Goal: Task Accomplishment & Management: Manage account settings

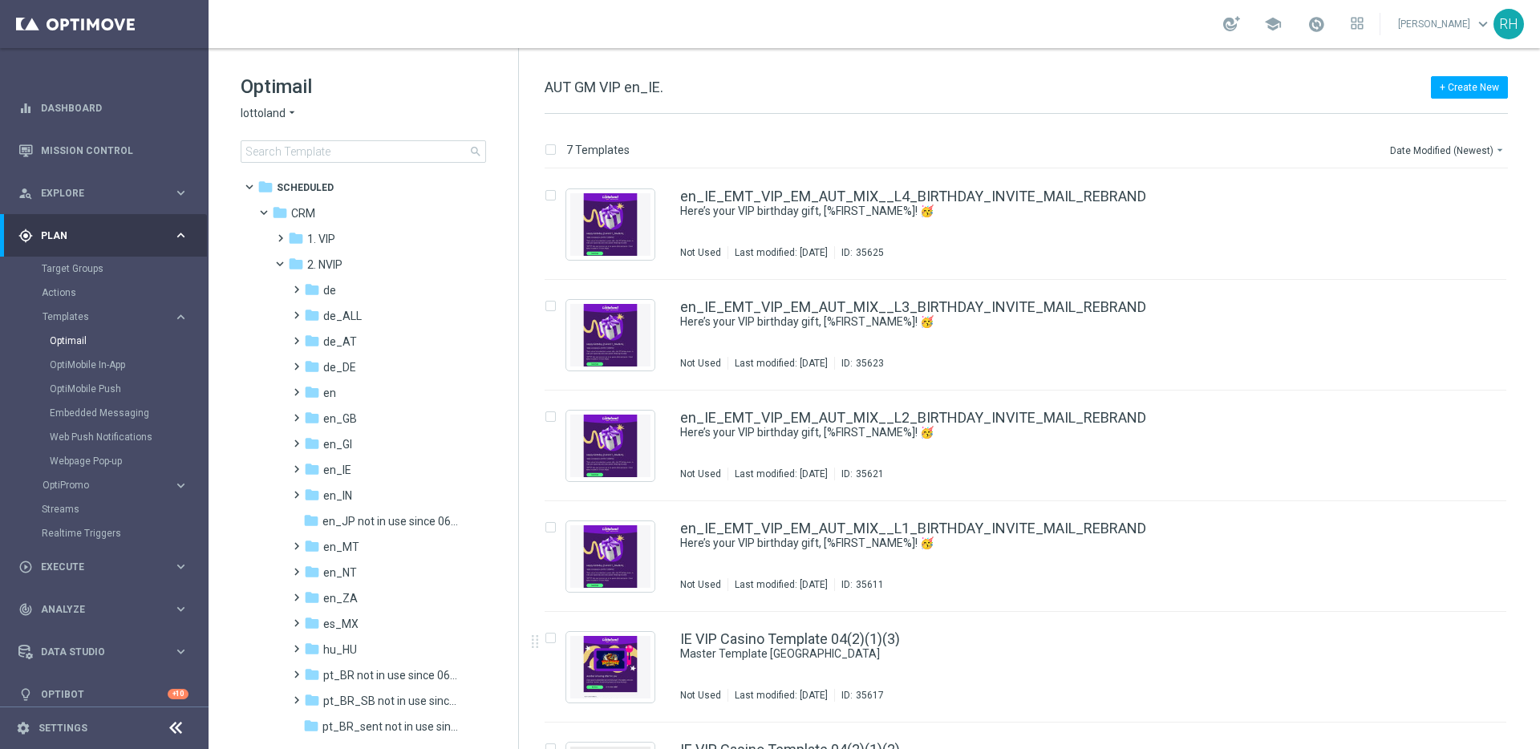
scroll to position [3, 0]
click at [98, 390] on link "OptiMobile Push" at bounding box center [108, 389] width 117 height 13
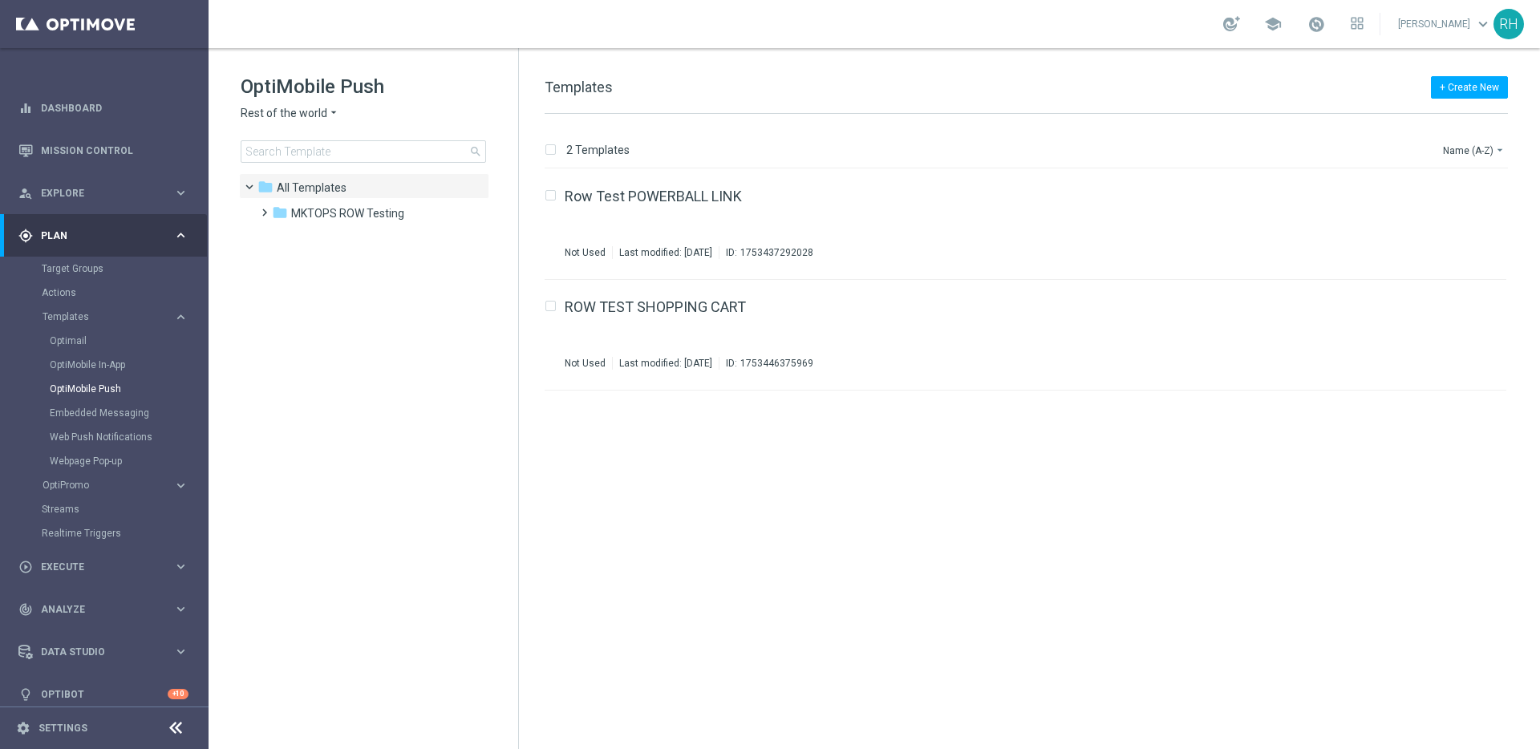
click at [300, 116] on span "Rest of the world" at bounding box center [284, 113] width 87 height 15
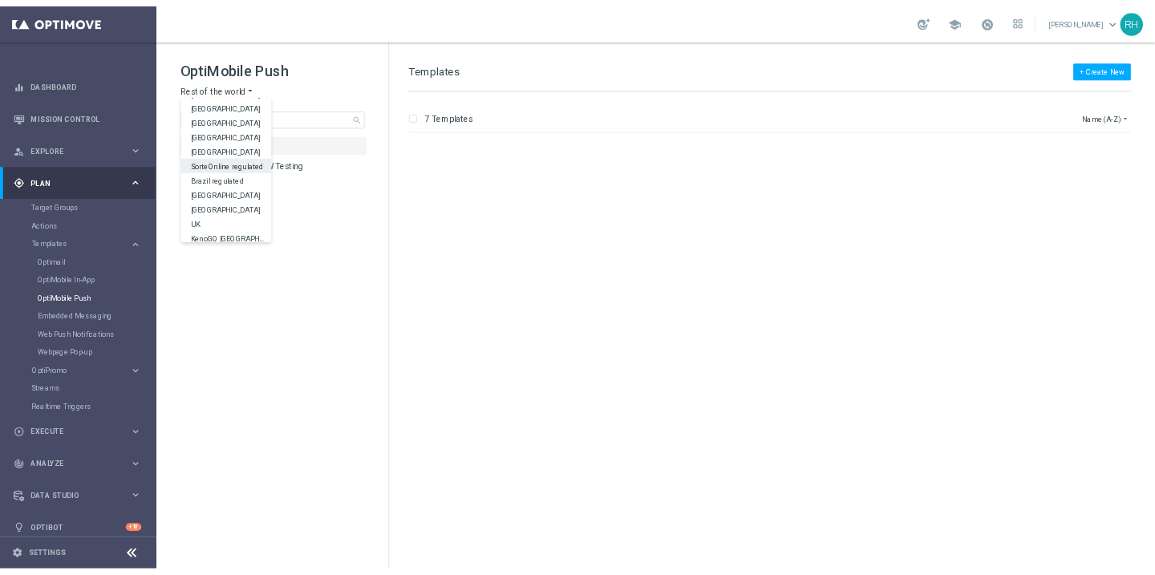
scroll to position [500, 0]
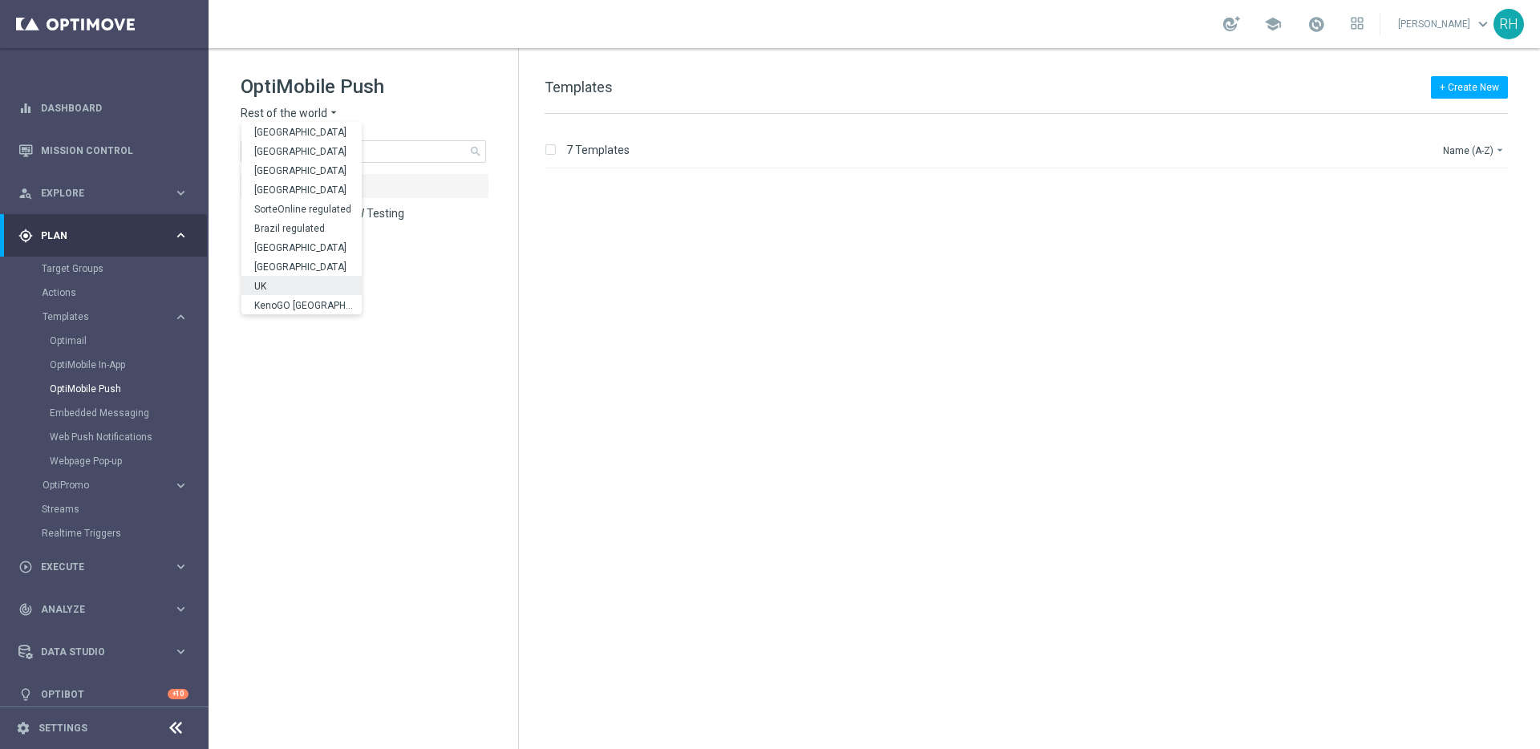
click at [301, 281] on div "UK" at bounding box center [301, 285] width 120 height 19
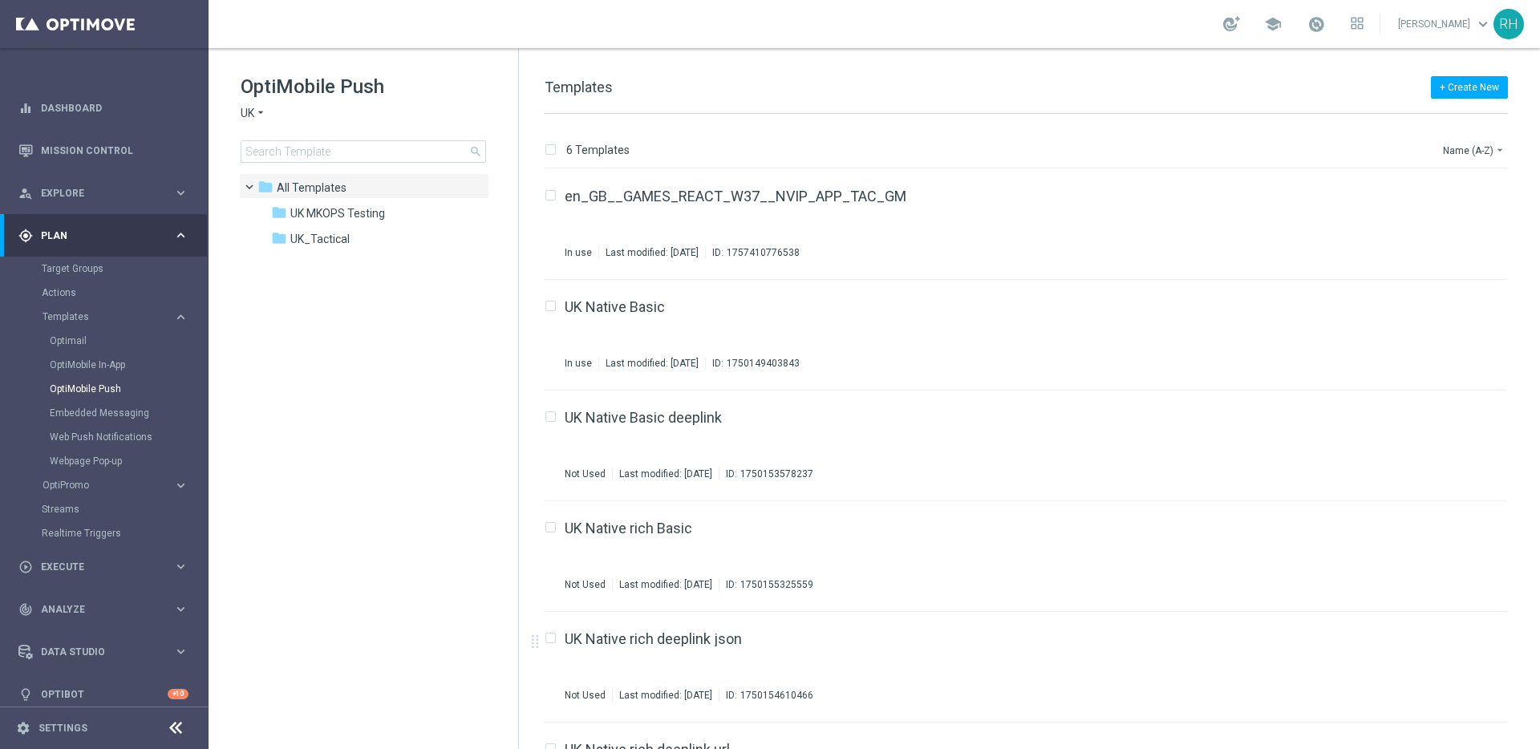
click at [1096, 65] on div "+ Create New Templates 6 Templates Name (A-Z) arrow_drop_down Drag here to set …" at bounding box center [1029, 398] width 1021 height 701
click at [740, 78] on div "+ Create New Templates" at bounding box center [1026, 96] width 963 height 36
click at [307, 234] on span "UK_Tactical" at bounding box center [319, 239] width 59 height 14
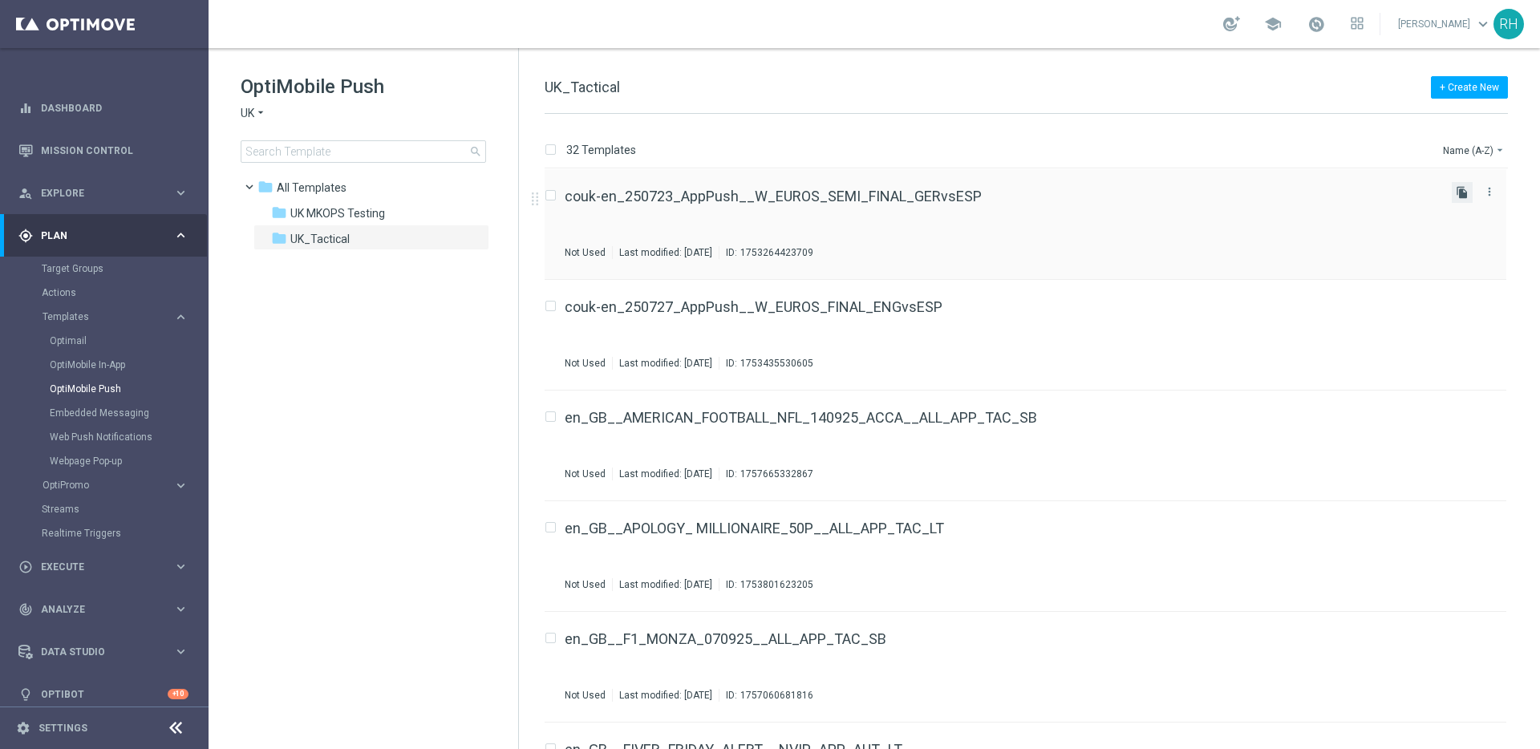
click at [1456, 188] on icon "file_copy" at bounding box center [1462, 192] width 13 height 13
click at [1490, 155] on button "Name (A-Z) arrow_drop_down" at bounding box center [1474, 149] width 67 height 19
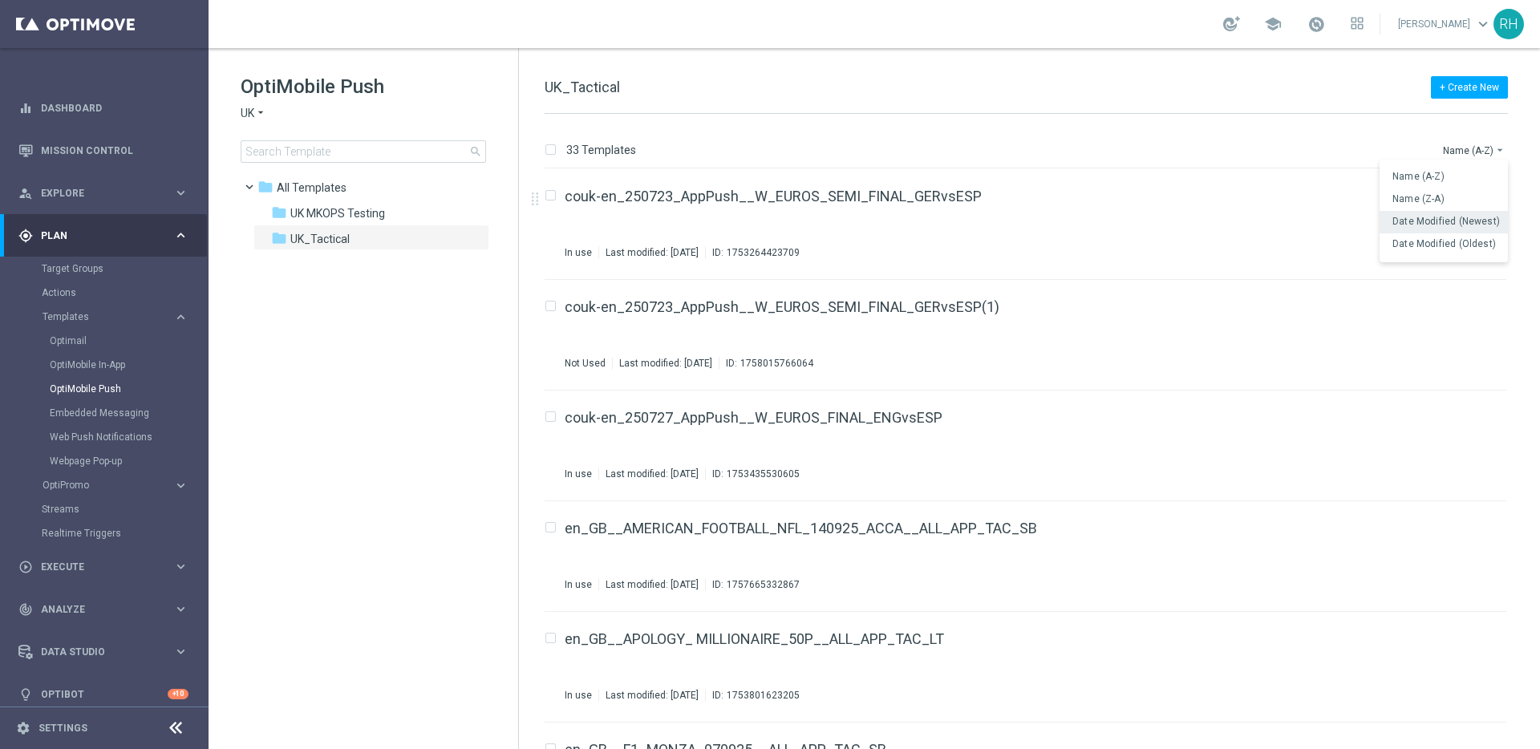
click at [1463, 220] on span "Date Modified (Newest)" at bounding box center [1445, 221] width 107 height 11
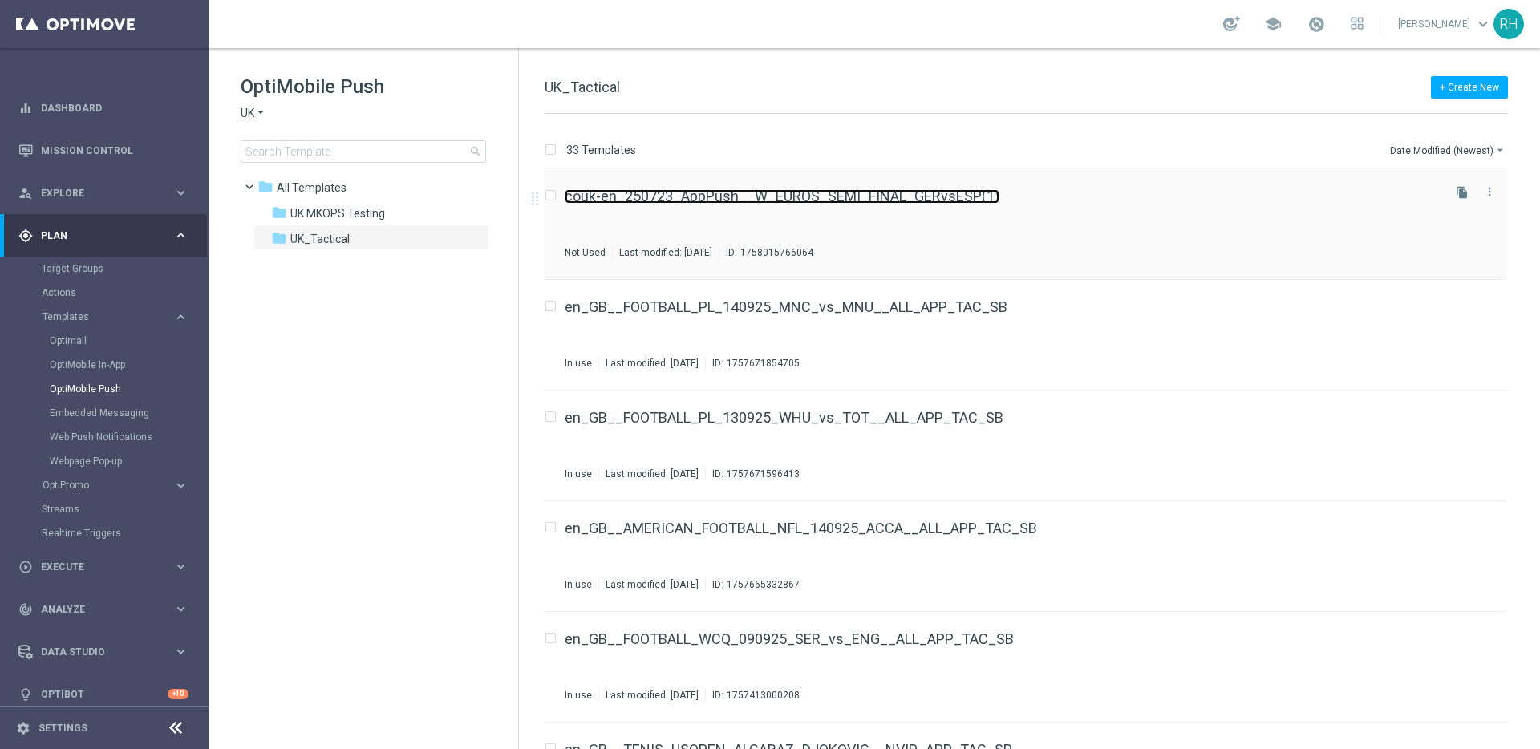
click at [906, 192] on link "couk-en_250723_AppPush__W_EUROS_SEMI_FINAL_GERvsESP(1)" at bounding box center [782, 196] width 435 height 14
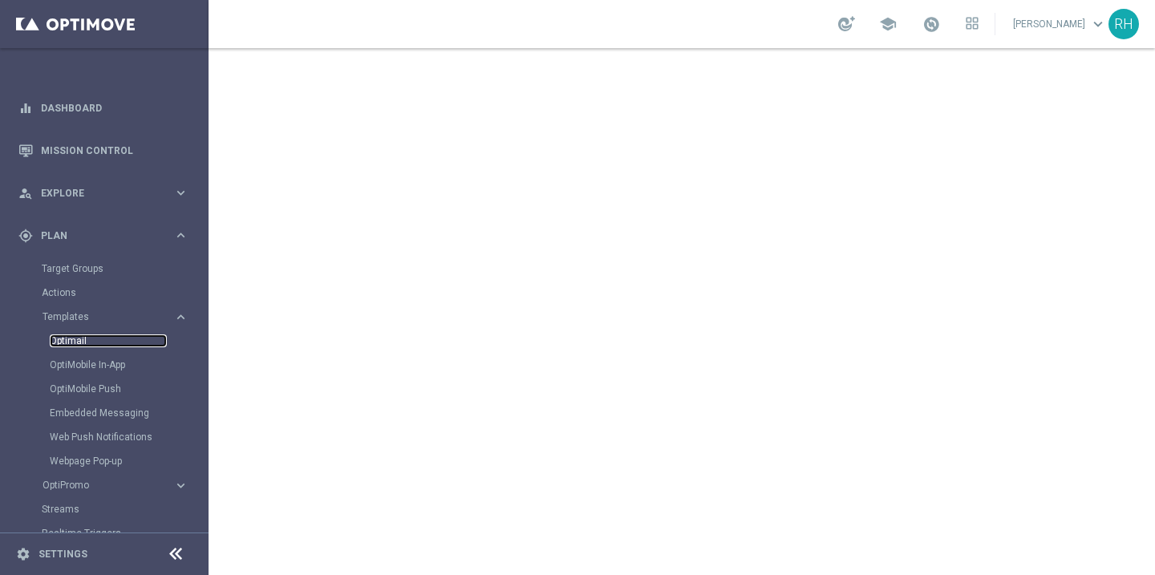
click at [71, 346] on link "Optimail" at bounding box center [108, 340] width 117 height 13
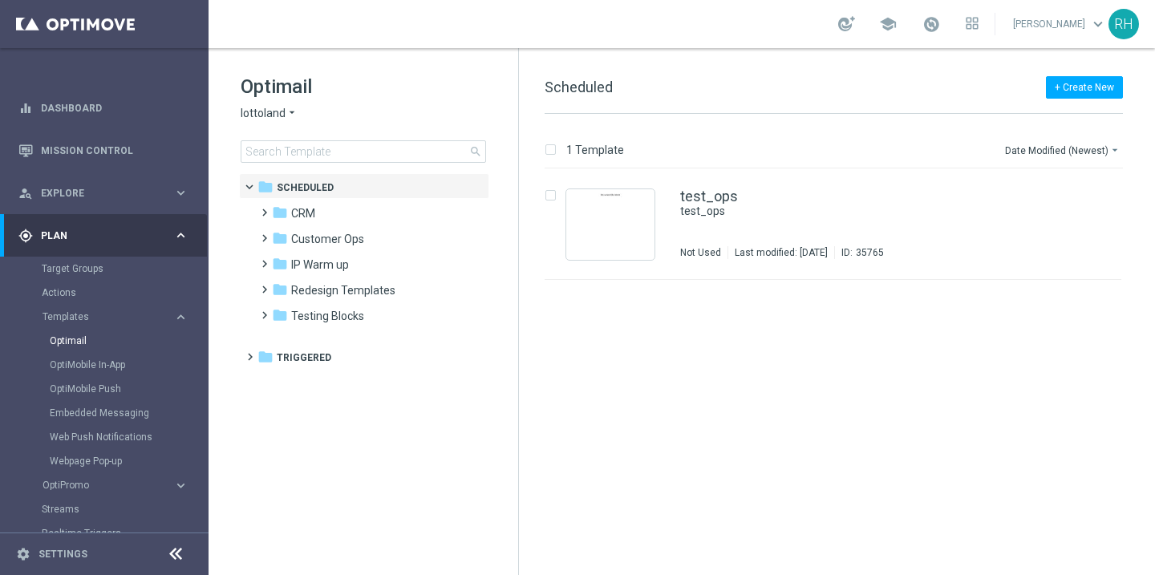
click at [287, 113] on icon "arrow_drop_down" at bounding box center [292, 113] width 13 height 15
click at [828, 398] on div "insert_drive_file test_ops test_ops Not Used Last modified: Monday, September 1…" at bounding box center [840, 372] width 623 height 406
click at [180, 317] on icon "keyboard_arrow_right" at bounding box center [180, 317] width 15 height 15
click at [173, 338] on icon "keyboard_arrow_right" at bounding box center [180, 341] width 15 height 15
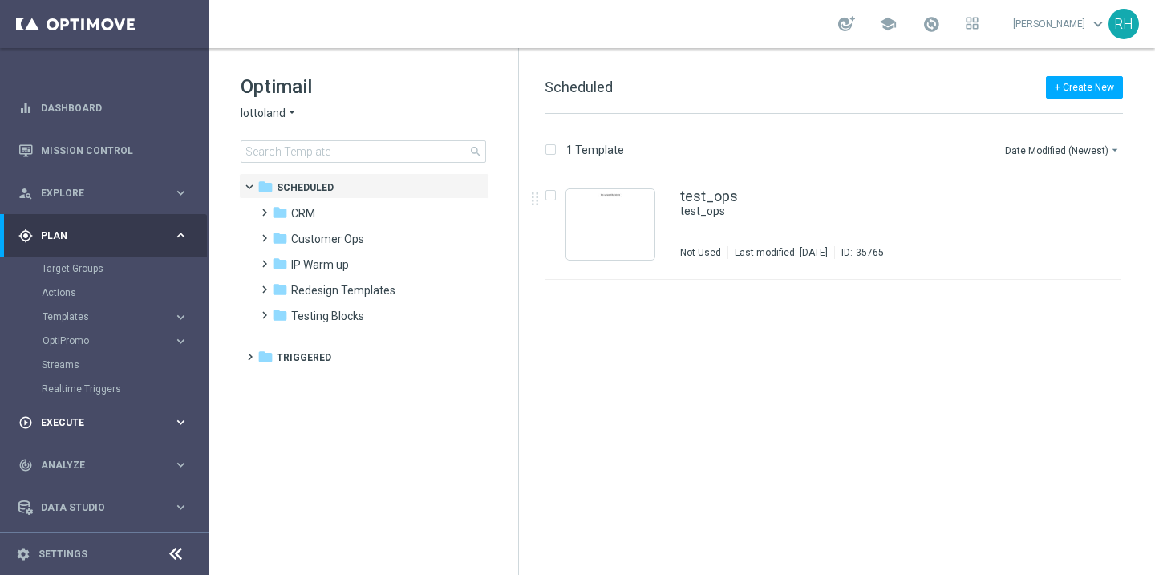
click at [140, 424] on span "Execute" at bounding box center [107, 423] width 132 height 10
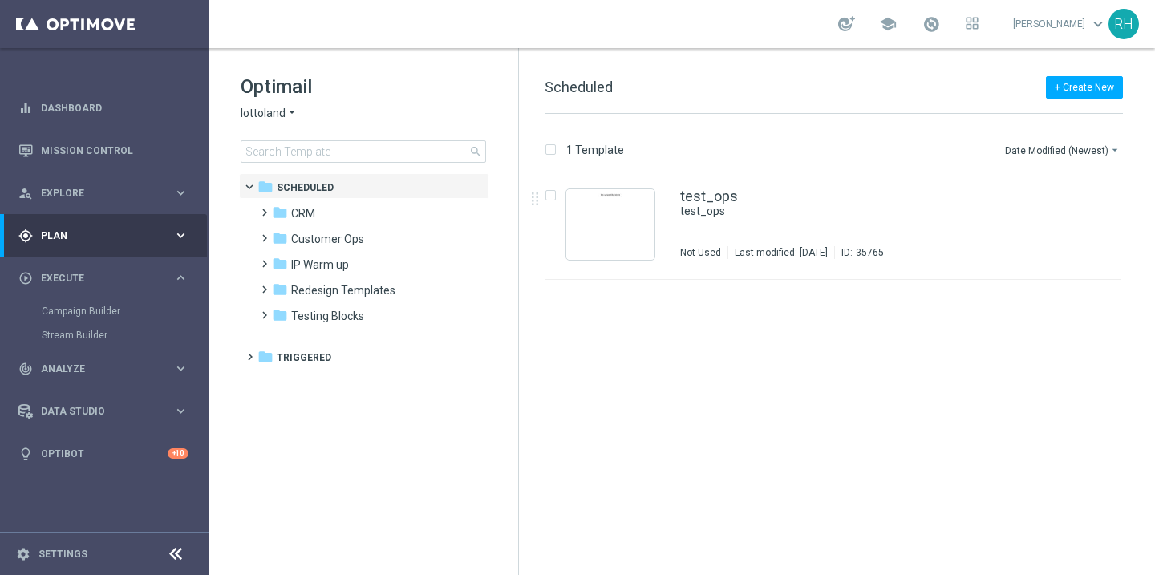
click at [86, 318] on div "Campaign Builder" at bounding box center [124, 311] width 165 height 24
click at [85, 310] on link "Campaign Builder" at bounding box center [104, 311] width 125 height 13
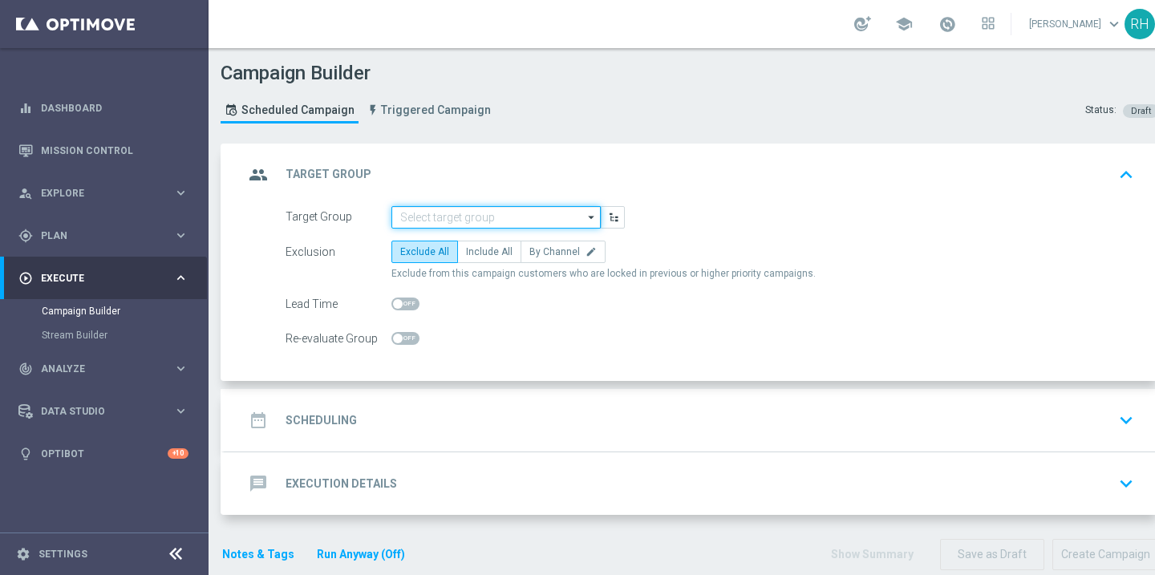
click at [518, 208] on input at bounding box center [495, 217] width 209 height 22
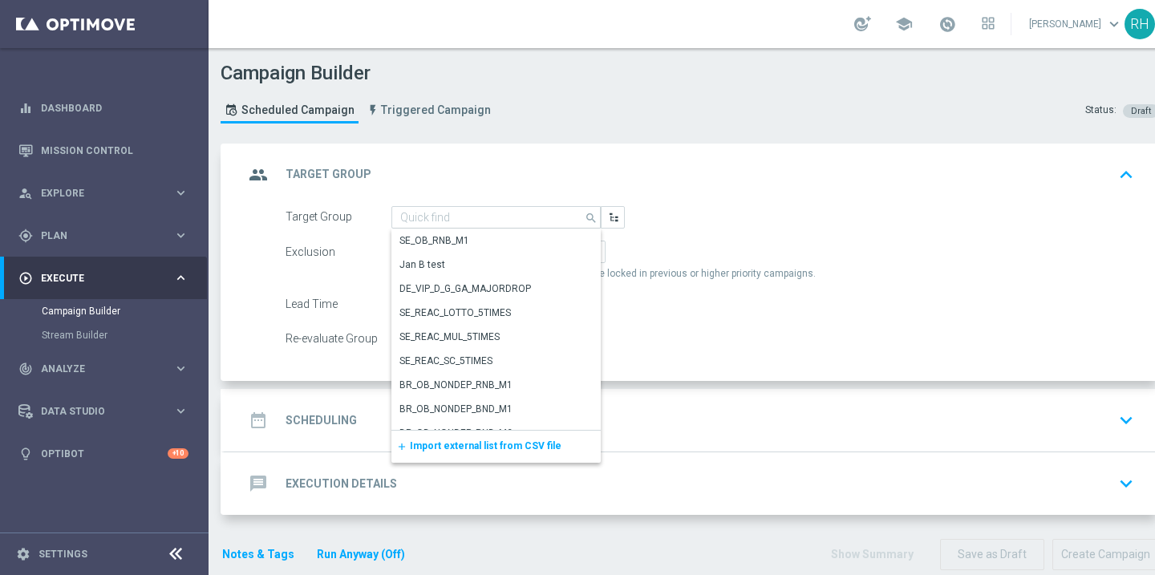
click at [422, 444] on span "Import external list from CSV file" at bounding box center [486, 445] width 152 height 11
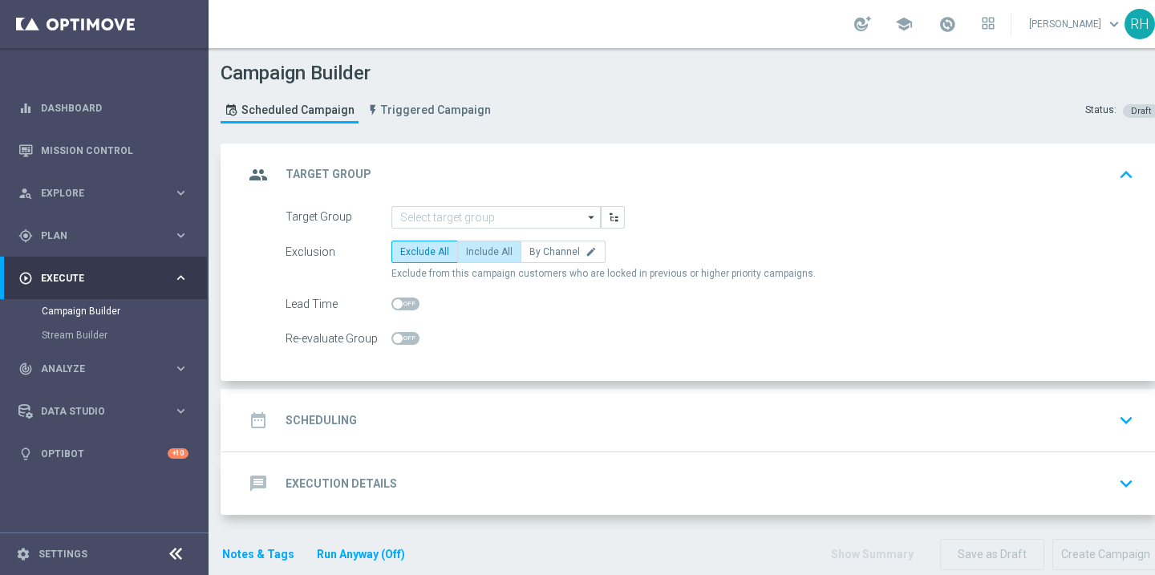
click at [488, 245] on label "Include All" at bounding box center [489, 252] width 64 height 22
click at [476, 249] on input "Include All" at bounding box center [471, 254] width 10 height 10
radio input "true"
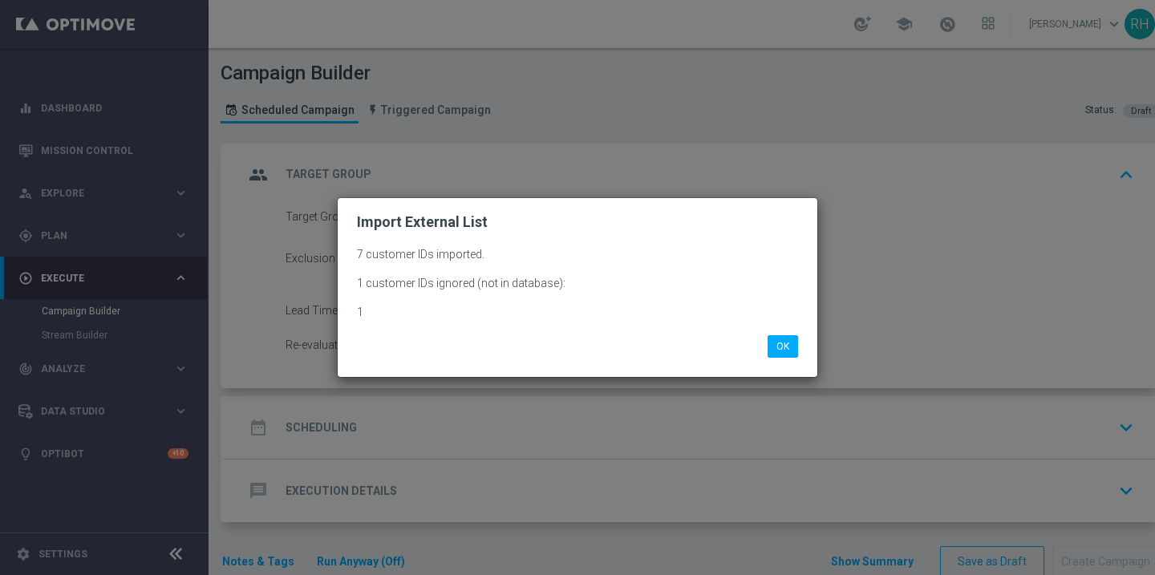
click at [806, 346] on div "OK" at bounding box center [577, 346] width 465 height 22
click at [796, 346] on button "OK" at bounding box center [783, 346] width 30 height 22
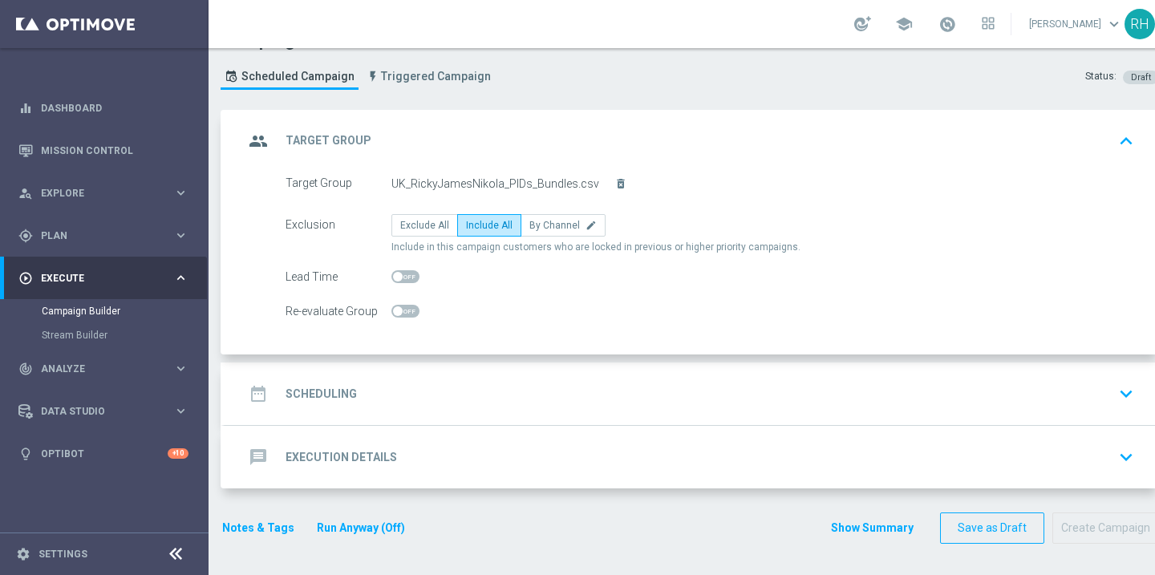
click at [771, 387] on div "date_range Scheduling keyboard_arrow_down" at bounding box center [692, 394] width 896 height 30
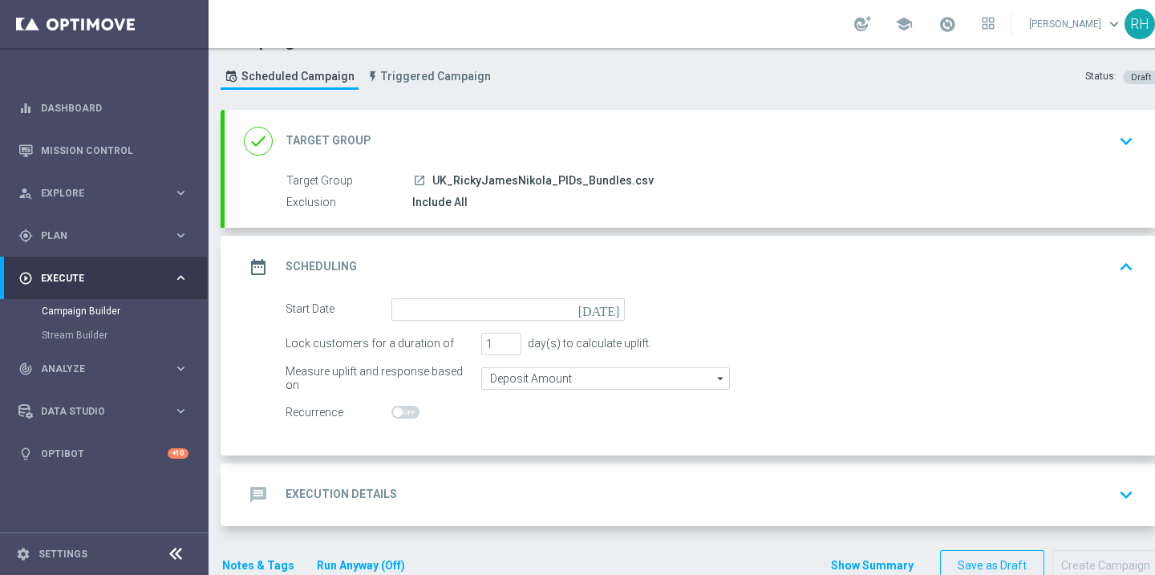
scroll to position [71, 0]
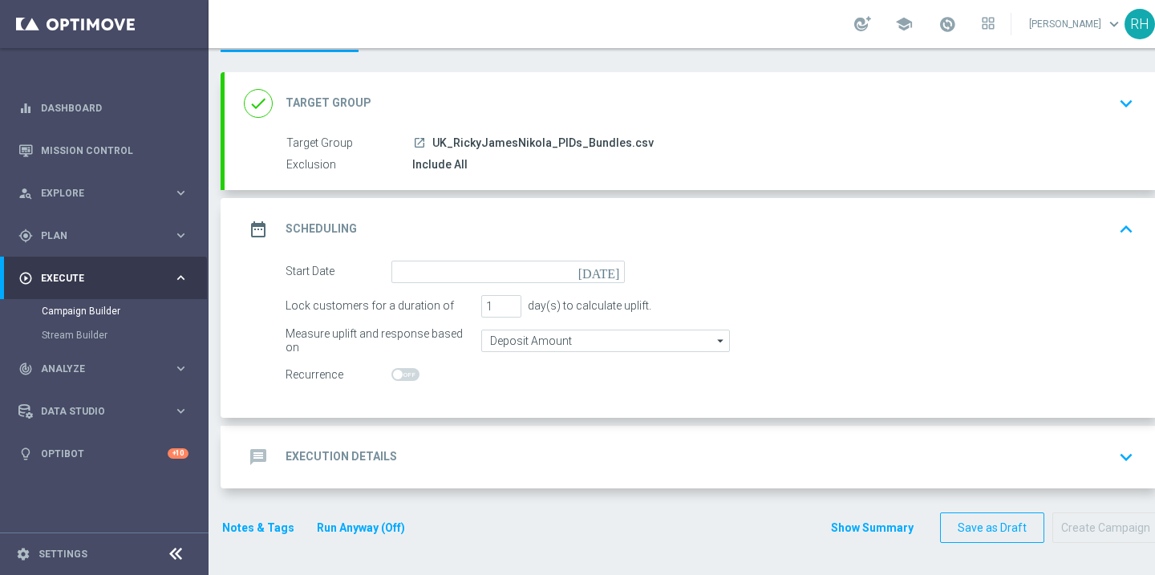
click at [616, 271] on icon "[DATE]" at bounding box center [601, 270] width 47 height 18
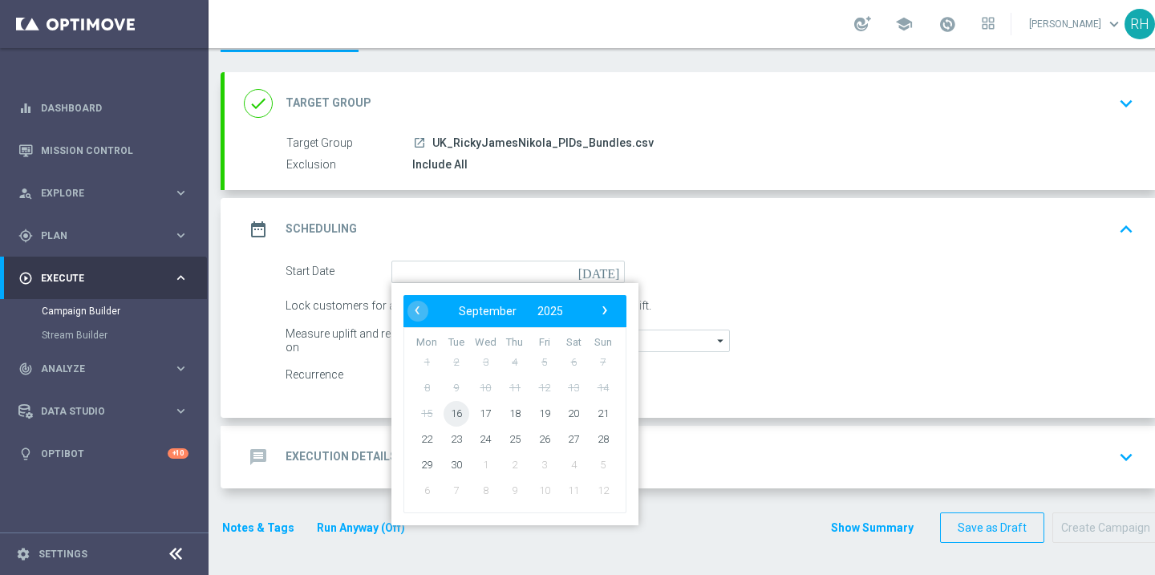
click at [453, 415] on span "16" at bounding box center [457, 413] width 26 height 26
type input "16 Sep 2025"
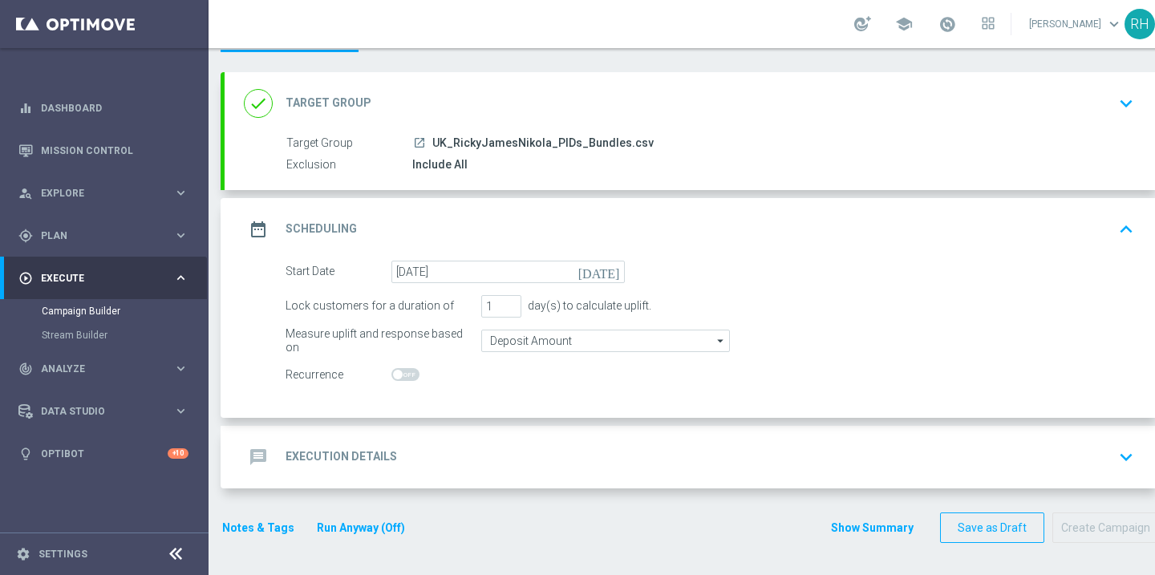
click at [461, 456] on div "message Execution Details keyboard_arrow_down" at bounding box center [692, 457] width 896 height 30
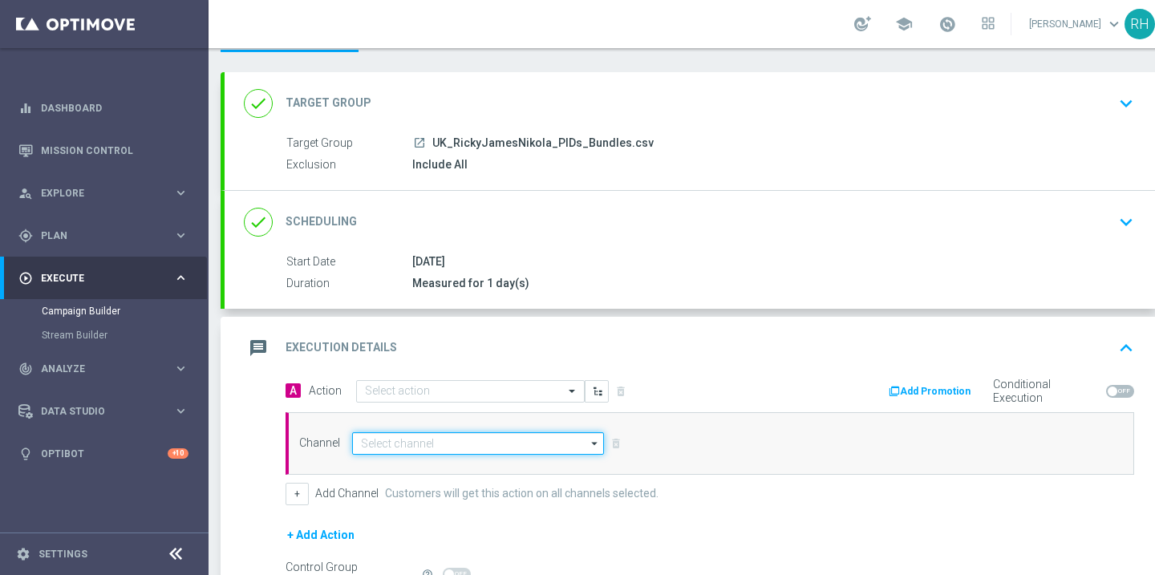
click at [461, 439] on input at bounding box center [478, 443] width 252 height 22
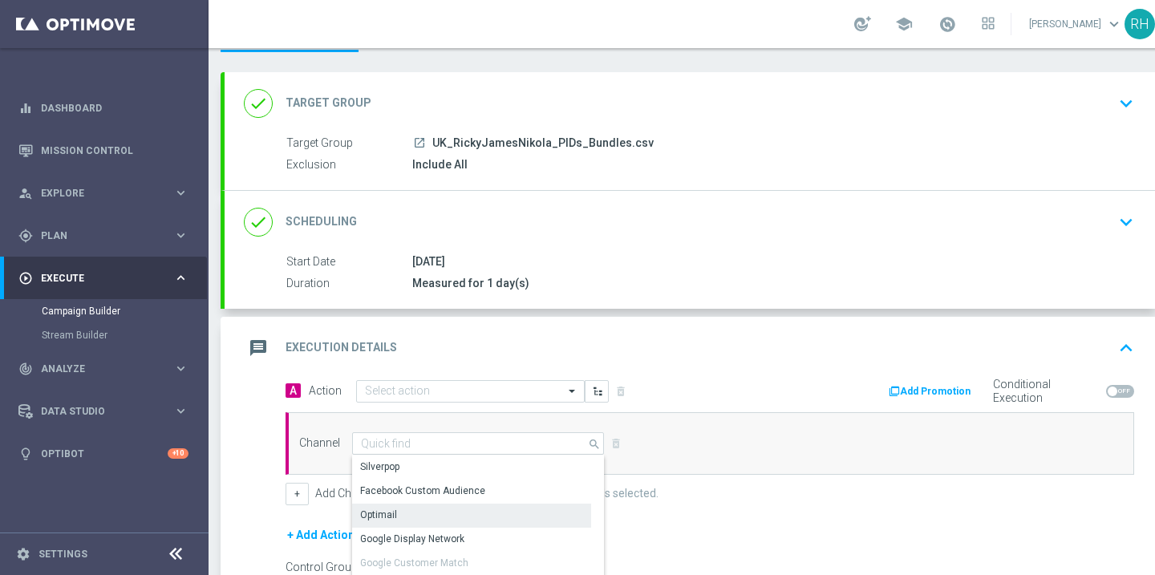
click at [434, 516] on div "Optimail" at bounding box center [471, 515] width 239 height 22
type input "Optimail"
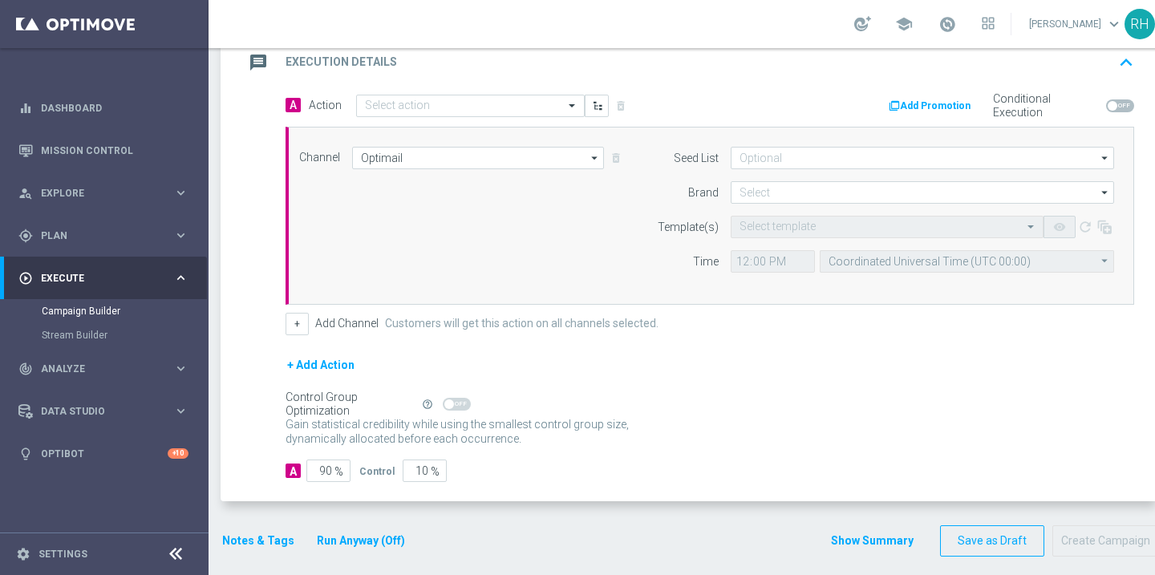
scroll to position [371, 0]
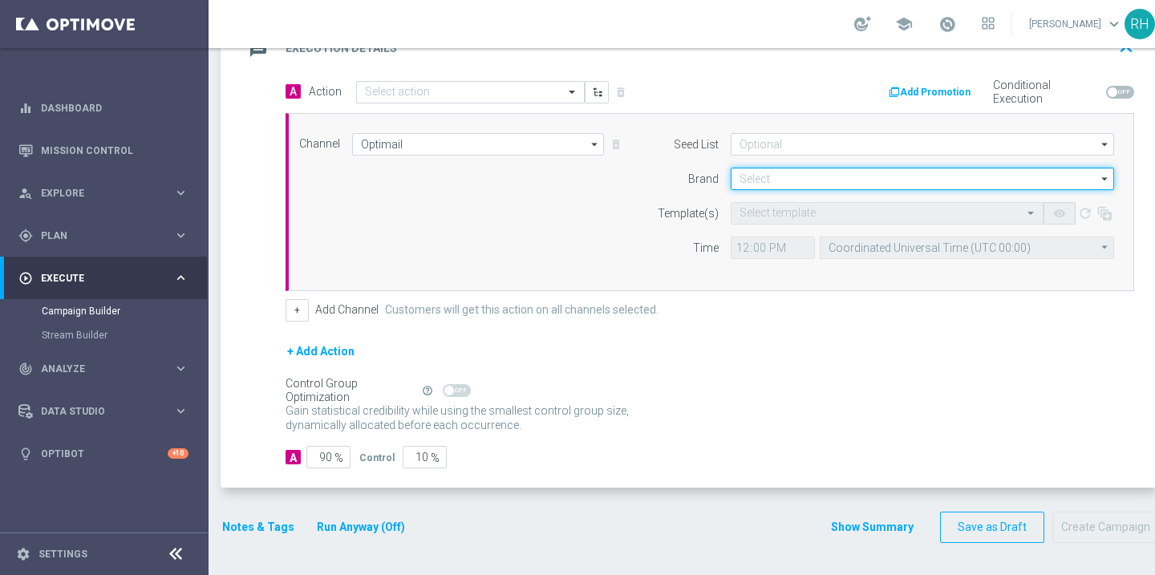
click at [792, 176] on input at bounding box center [922, 179] width 383 height 22
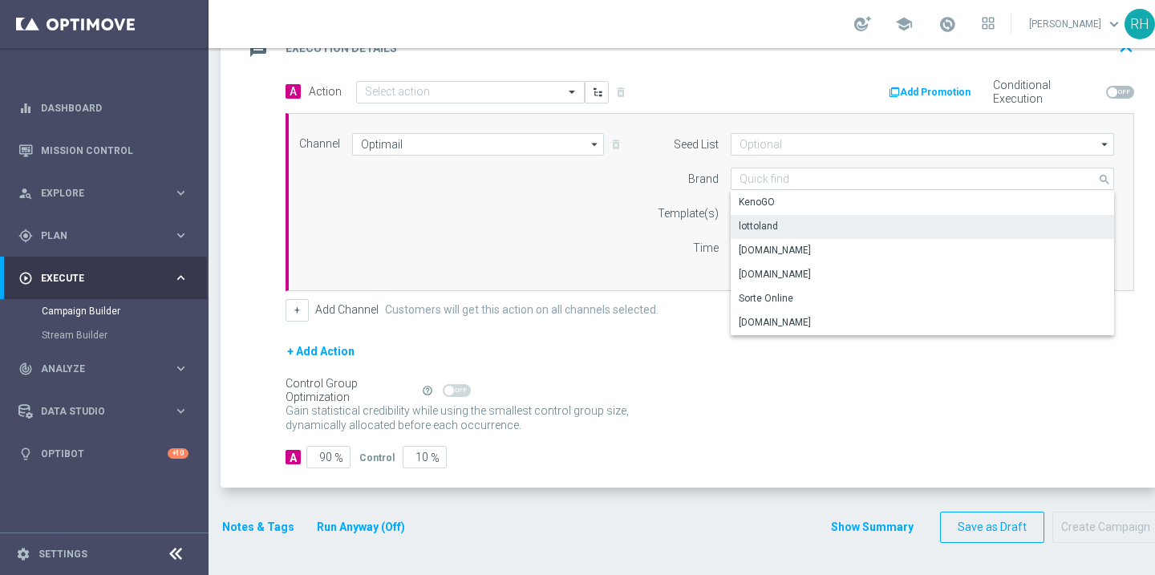
click at [776, 222] on div "lottoland" at bounding box center [758, 226] width 39 height 14
type input "lottoland"
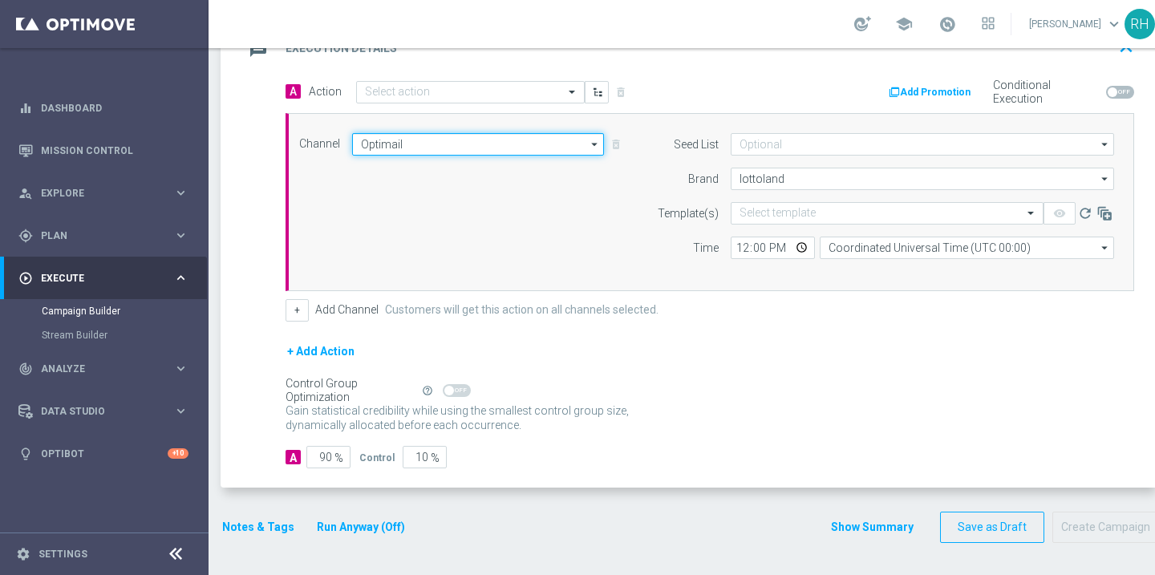
click at [580, 144] on input "Optimail" at bounding box center [478, 144] width 252 height 22
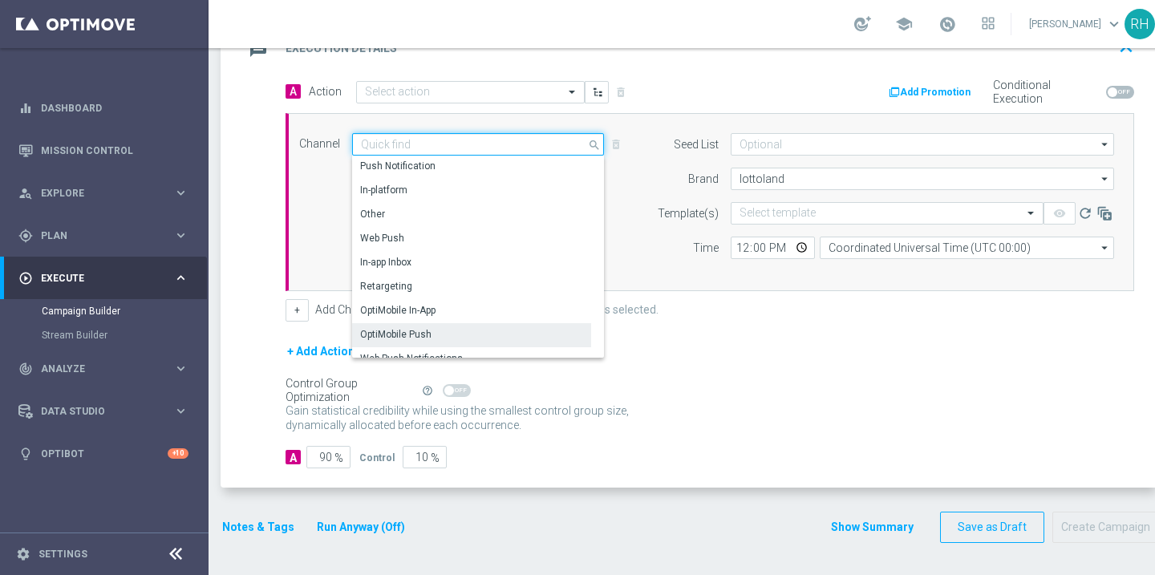
scroll to position [424, 0]
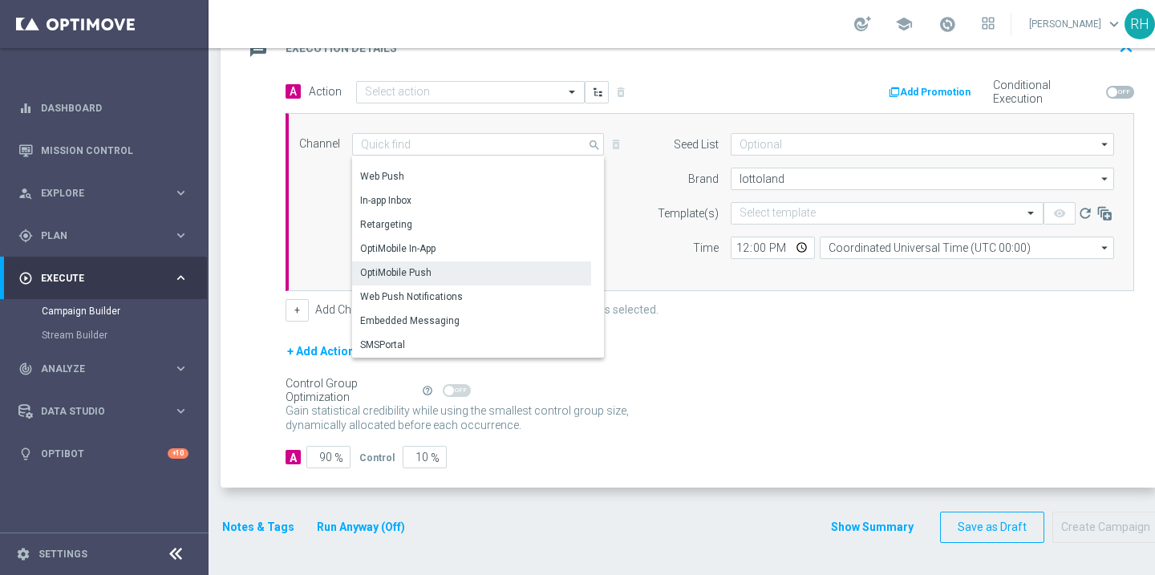
click at [525, 275] on div "OptiMobile Push" at bounding box center [471, 272] width 239 height 22
type input "OptiMobile Push"
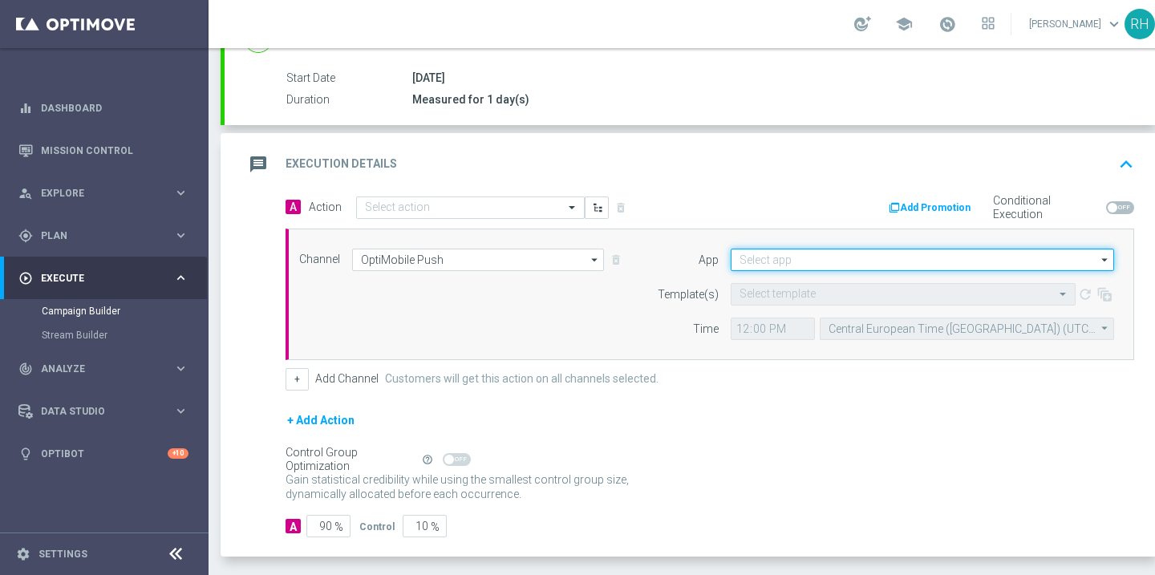
click at [815, 249] on input at bounding box center [922, 260] width 383 height 22
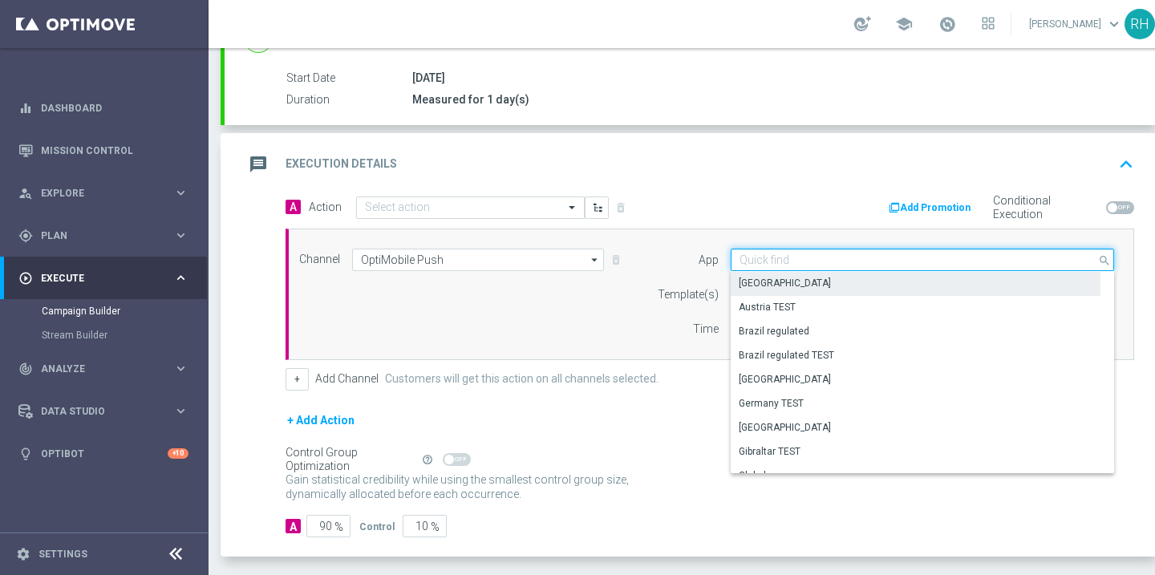
scroll to position [665, 0]
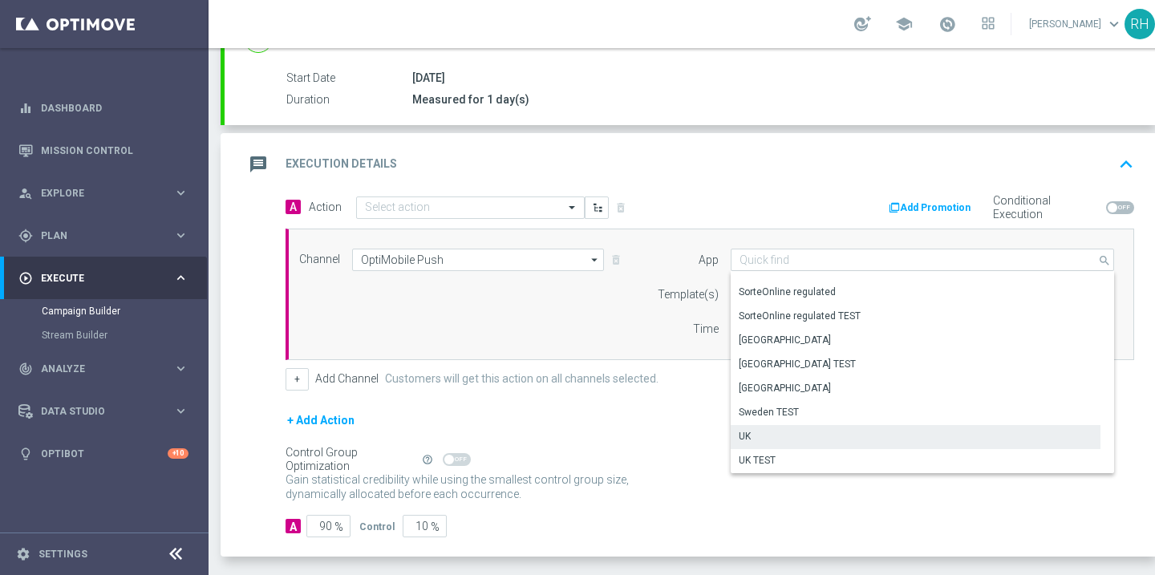
click at [783, 432] on div "UK" at bounding box center [916, 436] width 370 height 22
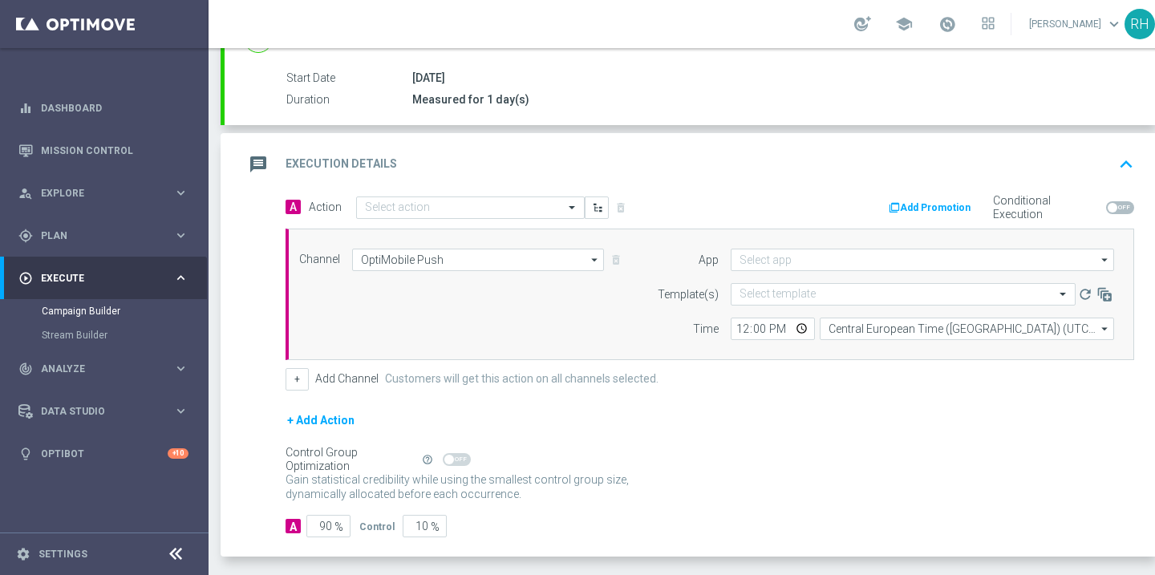
type input "UK"
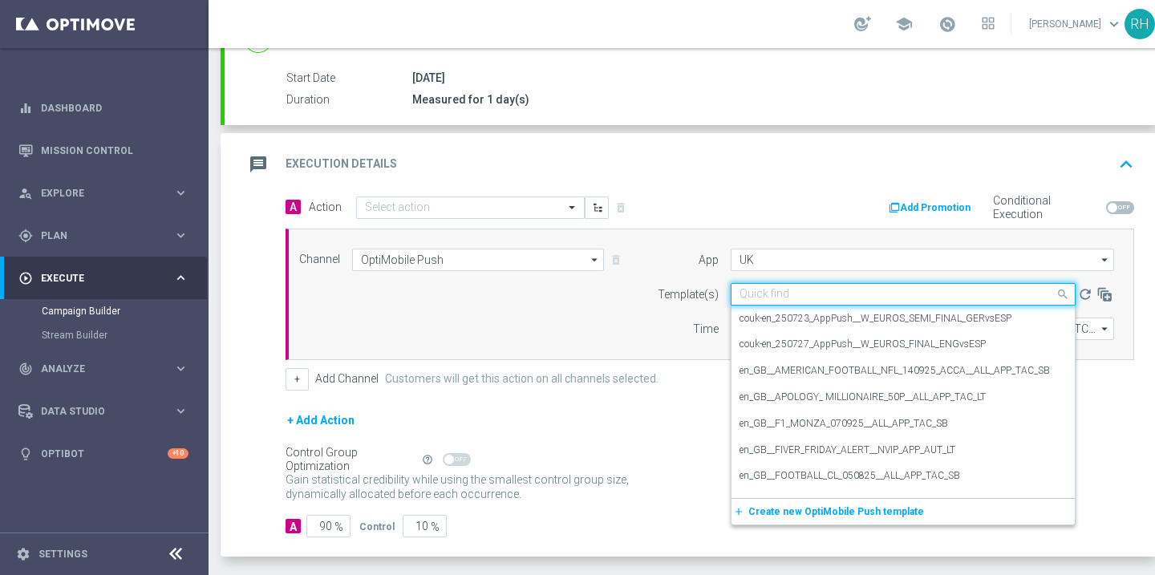
click at [840, 287] on div "Quick find" at bounding box center [892, 294] width 323 height 14
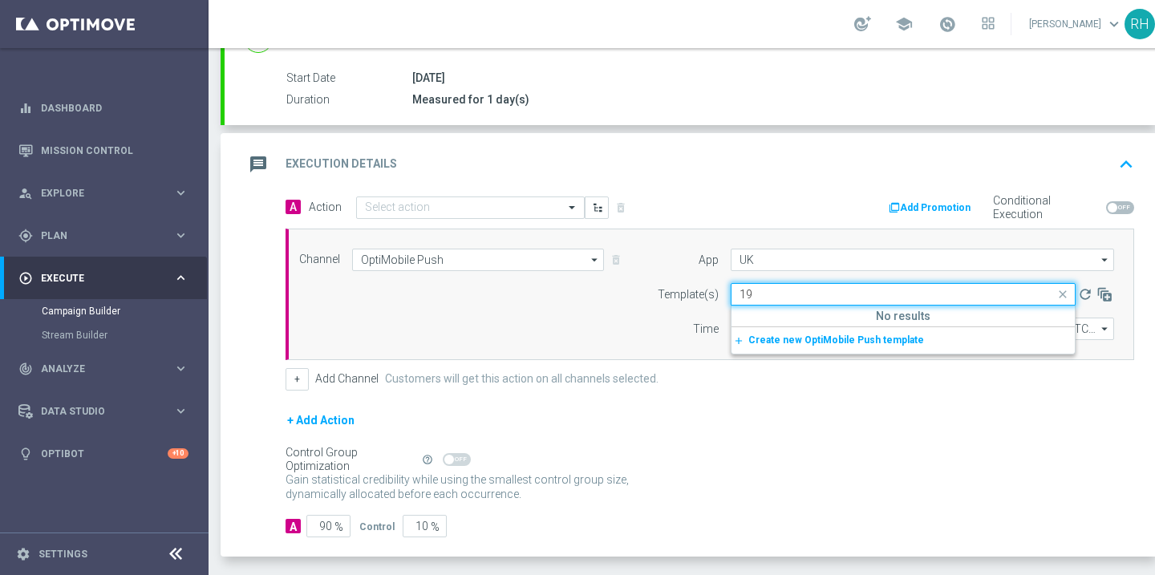
type input "1"
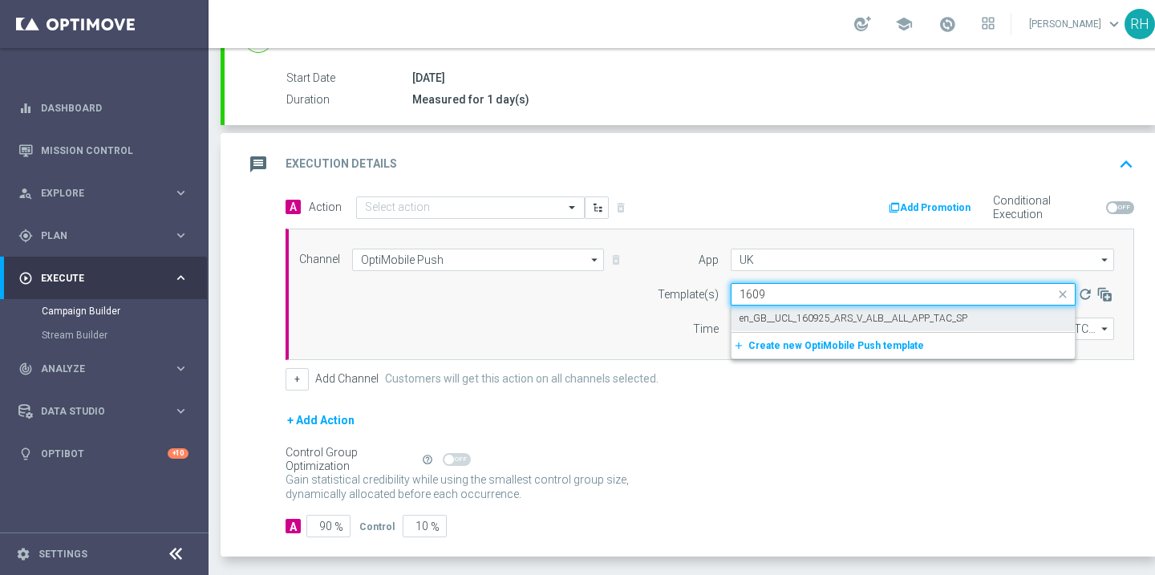
click at [860, 317] on label "en_GB__UCL_160925_ARS_V_ALB__ALL_APP_TAC_SP" at bounding box center [853, 319] width 228 height 14
type input "1609"
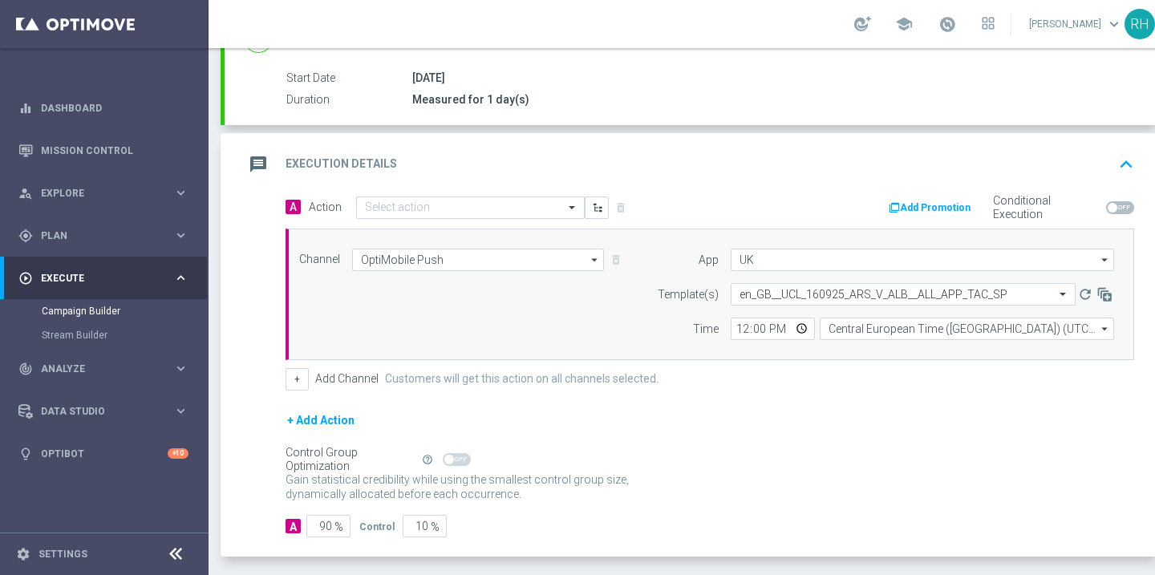
click at [865, 350] on div "Channel OptiMobile Push OptiMobile Push arrow_drop_down Drag here to set row gr…" at bounding box center [710, 295] width 849 height 132
click at [329, 526] on input "90" at bounding box center [328, 526] width 44 height 22
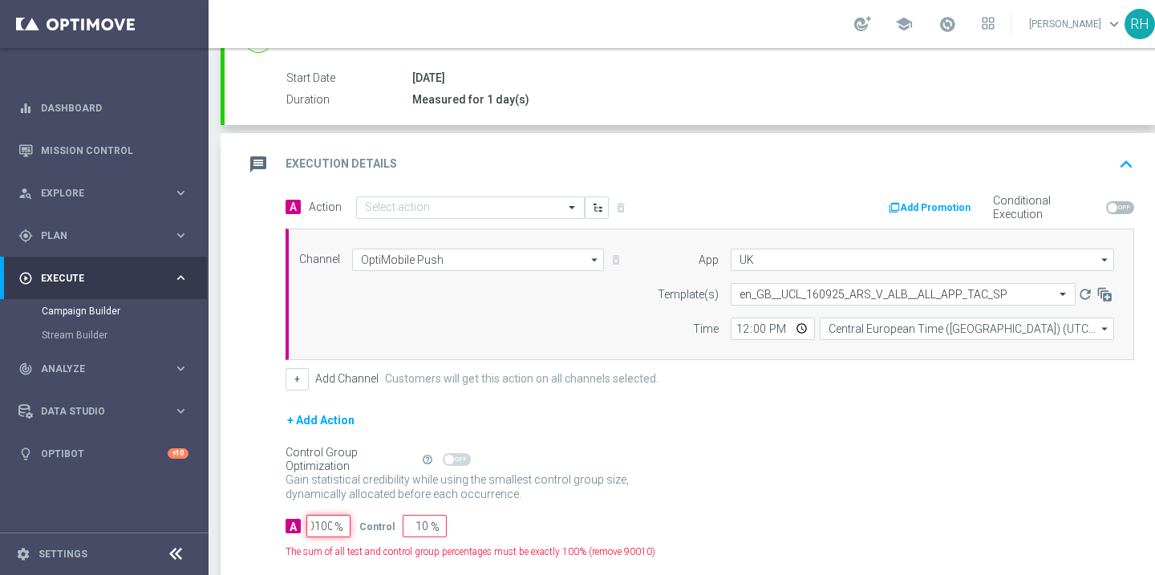
scroll to position [0, 0]
type input "100"
type input "0"
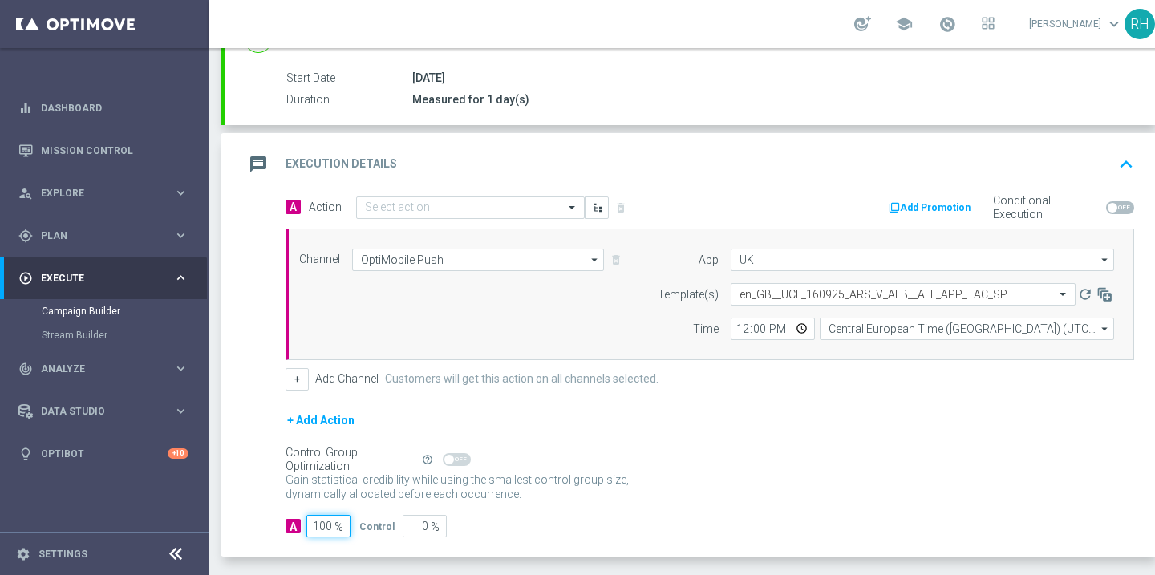
type input "100"
click at [723, 453] on div "Control Group Optimization Self Optimizing Campaign help_outline" at bounding box center [710, 460] width 849 height 18
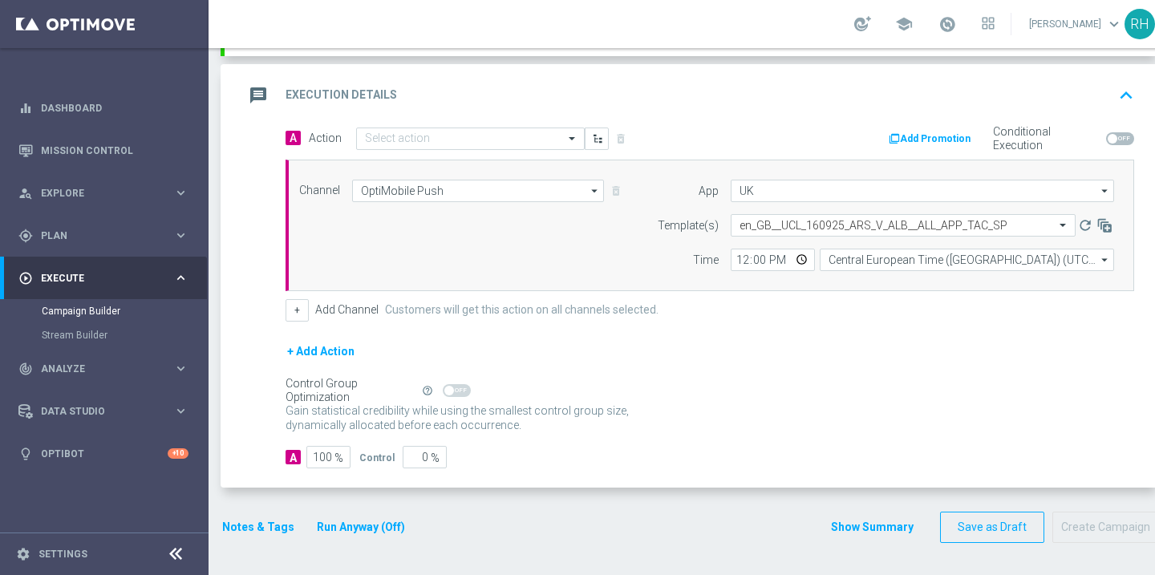
click at [272, 523] on button "Notes & Tags" at bounding box center [258, 527] width 75 height 20
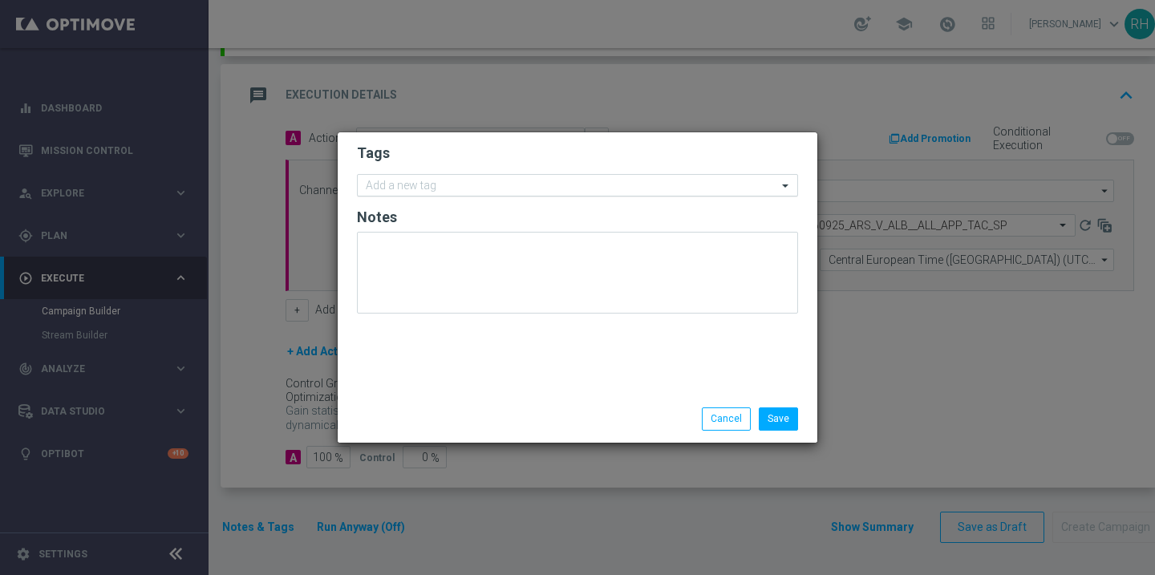
click at [473, 186] on input "text" at bounding box center [571, 187] width 411 height 14
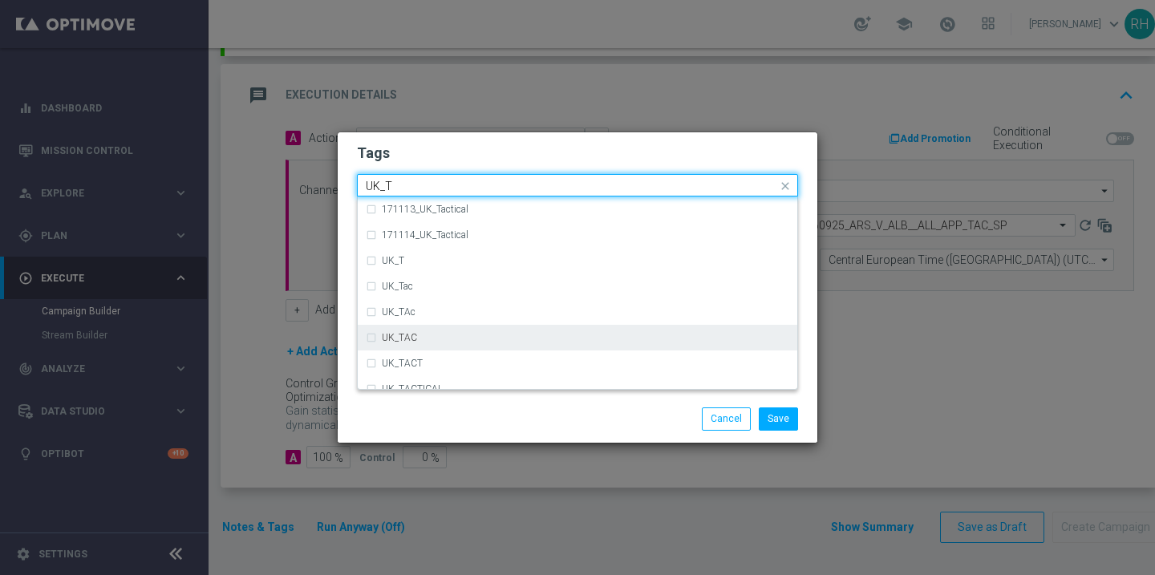
scroll to position [79, 0]
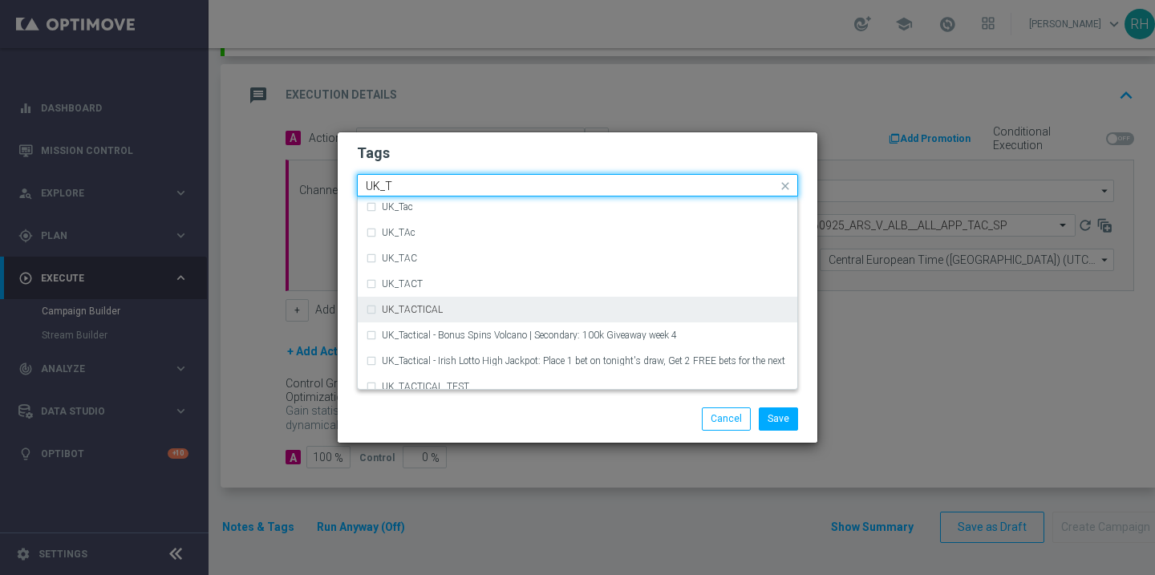
click at [575, 318] on div "UK_TACTICAL" at bounding box center [577, 310] width 423 height 26
type input "UK_T"
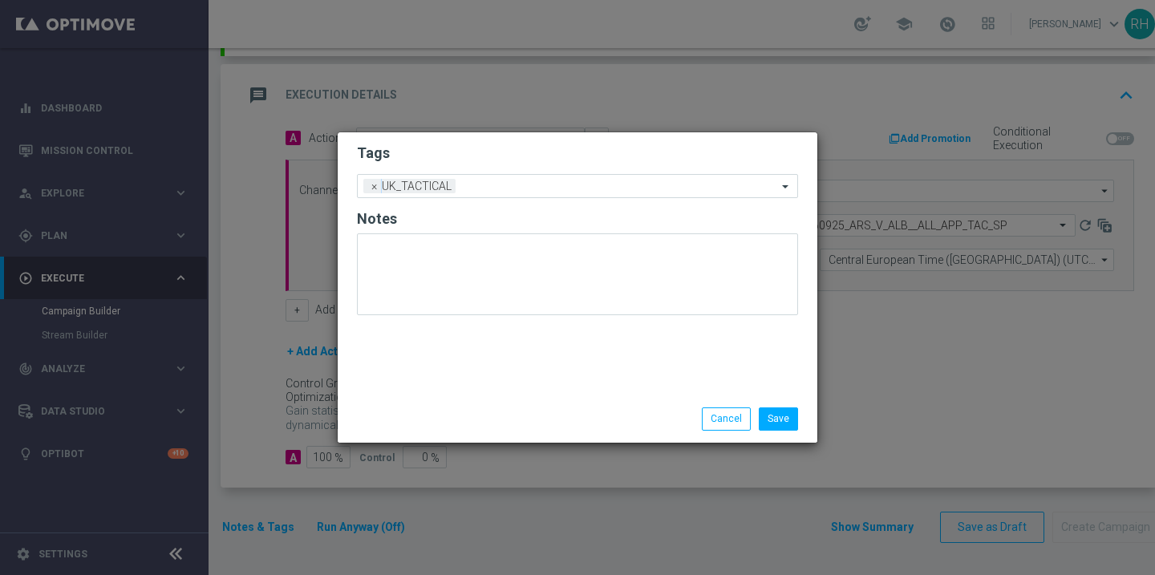
click at [686, 406] on div "Save Cancel" at bounding box center [578, 418] width 480 height 47
click at [767, 424] on button "Save" at bounding box center [778, 418] width 39 height 22
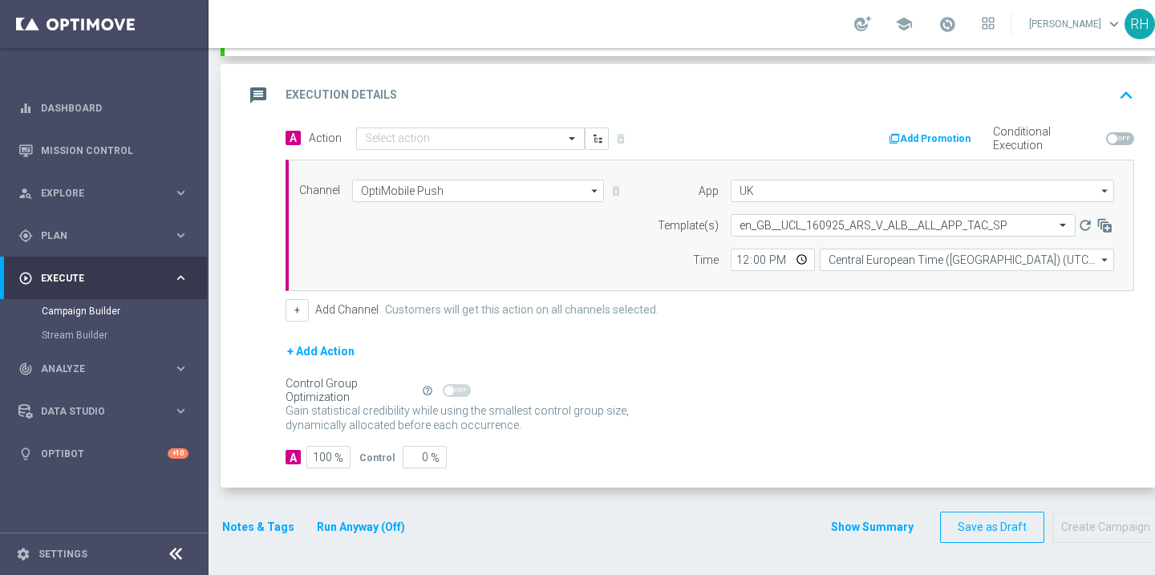
click at [767, 424] on div "Gain statistical credibility while using the smallest control group size, dynam…" at bounding box center [710, 418] width 849 height 38
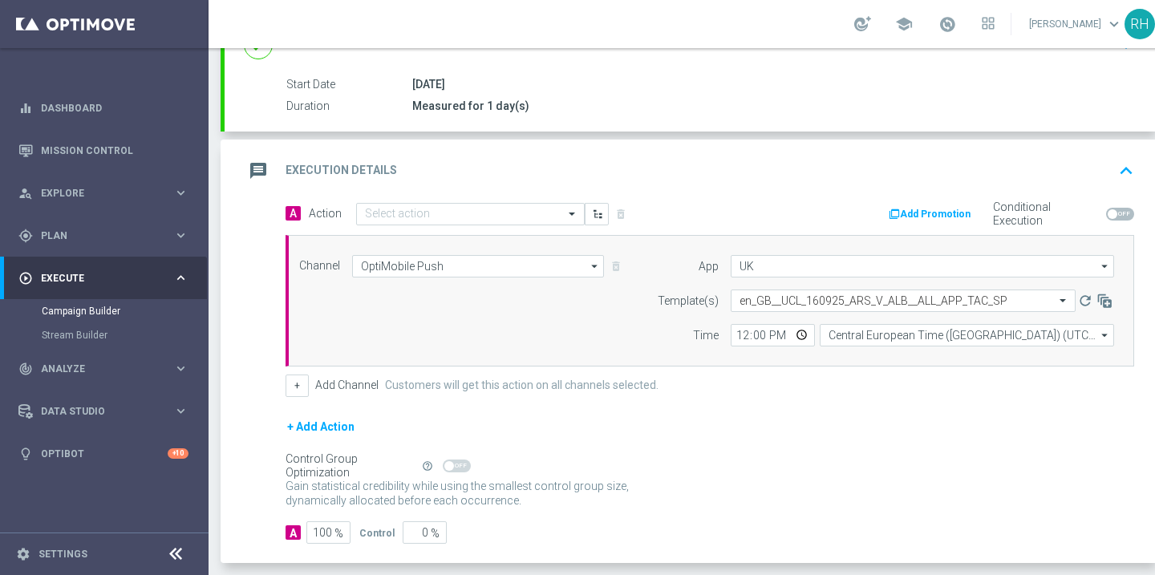
scroll to position [244, 0]
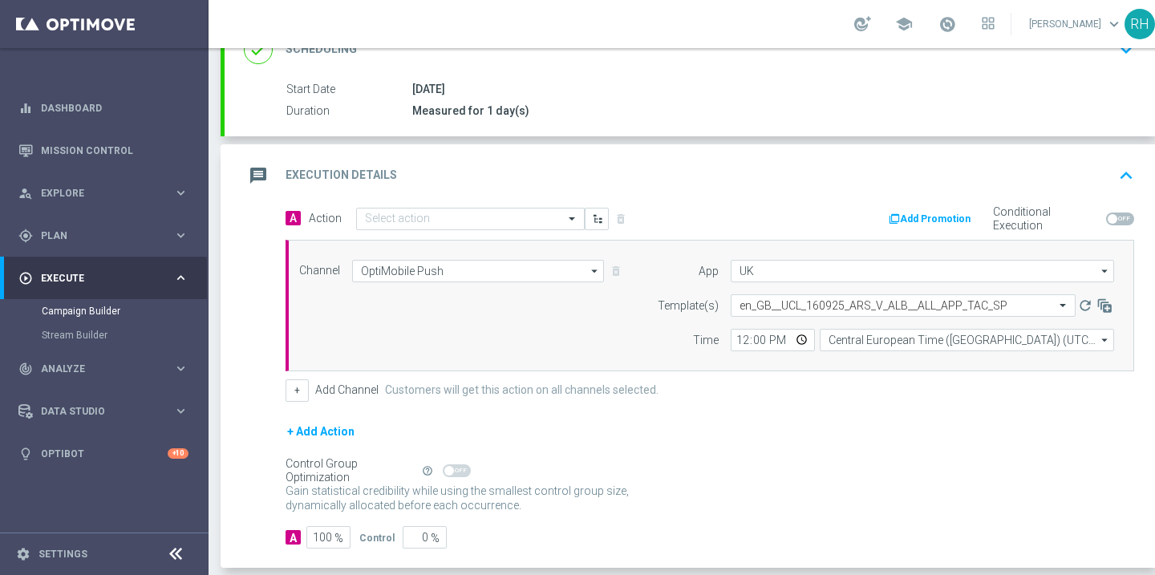
click at [767, 424] on div "+ Add Action" at bounding box center [710, 442] width 849 height 40
click at [839, 340] on input "Central European Time (Budapest) (UTC +02:00)" at bounding box center [967, 340] width 294 height 22
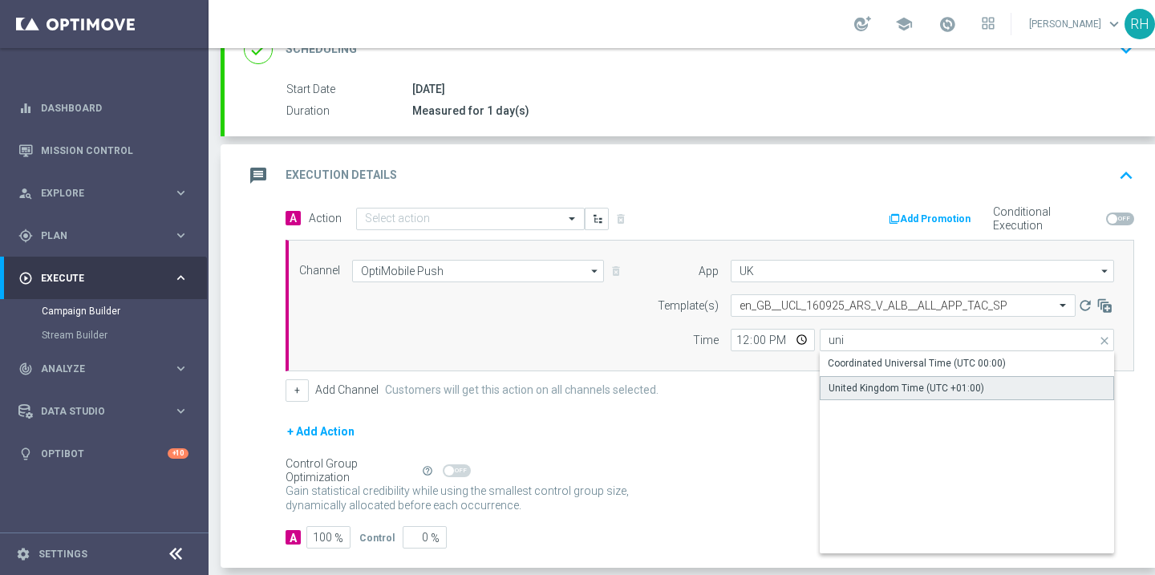
click at [853, 381] on div "United Kingdom Time (UTC +01:00)" at bounding box center [906, 388] width 156 height 14
type input "United Kingdom Time (UTC +01:00)"
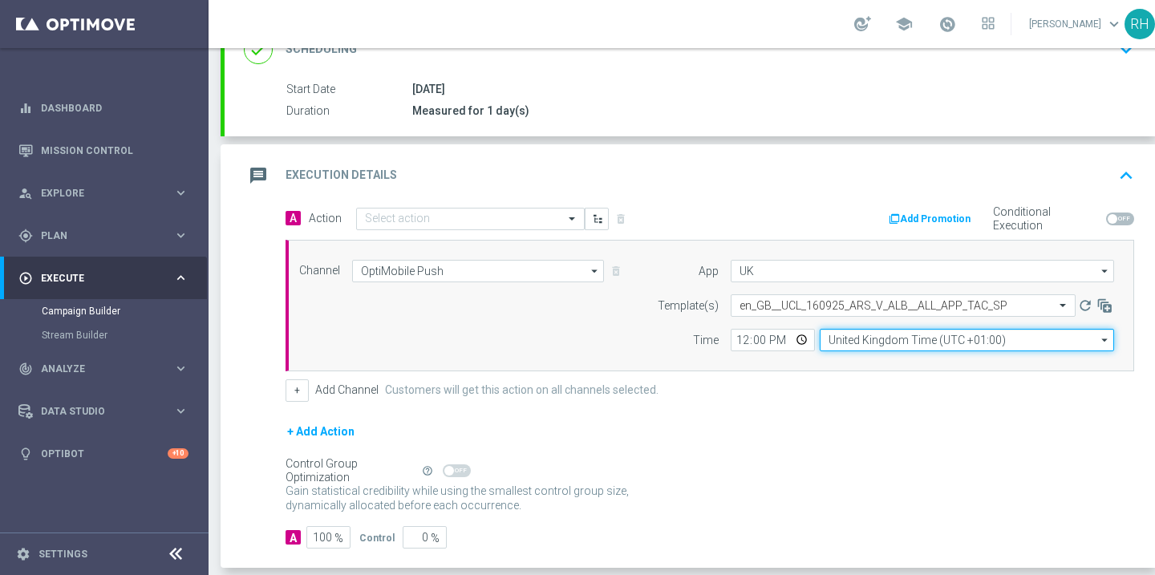
click at [860, 344] on input "United Kingdom Time (UTC +01:00)" at bounding box center [967, 340] width 294 height 22
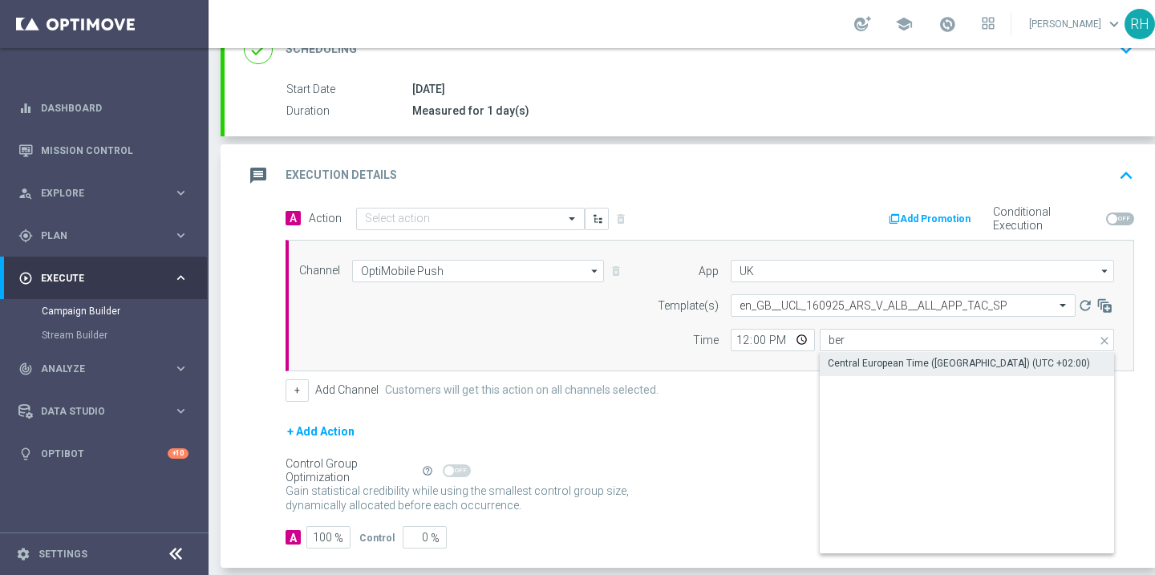
click at [869, 357] on div "Central European Time (Berlin) (UTC +02:00)" at bounding box center [959, 363] width 262 height 14
type input "Central European Time (Berlin) (UTC +02:00)"
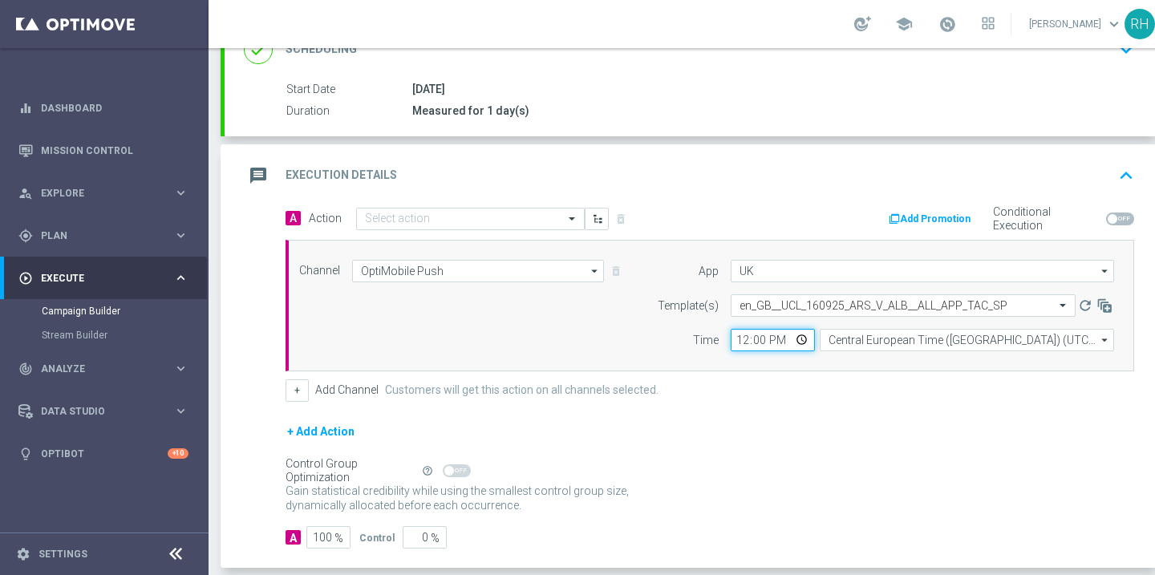
click at [742, 337] on input "12:00" at bounding box center [773, 340] width 84 height 22
type input "13:00"
click at [747, 387] on div "+ Add Channel Customers will get this action on all channels selected." at bounding box center [710, 390] width 849 height 22
click at [509, 210] on div "Select action" at bounding box center [470, 219] width 229 height 22
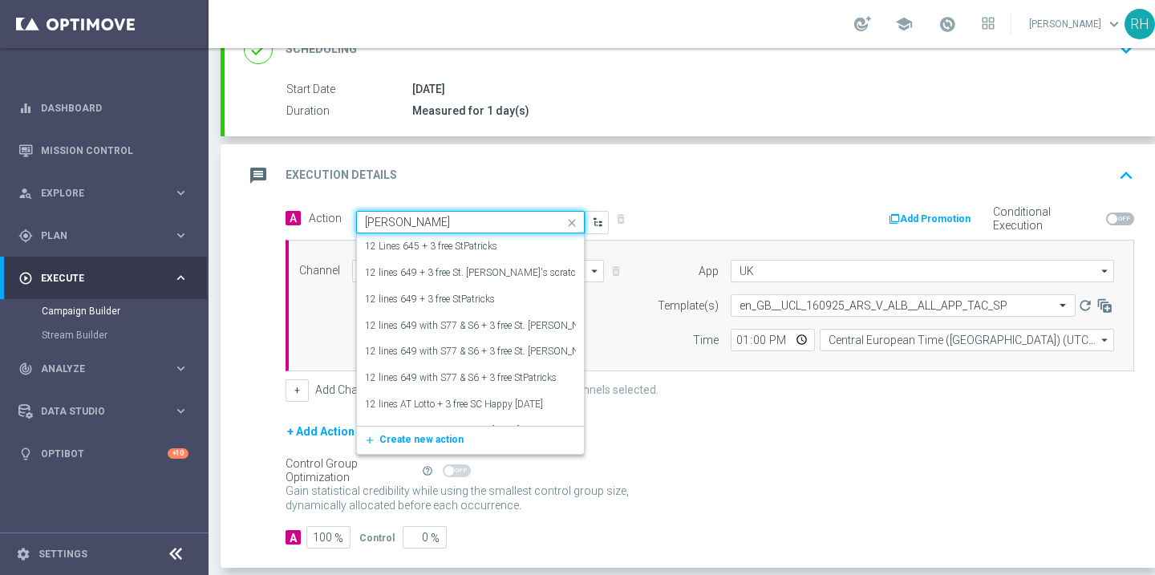
type input "ricky"
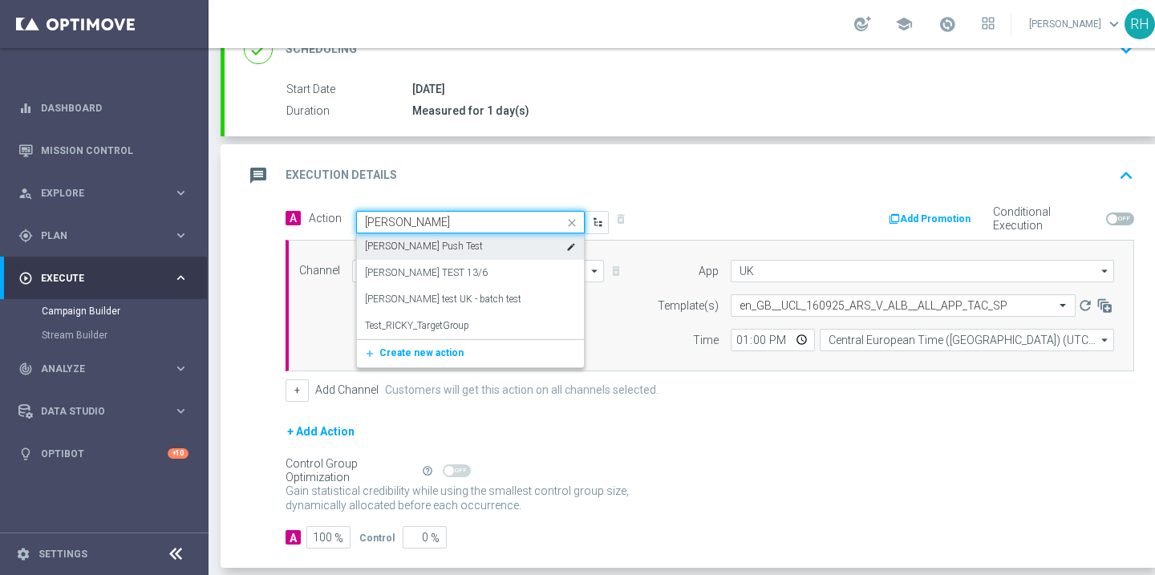
click at [502, 236] on div "Ricky OptiMobile Push Test edit" at bounding box center [470, 246] width 211 height 26
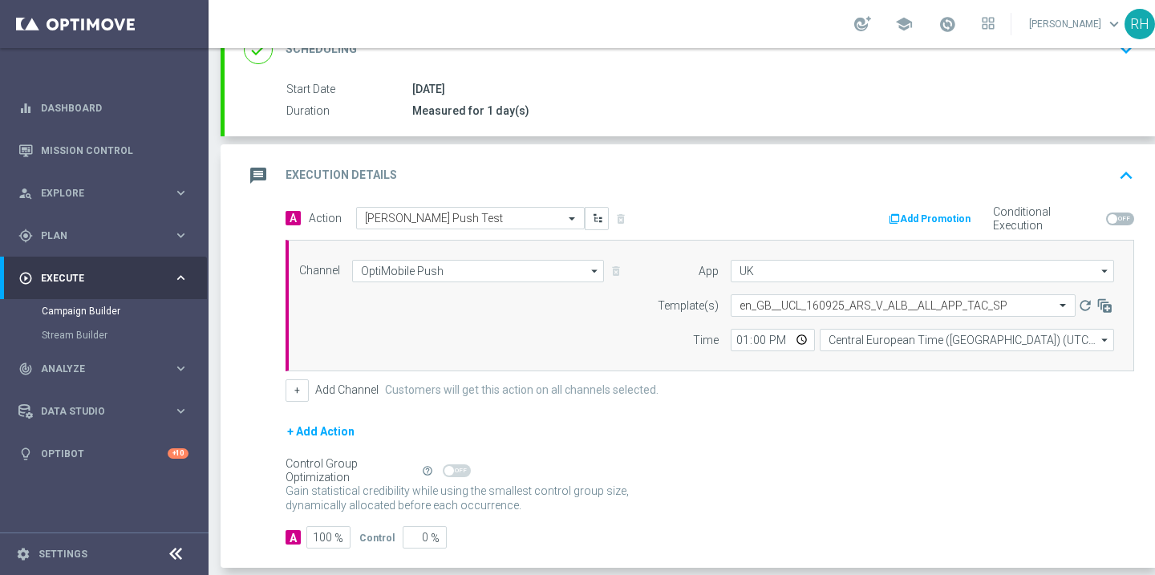
click at [682, 406] on form "A Action Select action Ricky OptiMobile Push Test delete_forever Add Promotion …" at bounding box center [710, 378] width 849 height 342
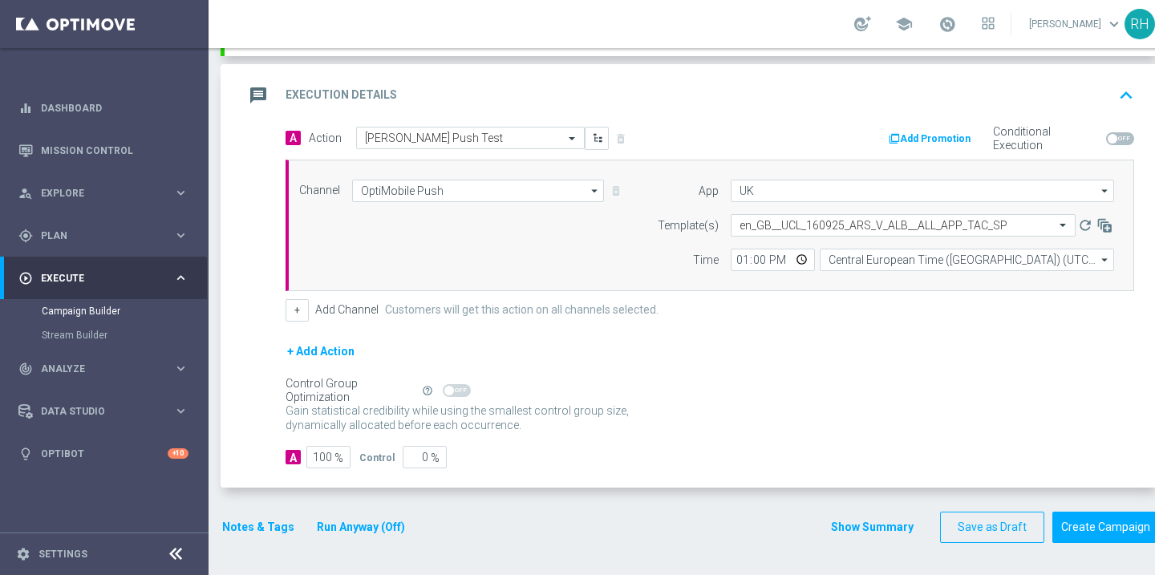
click at [261, 516] on div "Notes & Tags Run Anyway (Off)" at bounding box center [323, 527] width 205 height 31
click at [273, 525] on button "Notes & Tags" at bounding box center [258, 527] width 75 height 20
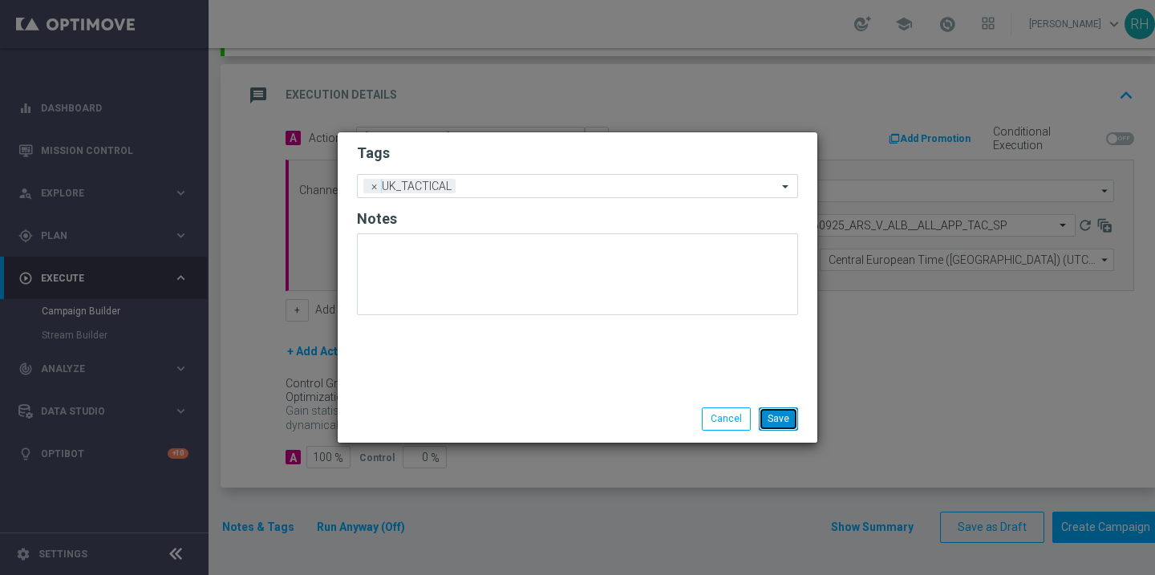
click at [778, 427] on button "Save" at bounding box center [778, 418] width 39 height 22
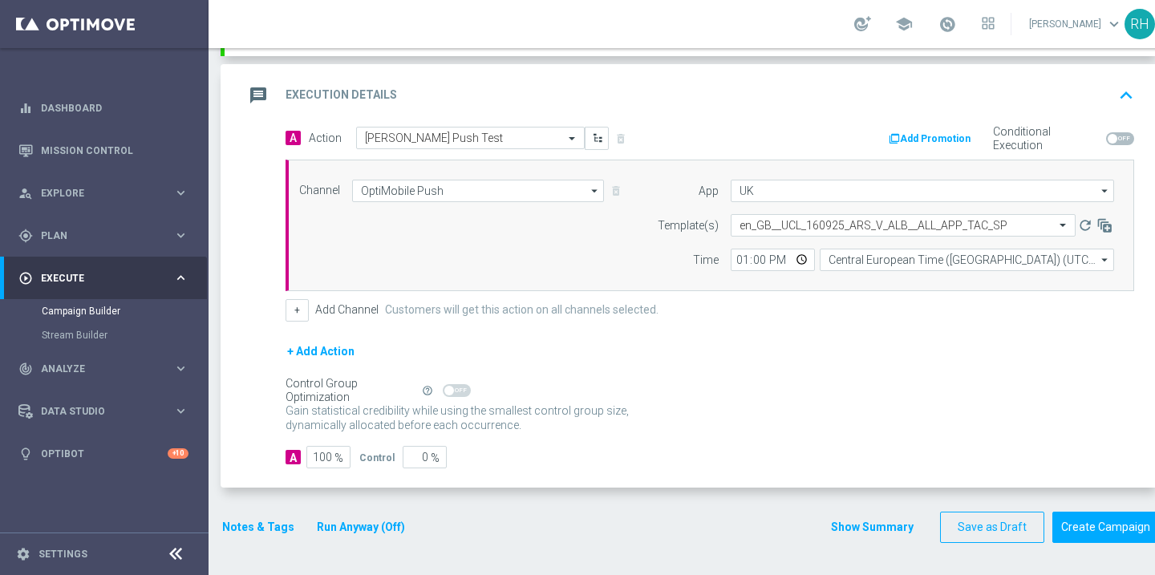
click at [881, 522] on button "Show Summary" at bounding box center [872, 527] width 84 height 18
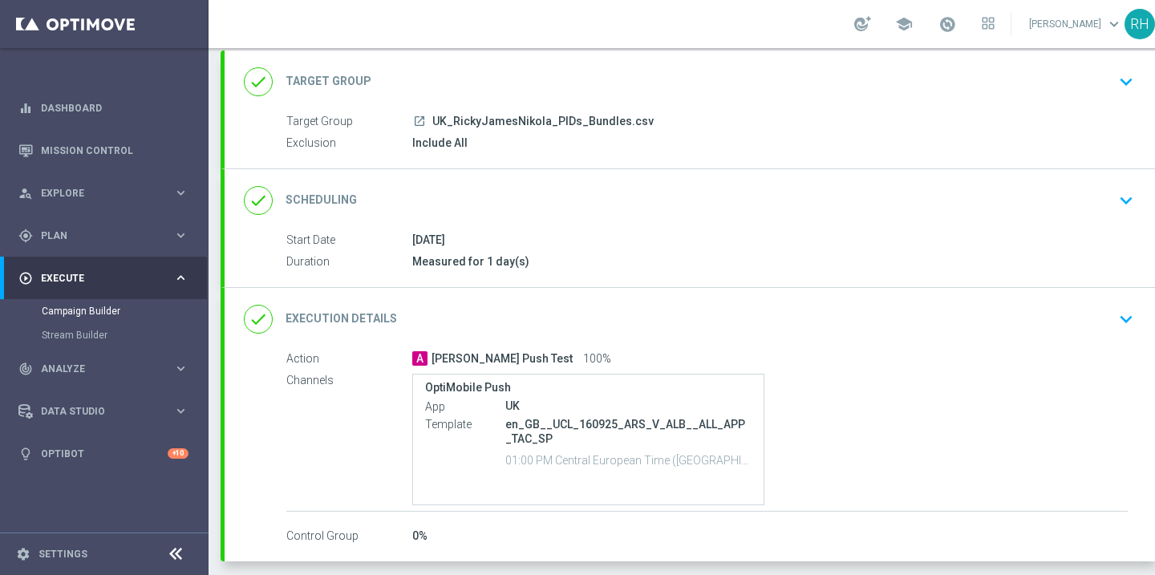
scroll to position [138, 0]
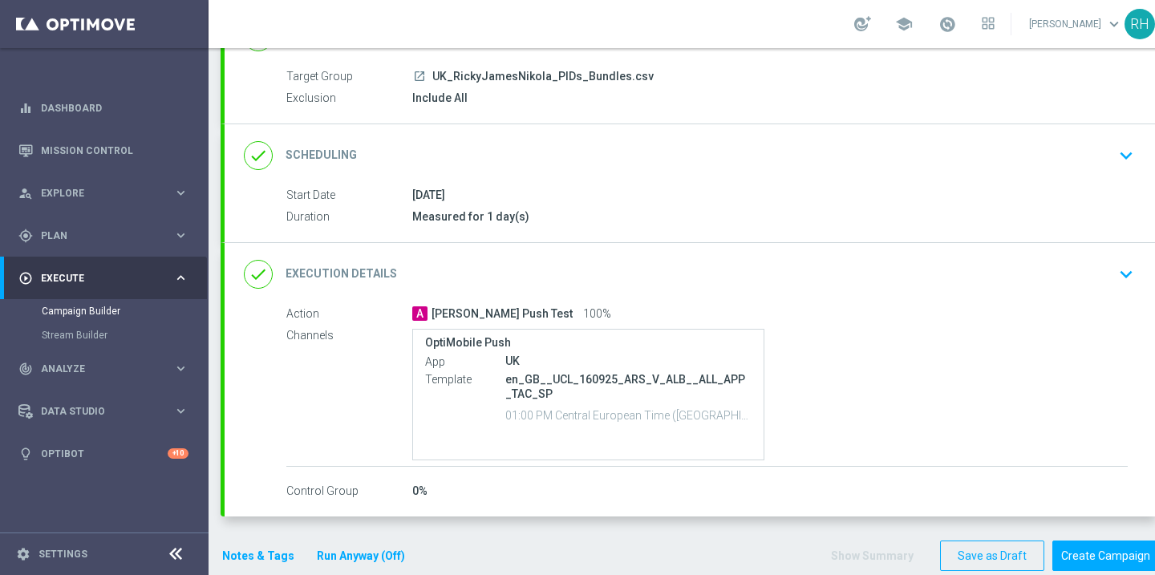
click at [1108, 278] on div "done Execution Details keyboard_arrow_down" at bounding box center [692, 274] width 896 height 30
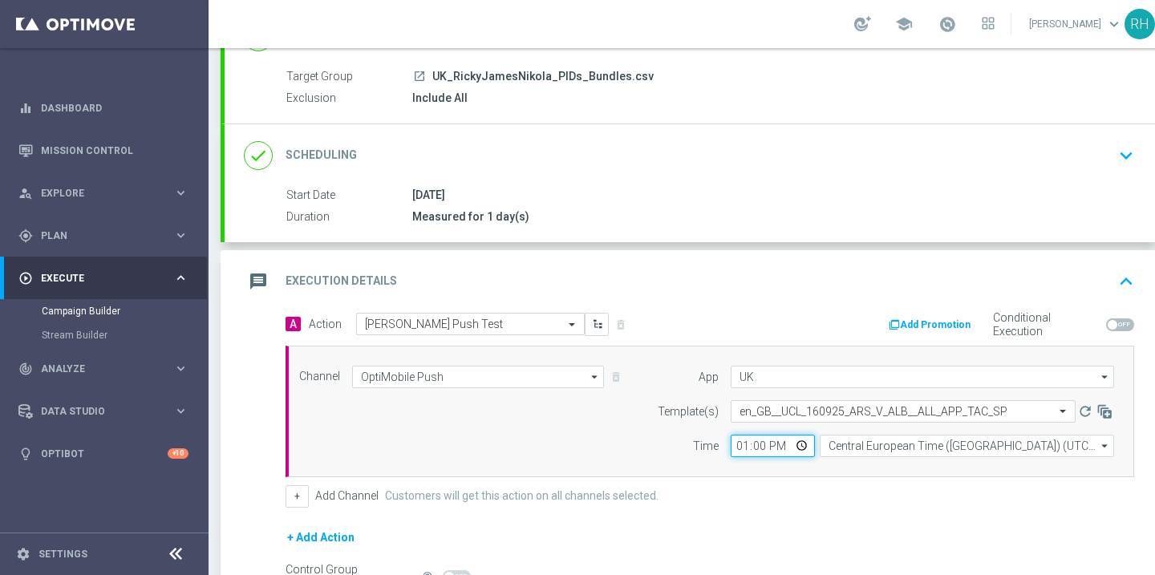
click at [756, 439] on input "13:00" at bounding box center [773, 446] width 84 height 22
type input "13:05"
click at [959, 528] on div "+ Add Action" at bounding box center [710, 548] width 849 height 40
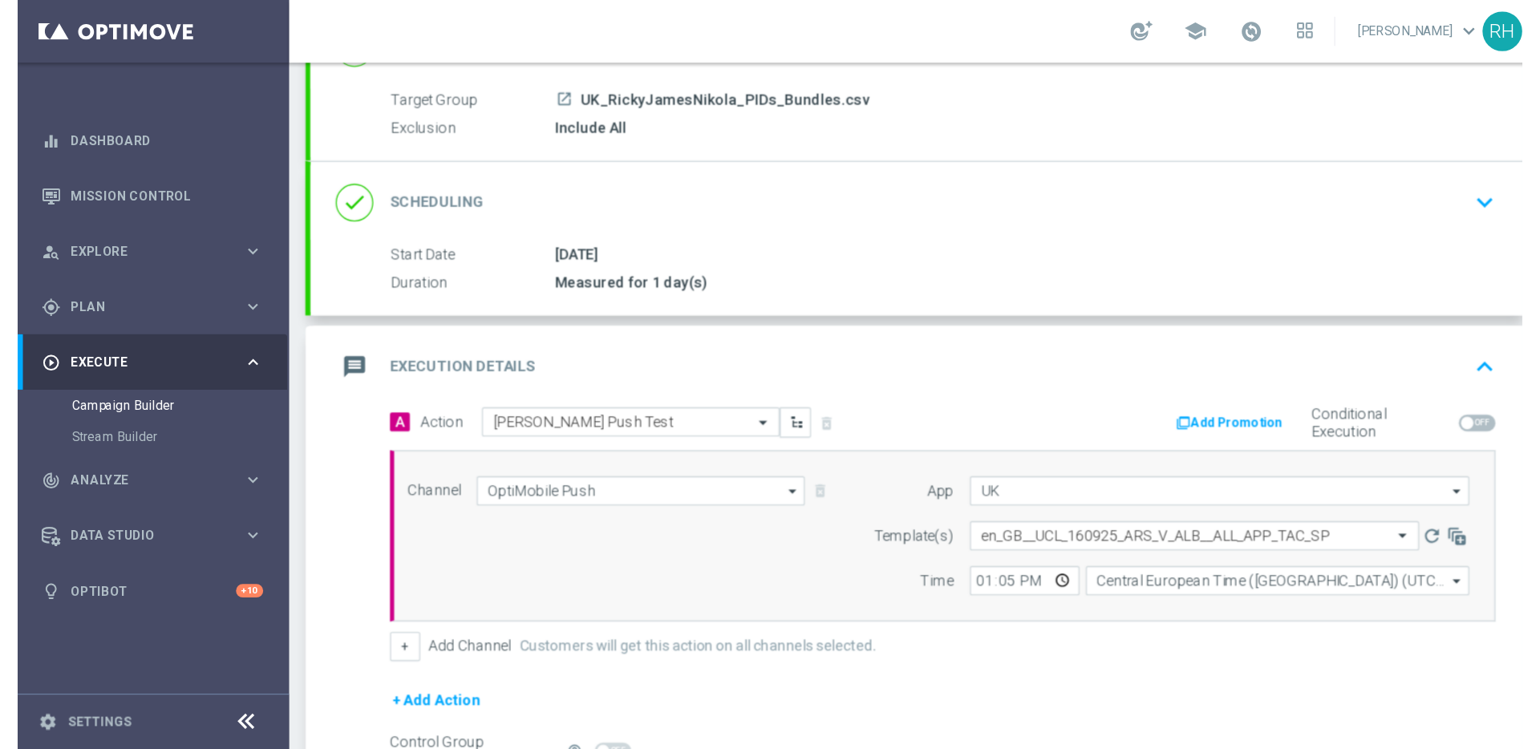
scroll to position [324, 0]
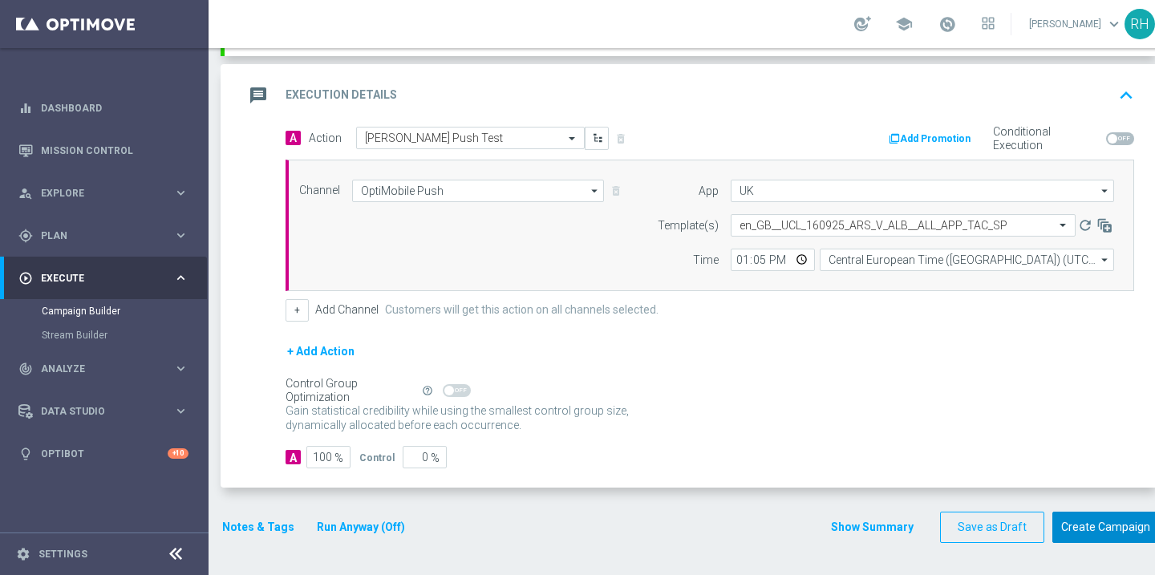
click at [1071, 537] on button "Create Campaign" at bounding box center [1105, 527] width 107 height 31
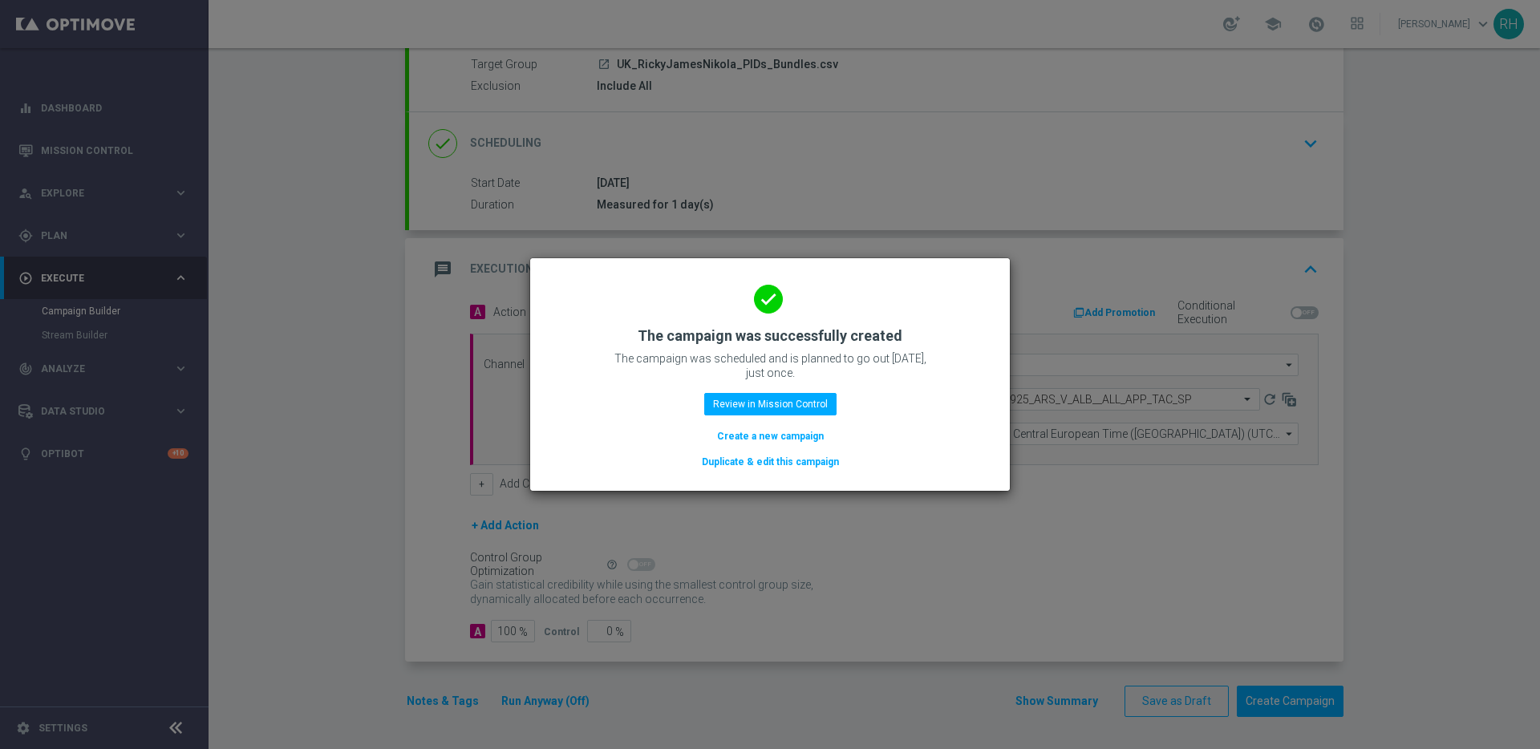
scroll to position [150, 0]
click at [802, 456] on button "Duplicate & edit this campaign" at bounding box center [770, 462] width 140 height 18
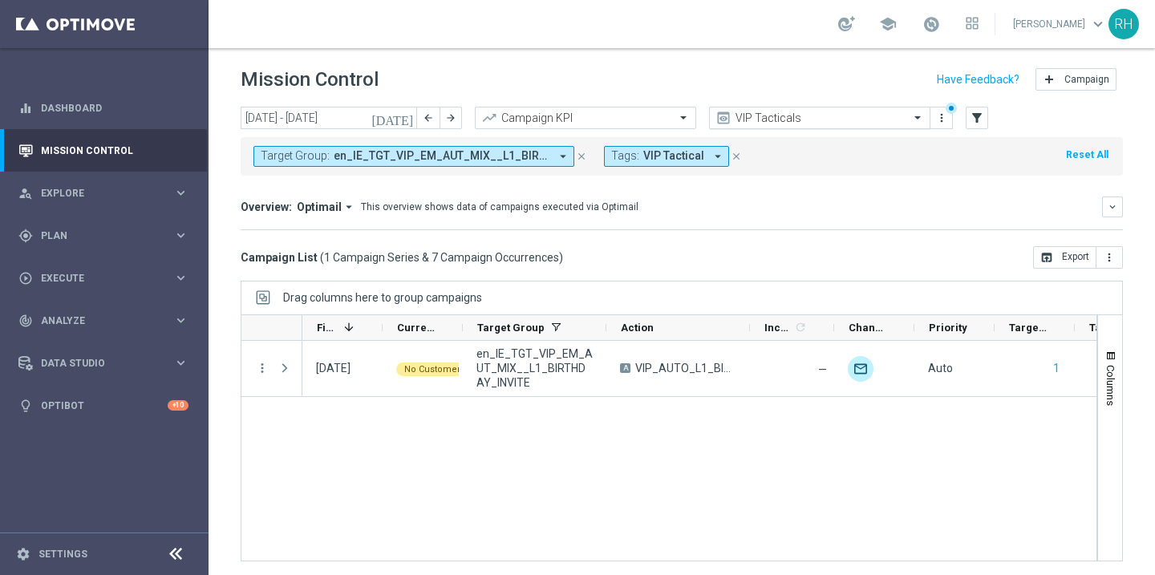
click at [795, 121] on input "text" at bounding box center [804, 118] width 172 height 14
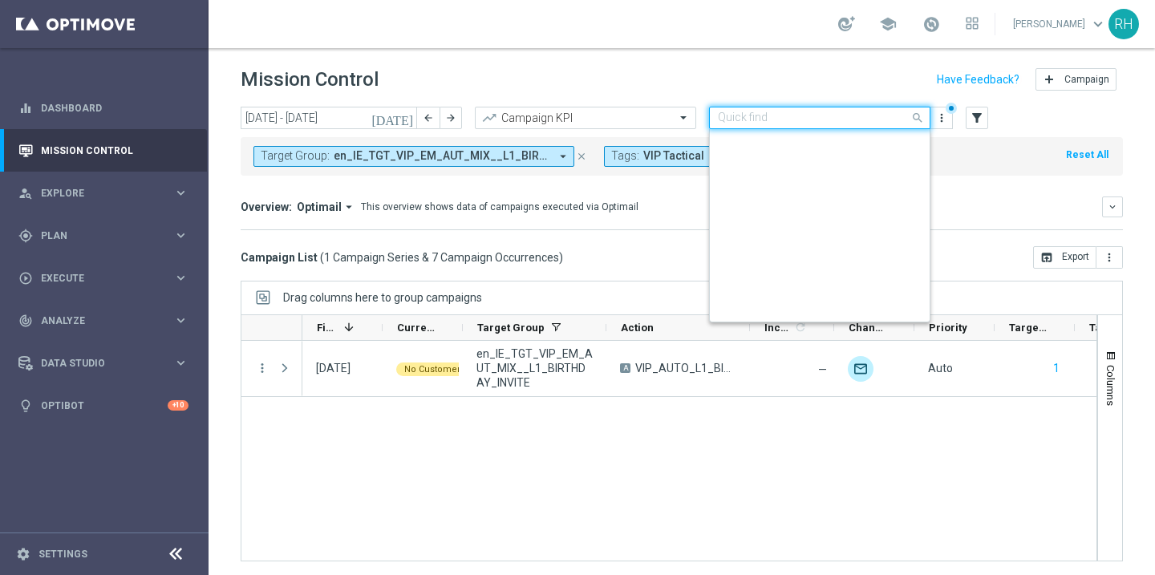
scroll to position [416, 0]
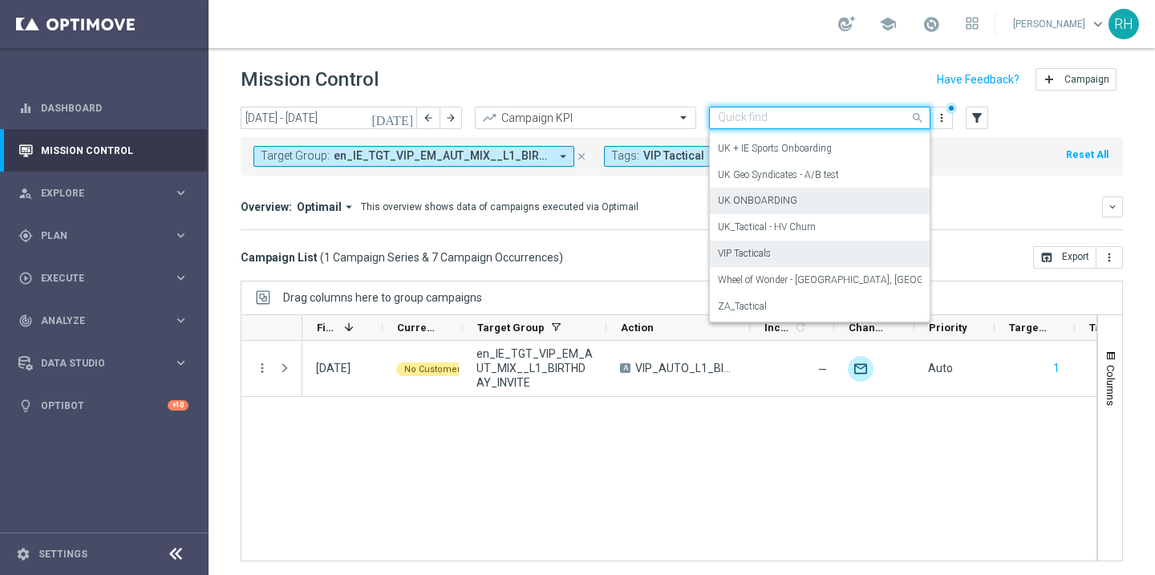
click at [779, 201] on label "UK ONBOARDING" at bounding box center [757, 201] width 79 height 14
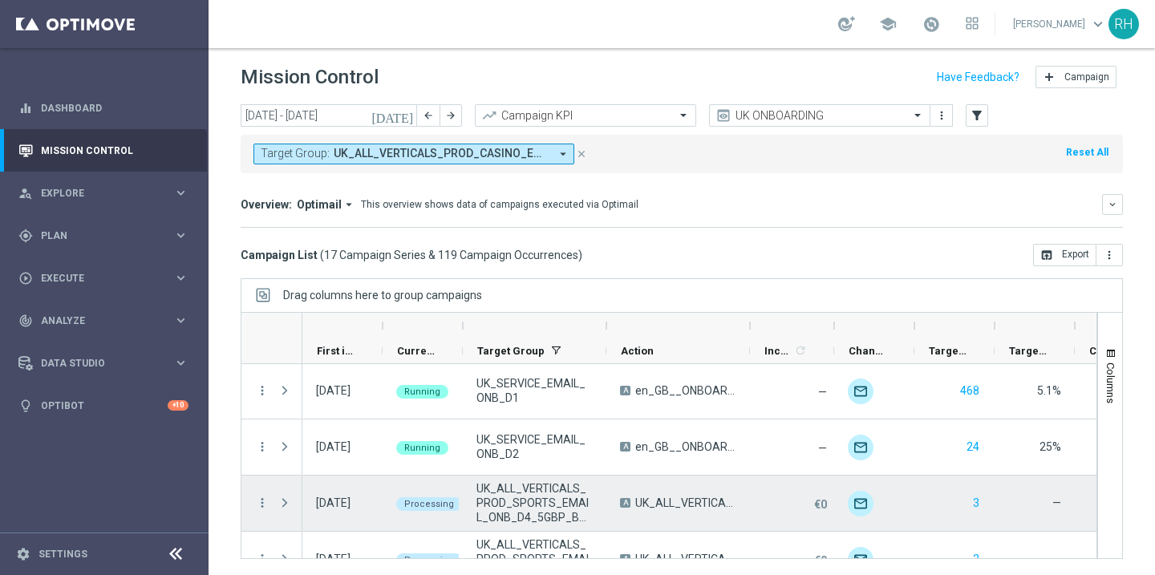
scroll to position [449, 0]
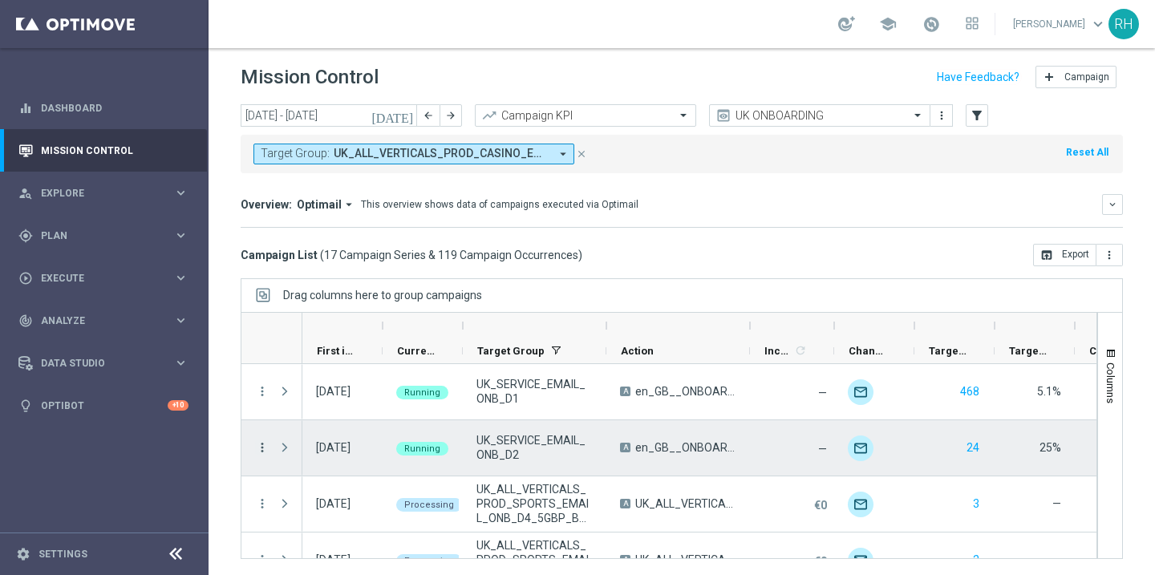
click at [261, 445] on icon "more_vert" at bounding box center [262, 447] width 14 height 14
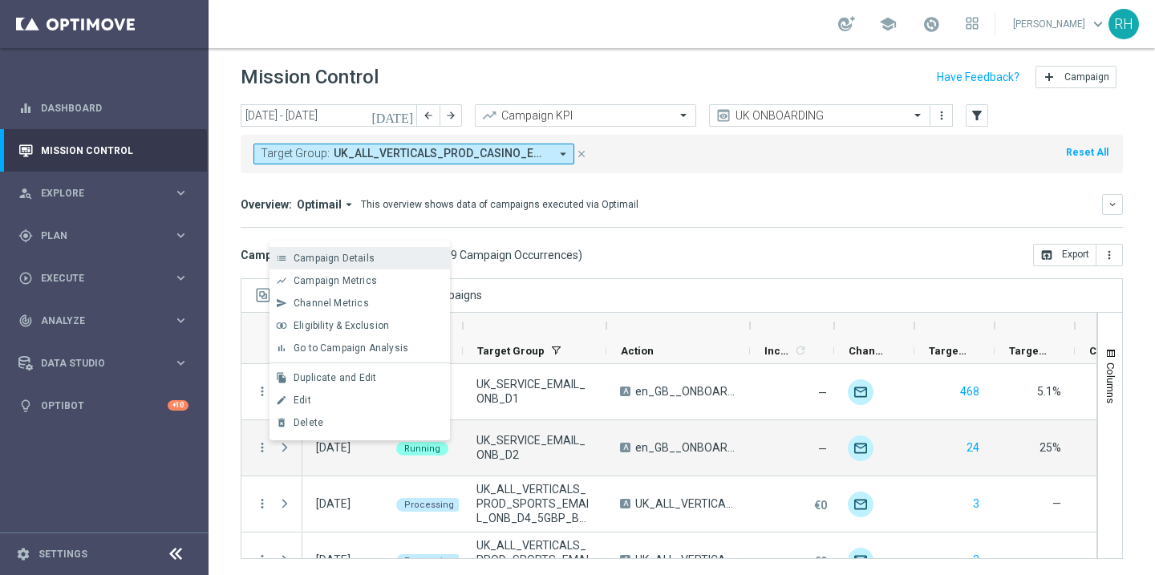
click at [322, 261] on span "Campaign Details" at bounding box center [334, 258] width 81 height 11
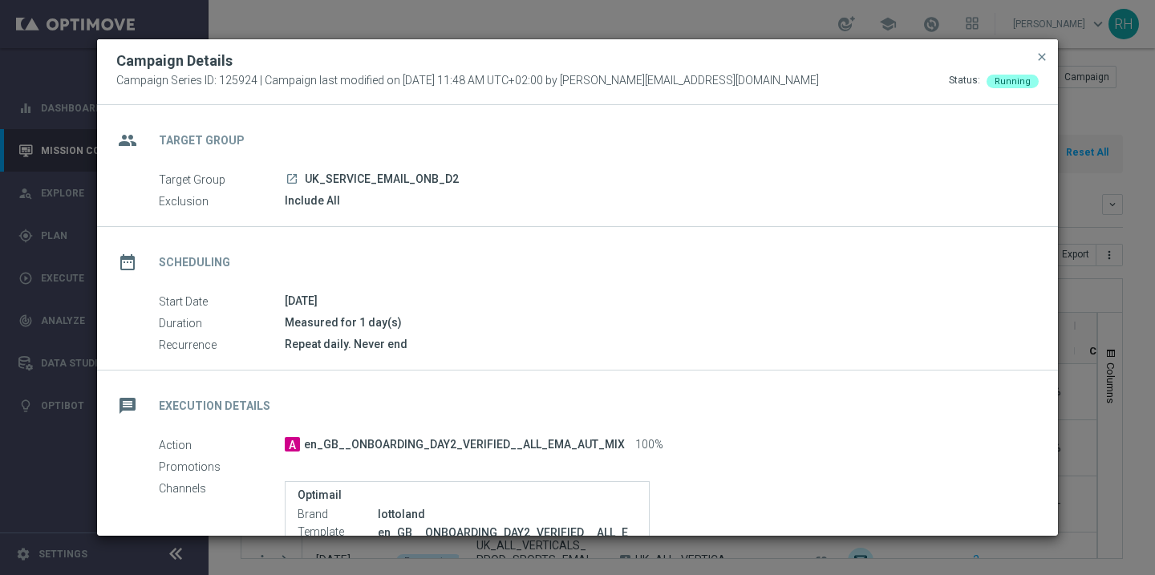
click at [291, 180] on icon "launch" at bounding box center [292, 178] width 13 height 13
click at [1039, 51] on span "close" at bounding box center [1041, 57] width 13 height 13
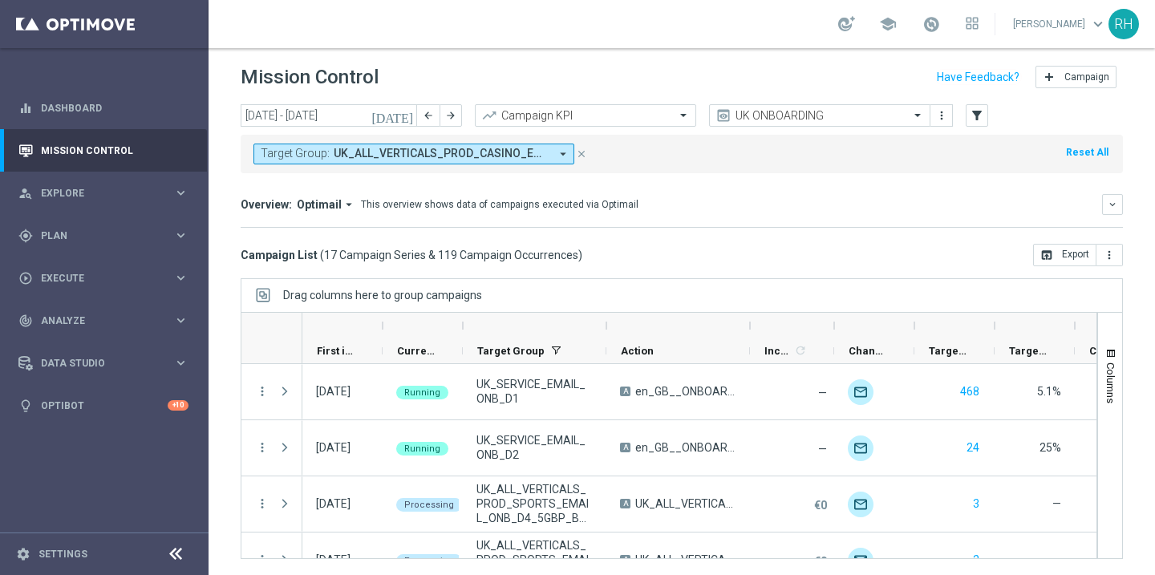
click at [411, 111] on icon "[DATE]" at bounding box center [392, 115] width 43 height 14
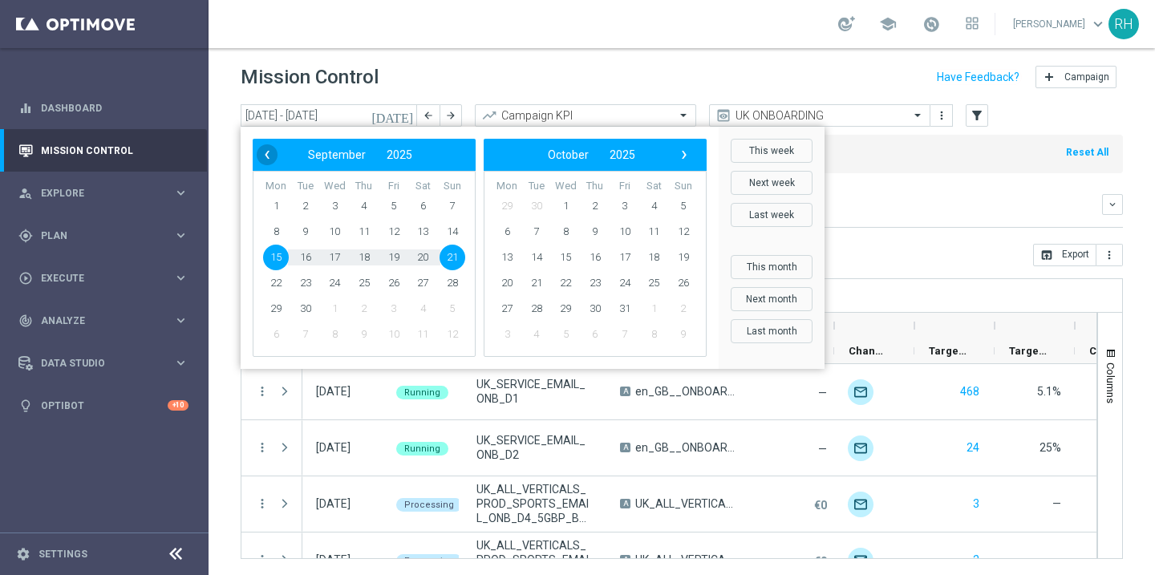
click at [262, 157] on span "‹" at bounding box center [267, 154] width 21 height 21
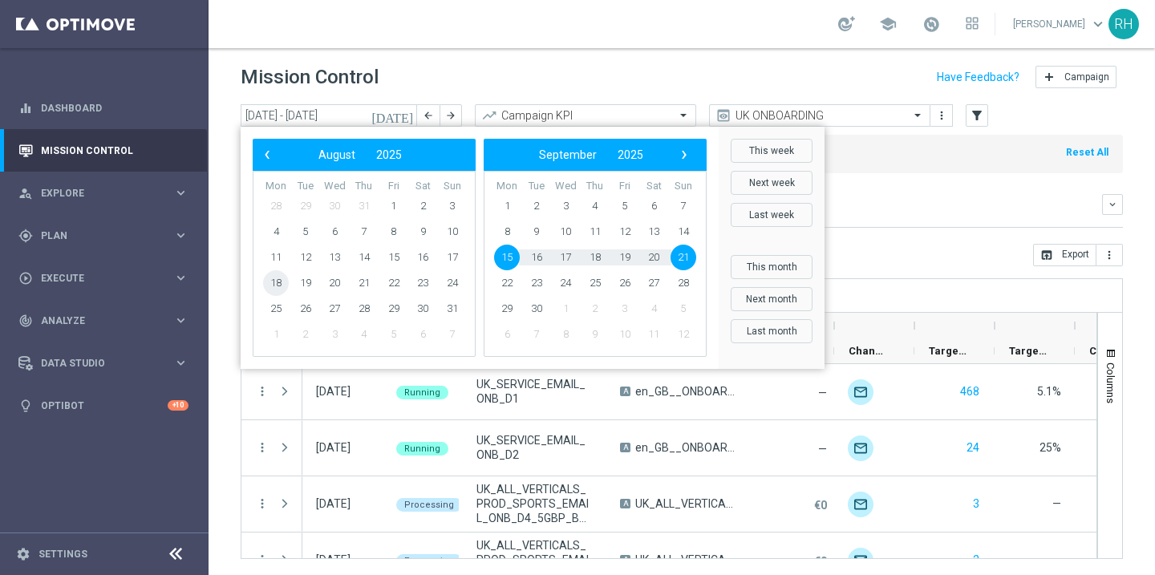
click at [282, 282] on span "18" at bounding box center [276, 283] width 26 height 26
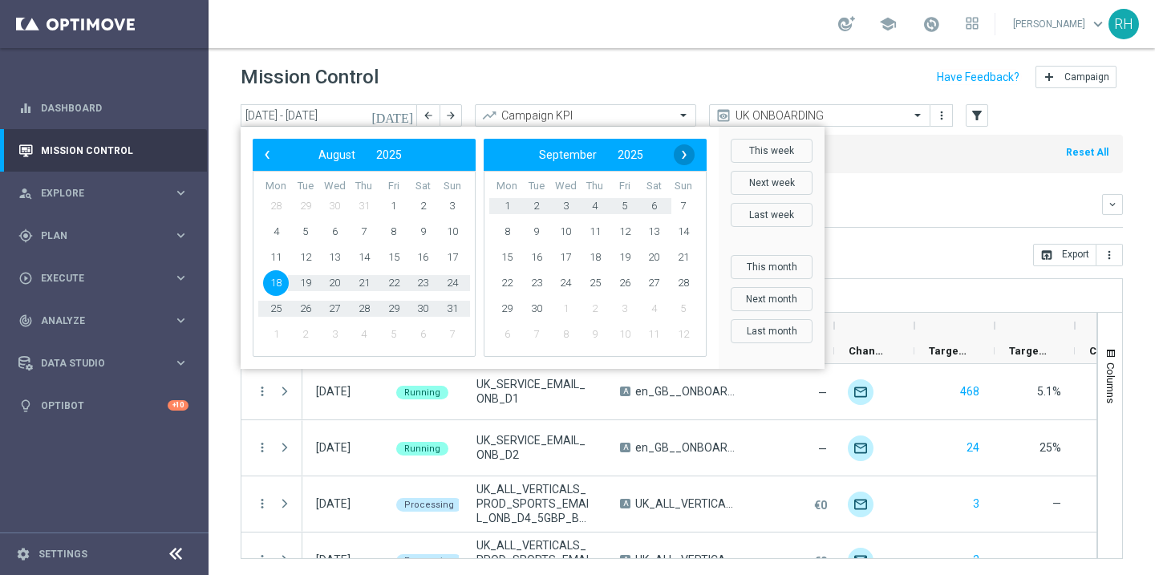
click at [684, 152] on span "›" at bounding box center [684, 154] width 21 height 21
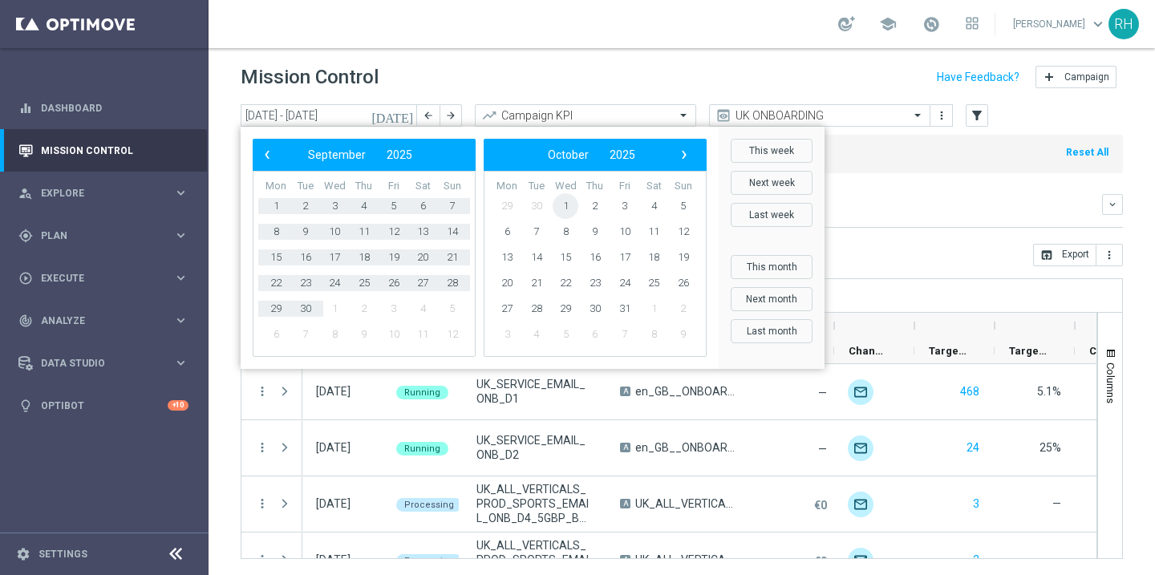
click at [573, 205] on span "1" at bounding box center [566, 206] width 26 height 26
type input "18 Aug 2025 - 01 Oct 2025"
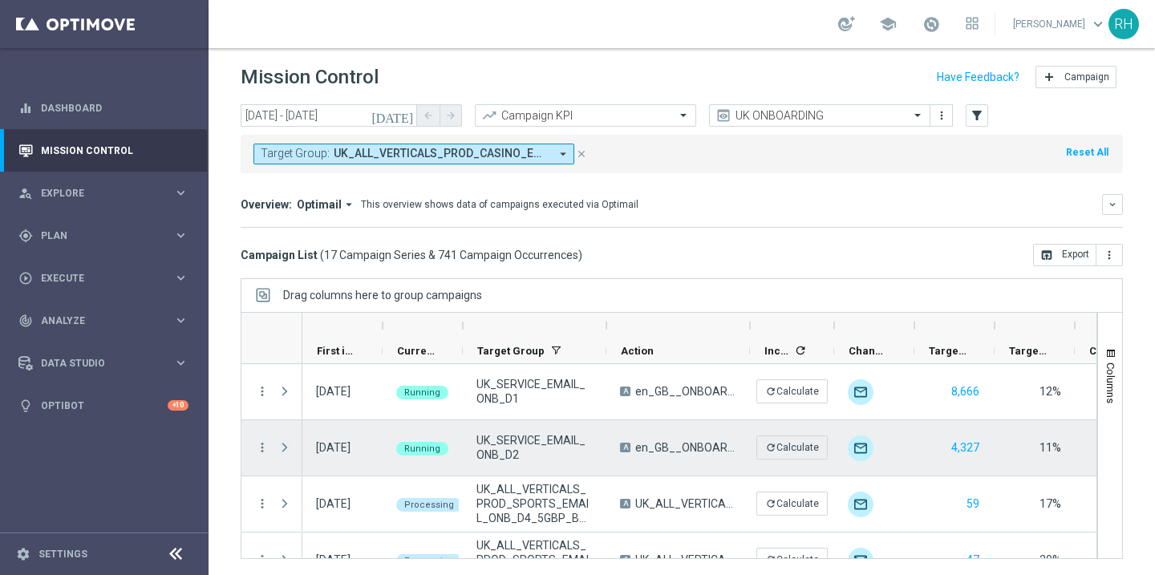
click at [286, 447] on span "Press SPACE to select this row." at bounding box center [284, 447] width 14 height 13
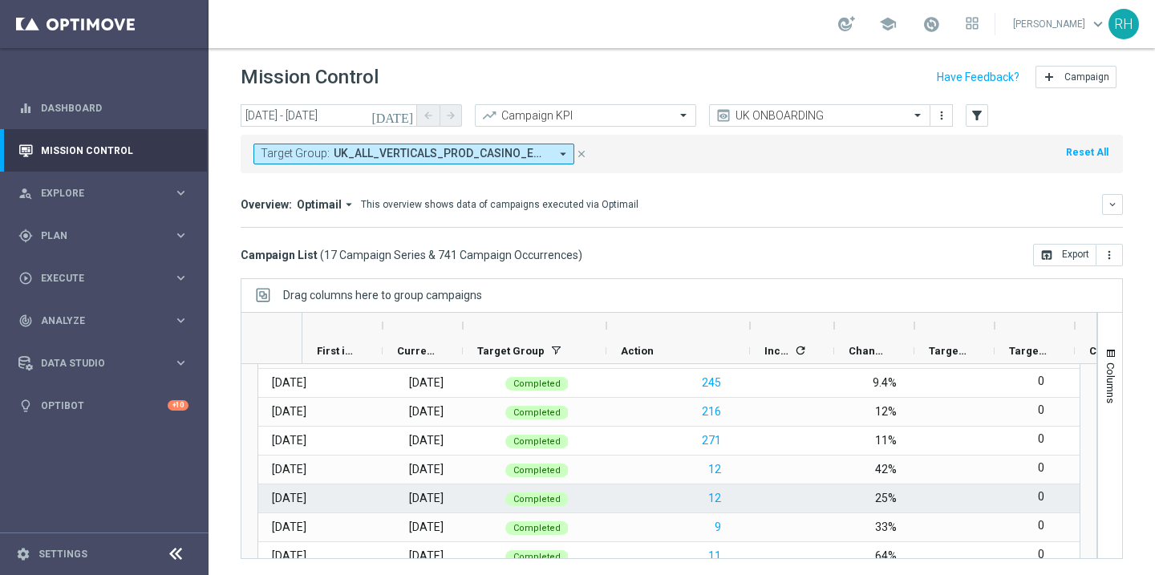
scroll to position [396, 0]
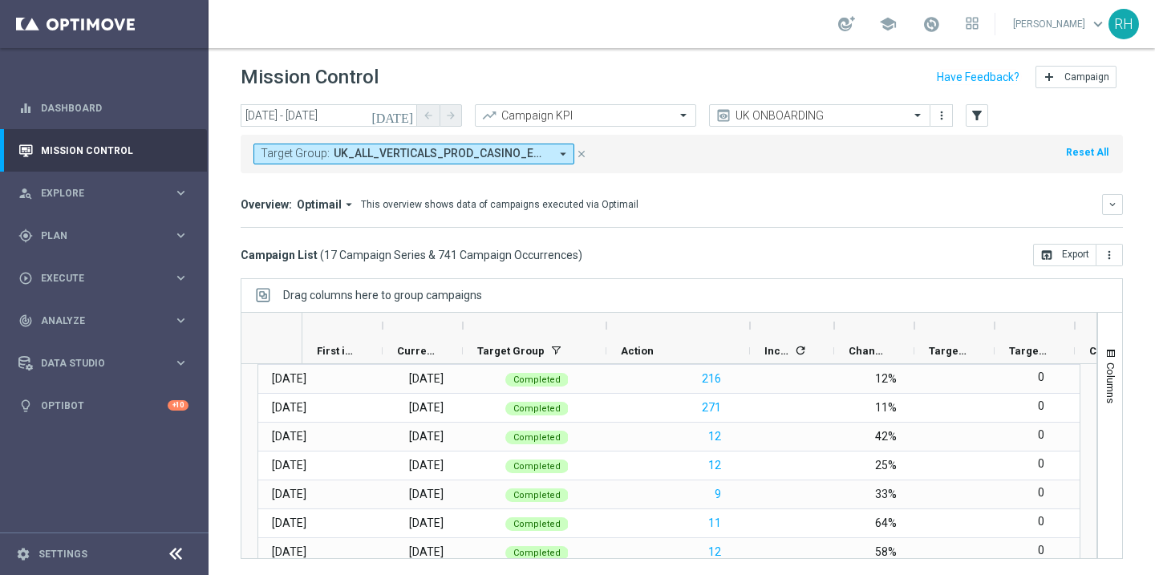
click at [676, 185] on mini-dashboard "Overview: Optimail arrow_drop_down This overview shows data of campaigns execut…" at bounding box center [682, 208] width 882 height 71
click at [699, 106] on div "today 18 Aug 2025 - 01 Oct 2025 arrow_back arrow_forward Campaign KPI trending_…" at bounding box center [682, 116] width 882 height 24
click at [699, 92] on div "Mission Control add Campaign" at bounding box center [682, 77] width 882 height 31
click at [703, 88] on div "Mission Control add Campaign" at bounding box center [682, 77] width 882 height 31
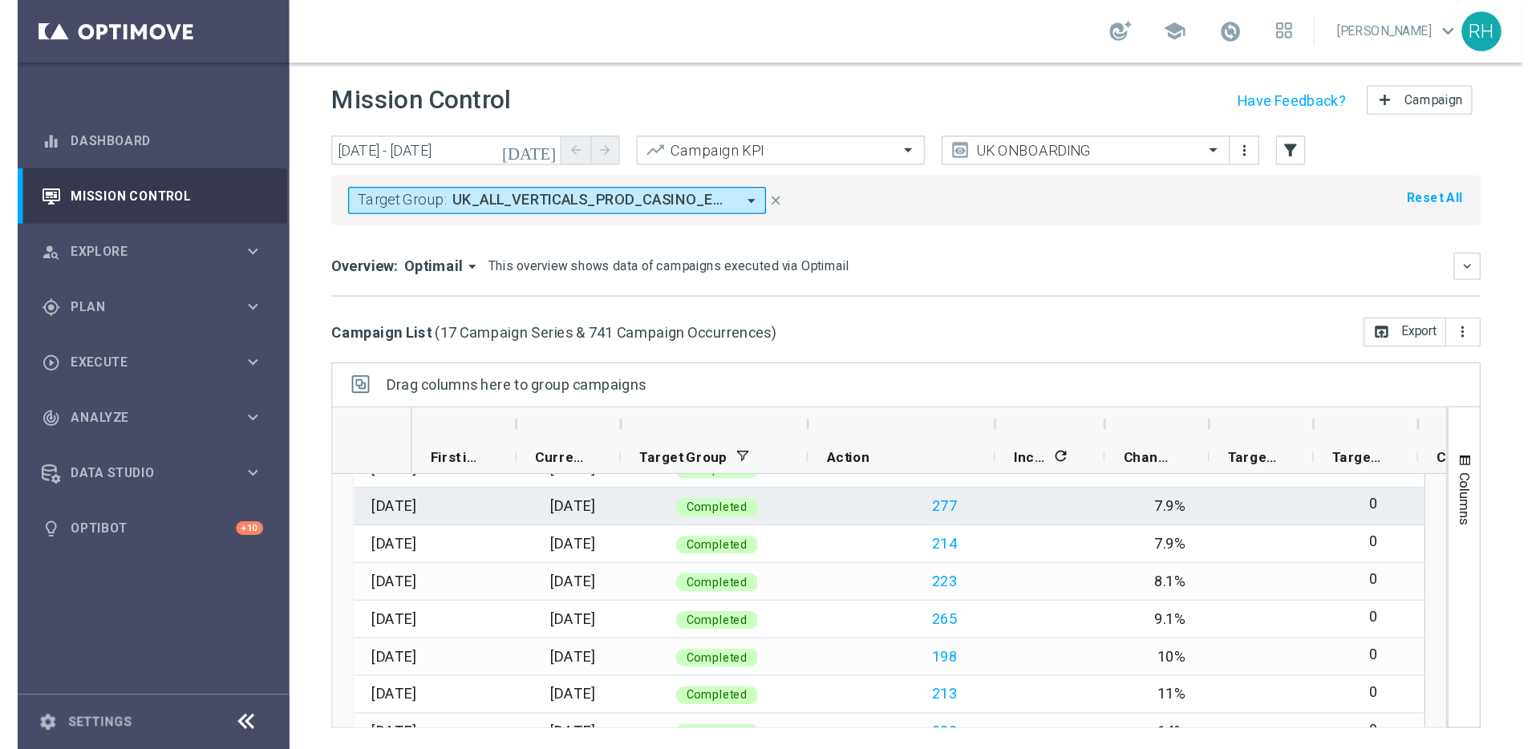
scroll to position [143, 0]
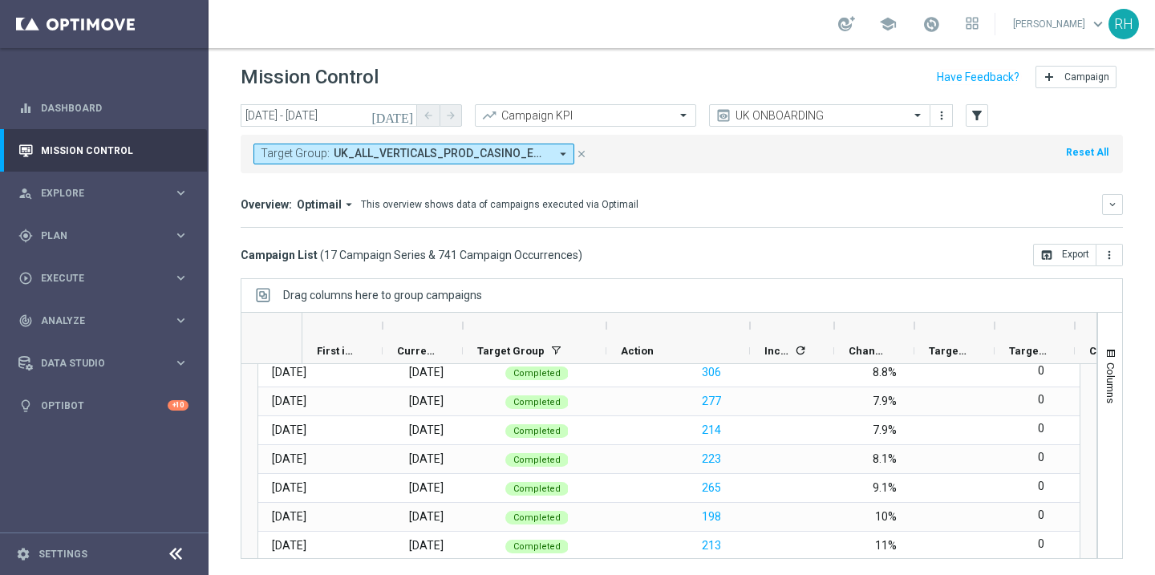
click at [485, 66] on div "Mission Control add Campaign" at bounding box center [682, 77] width 882 height 31
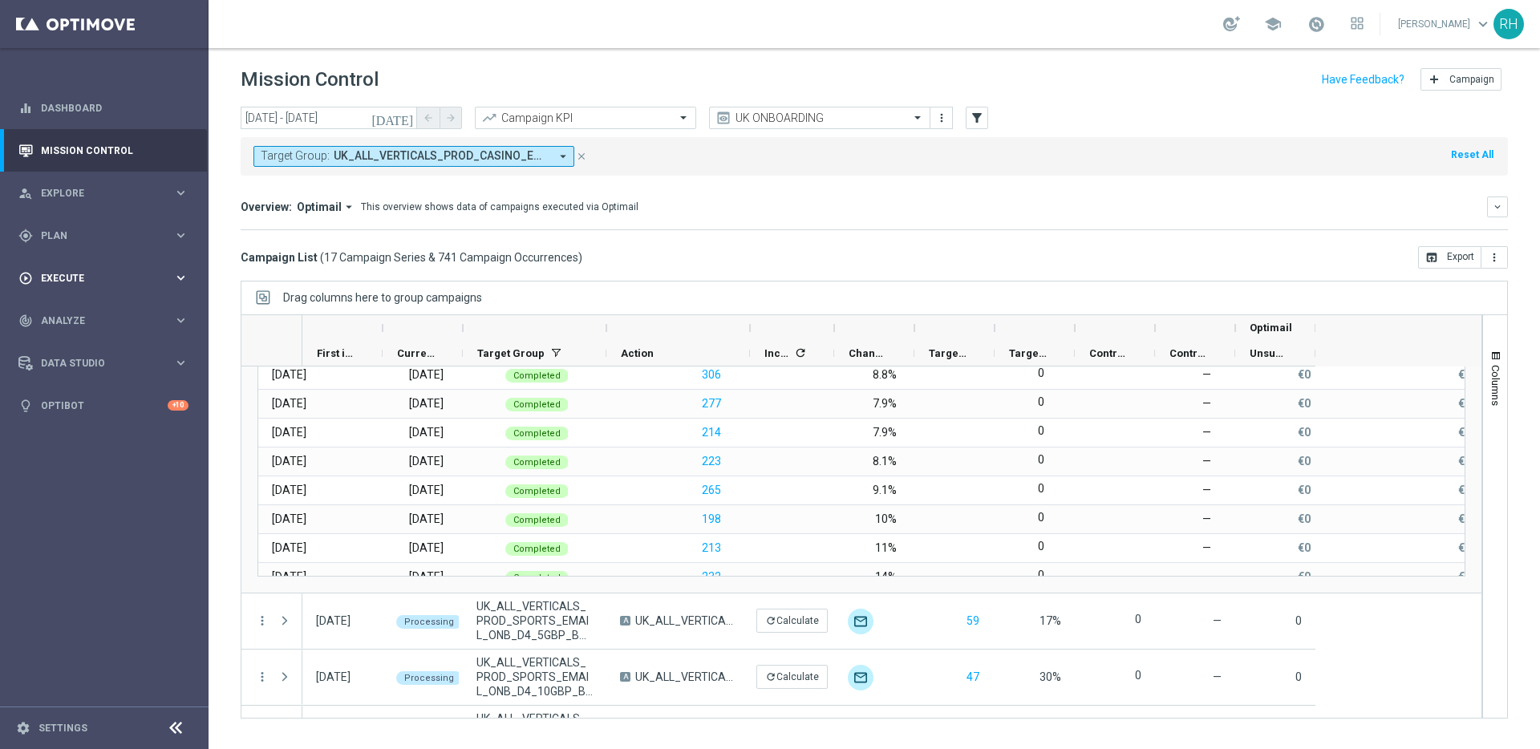
click at [107, 300] on div "track_changes Analyze keyboard_arrow_right" at bounding box center [103, 320] width 207 height 43
click at [115, 277] on span "Execute" at bounding box center [107, 278] width 132 height 10
click at [95, 315] on link "Campaign Builder" at bounding box center [104, 311] width 125 height 13
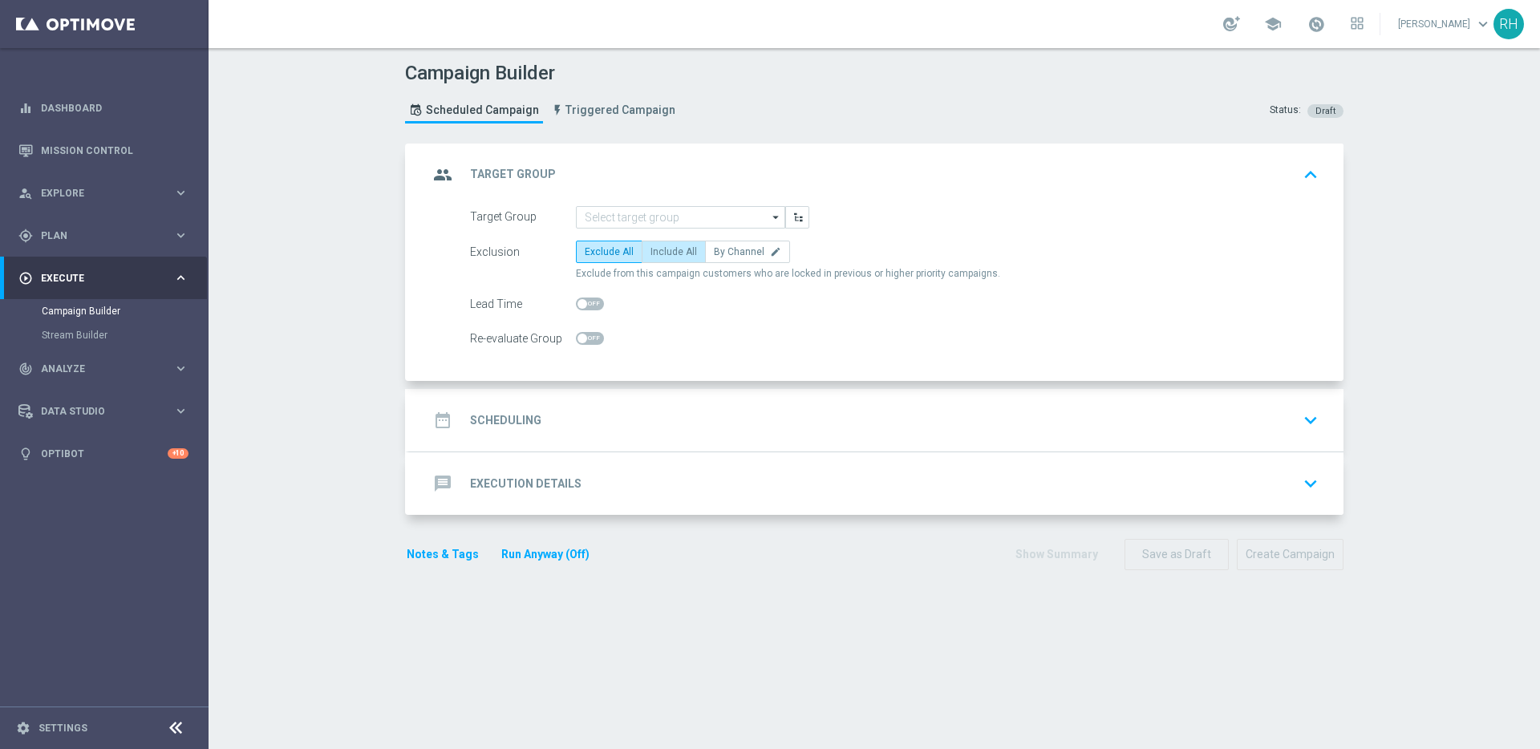
click at [642, 249] on label "Include All" at bounding box center [674, 252] width 64 height 22
click at [650, 249] on input "Include All" at bounding box center [655, 254] width 10 height 10
radio input "true"
click at [698, 136] on header "Campaign Builder Scheduled Campaign Triggered Campaign Status: Draft" at bounding box center [874, 95] width 1331 height 95
drag, startPoint x: 144, startPoint y: 279, endPoint x: 132, endPoint y: 244, distance: 37.3
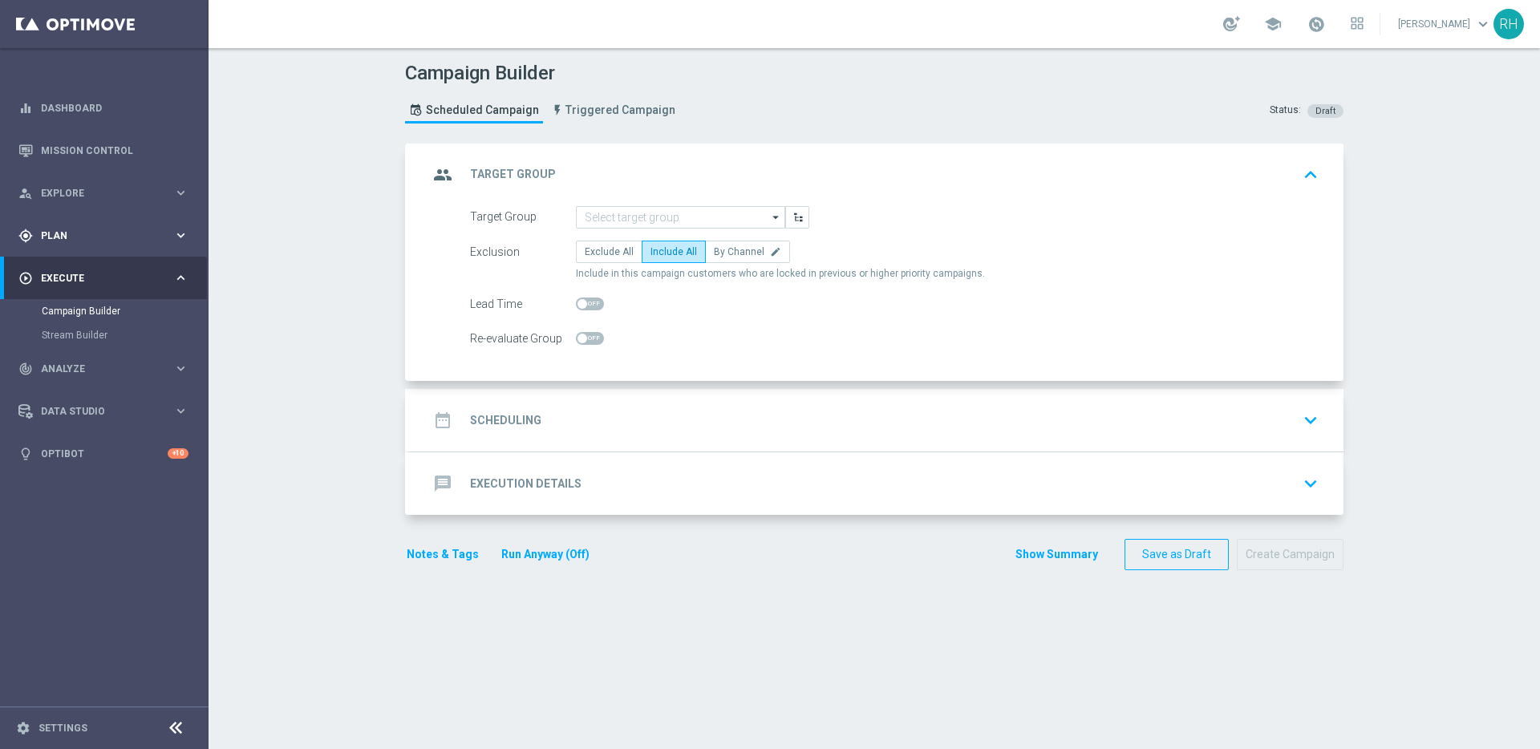
click at [143, 277] on span "Execute" at bounding box center [107, 278] width 132 height 10
click at [132, 244] on div "gps_fixed Plan keyboard_arrow_right" at bounding box center [103, 235] width 207 height 43
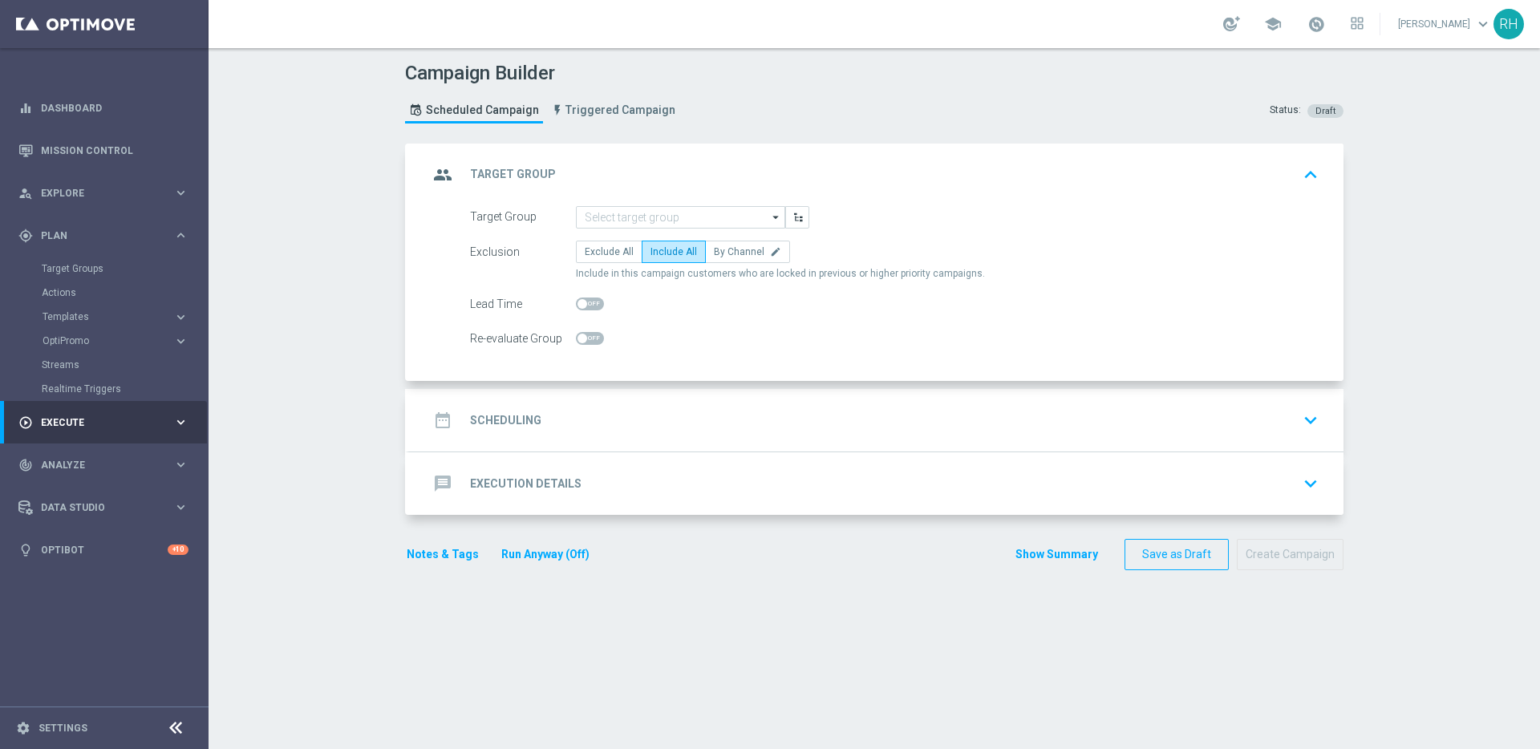
click at [107, 309] on accordion "Templates keyboard_arrow_right Optimail OptiMobile In-App OptiMobile Push Embed…" at bounding box center [124, 317] width 165 height 24
click at [99, 318] on span "Templates" at bounding box center [100, 317] width 115 height 10
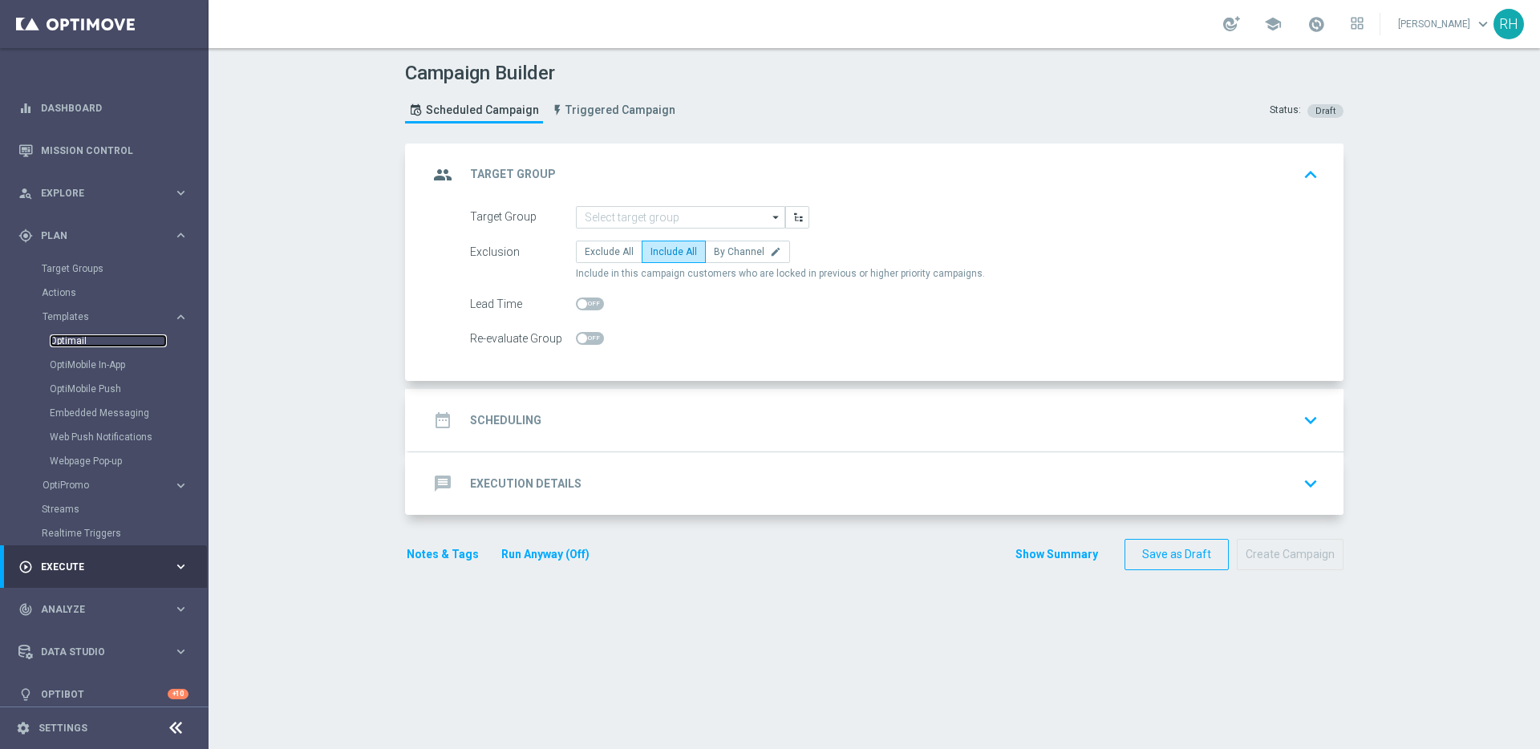
click at [87, 338] on link "Optimail" at bounding box center [108, 340] width 117 height 13
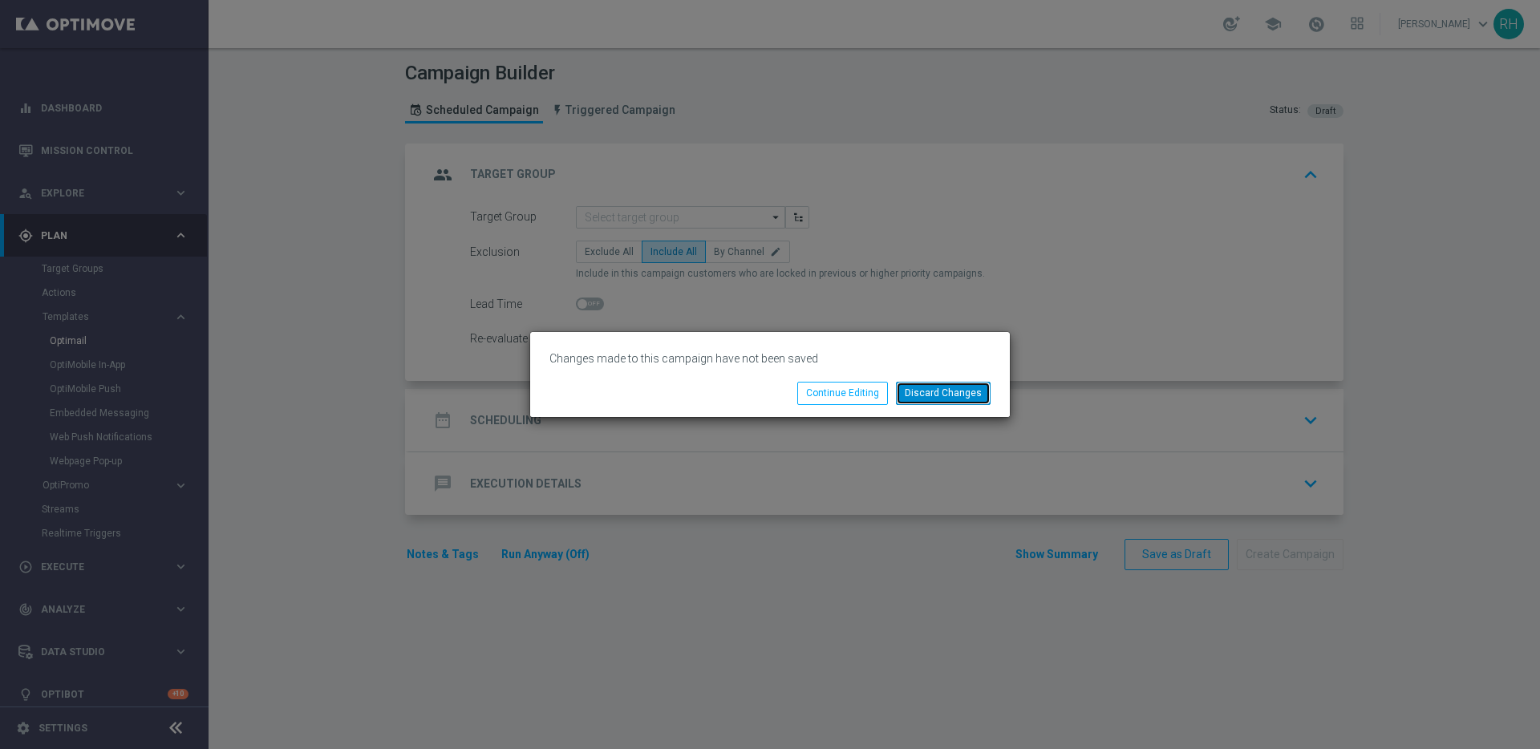
click at [926, 402] on button "Discard Changes" at bounding box center [943, 393] width 95 height 22
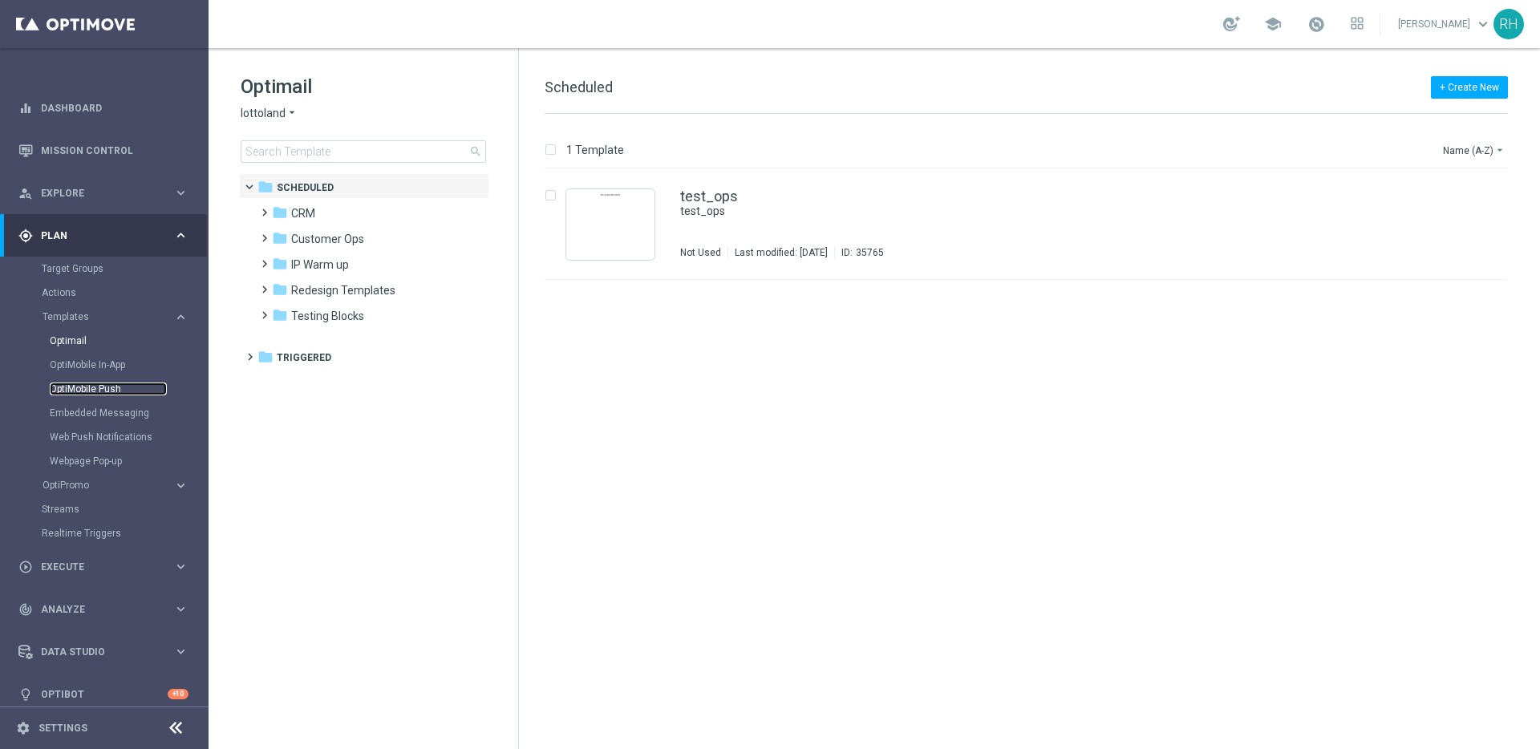
click at [119, 383] on link "OptiMobile Push" at bounding box center [108, 389] width 117 height 13
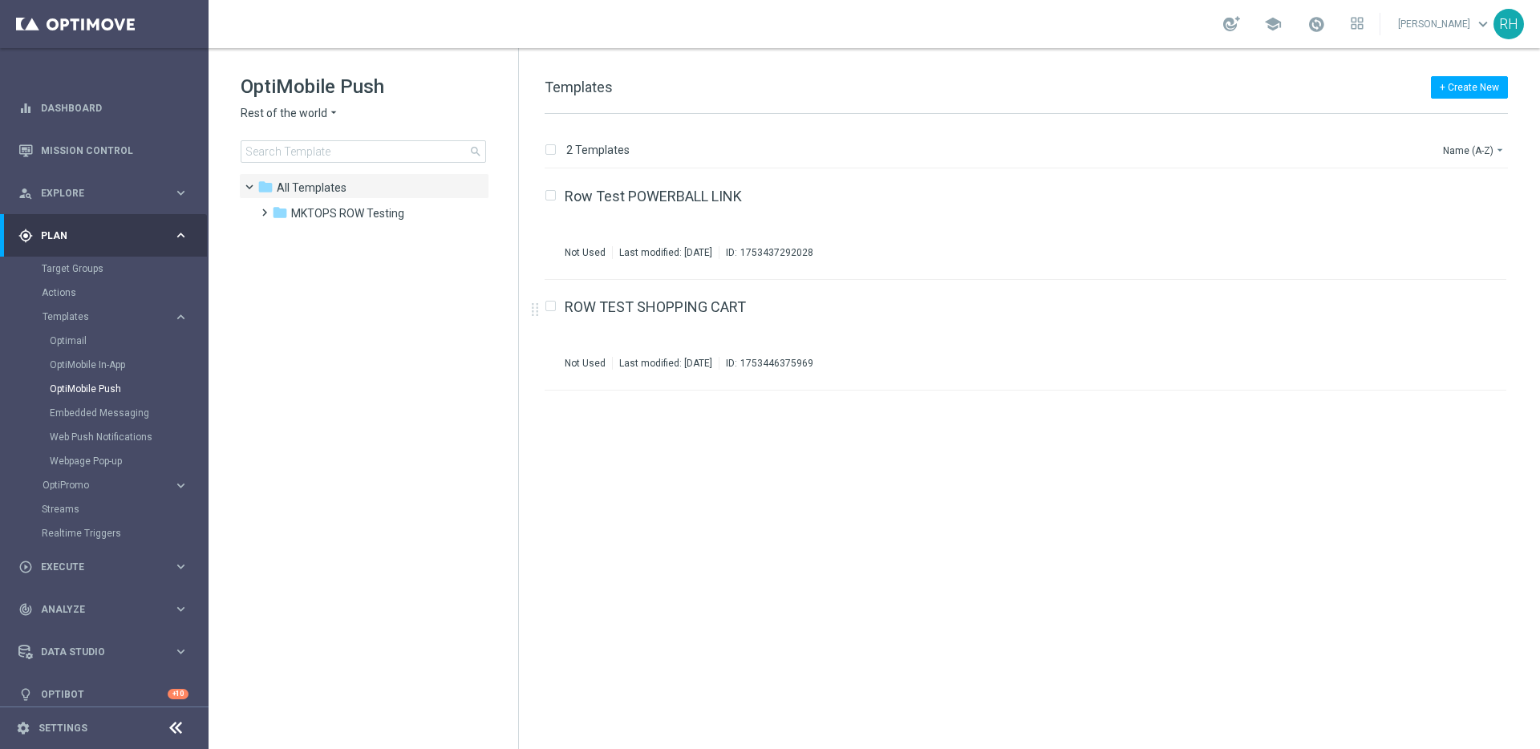
click at [282, 108] on span "Rest of the world" at bounding box center [284, 113] width 87 height 15
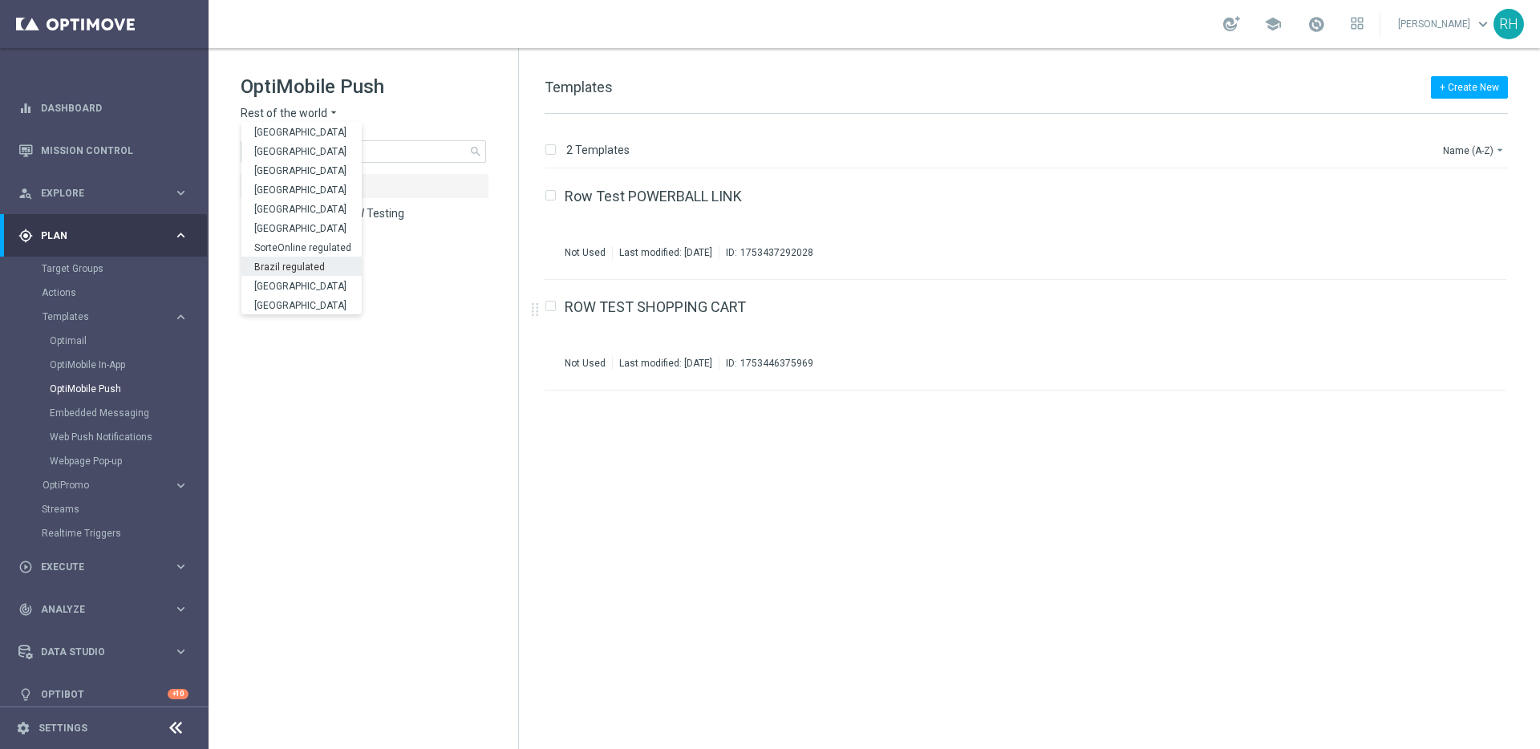
scroll to position [500, 0]
click at [309, 280] on div "UK" at bounding box center [301, 285] width 120 height 19
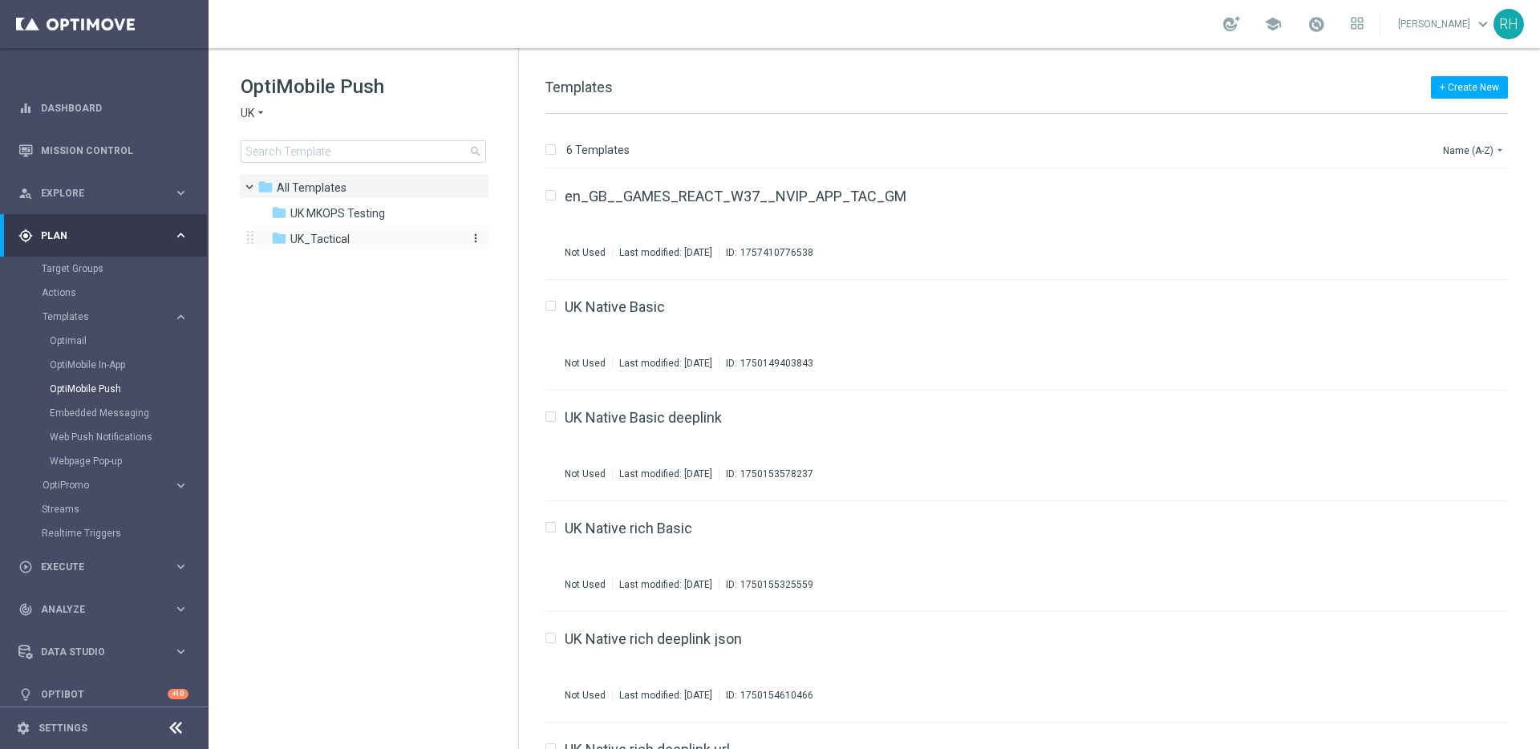
click at [333, 233] on span "UK_Tactical" at bounding box center [319, 239] width 59 height 14
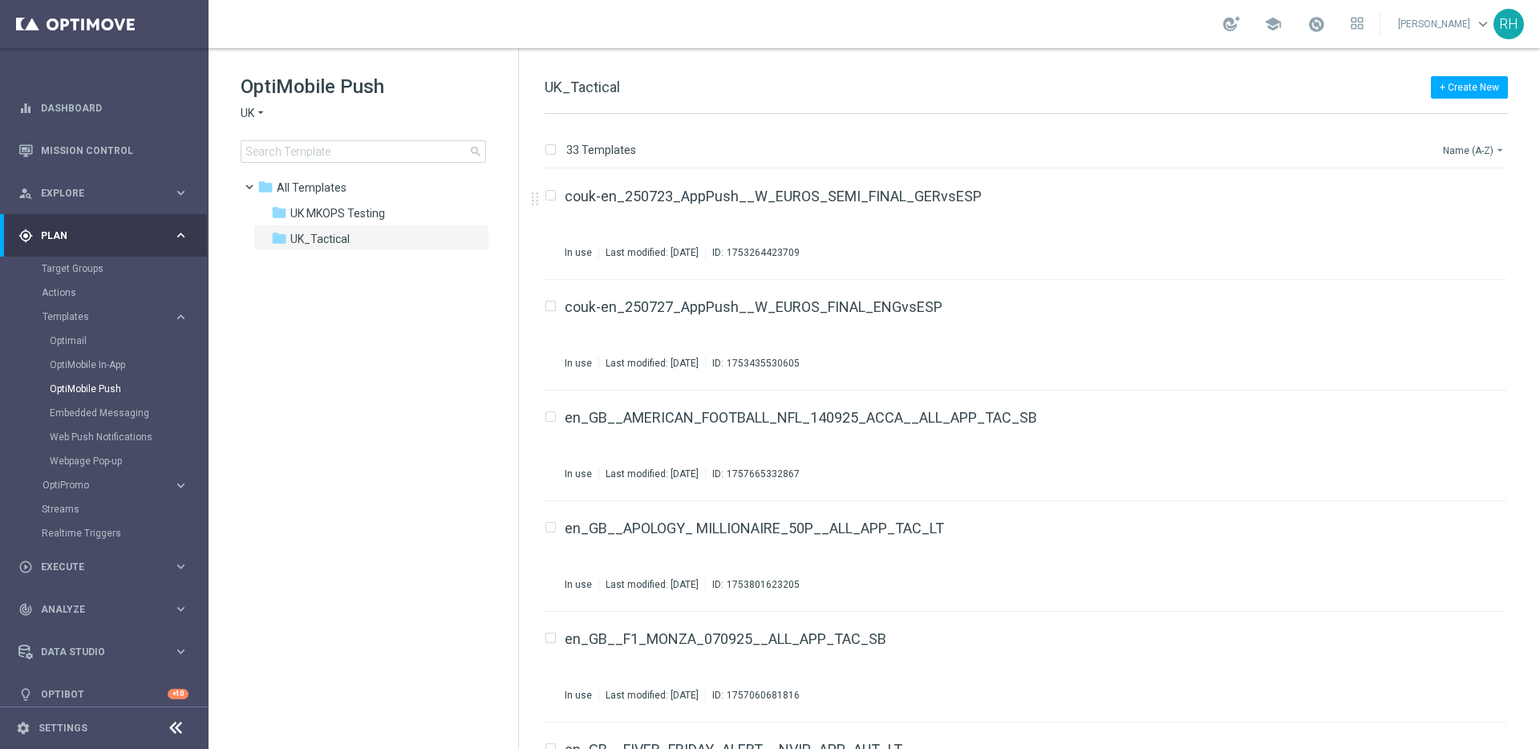
click at [1154, 157] on button "Name (A-Z) arrow_drop_down" at bounding box center [1474, 149] width 67 height 19
click at [1154, 217] on span "Date Modified (Newest)" at bounding box center [1445, 221] width 107 height 11
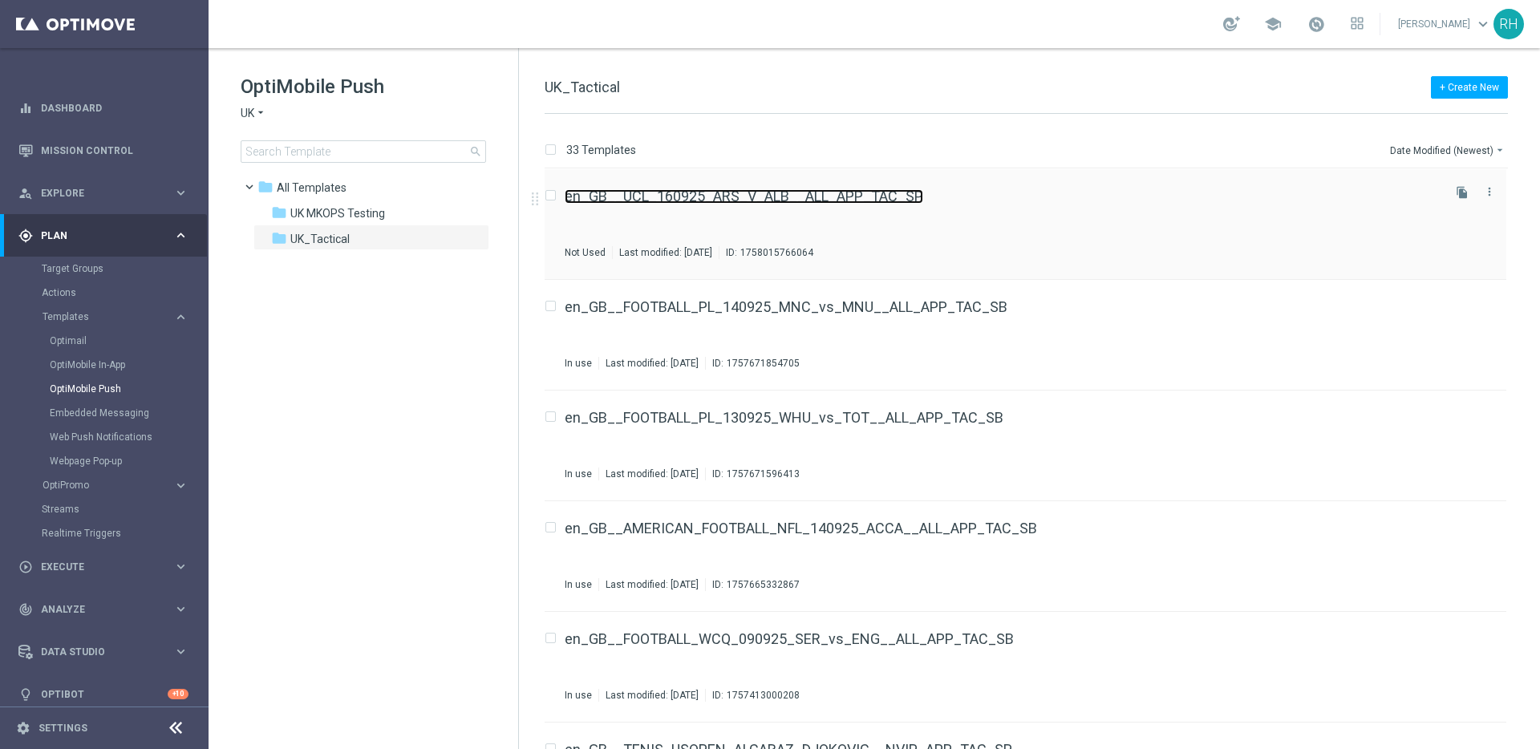
click at [865, 196] on link "en_GB__UCL_160925_ARS_V_ALB__ALL_APP_TAC_SP" at bounding box center [744, 196] width 358 height 14
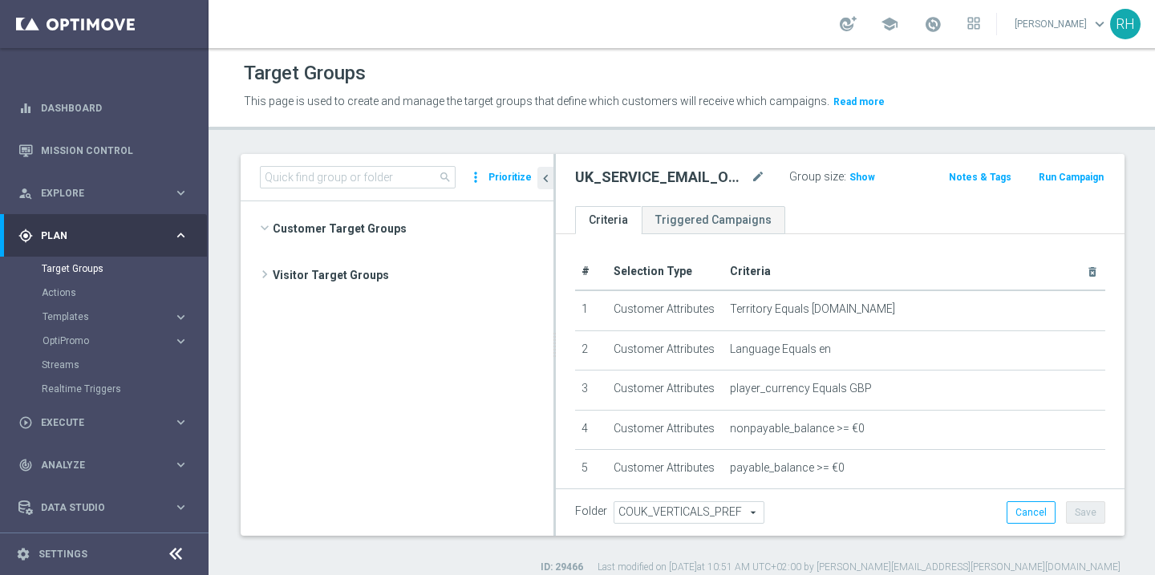
scroll to position [3712, 0]
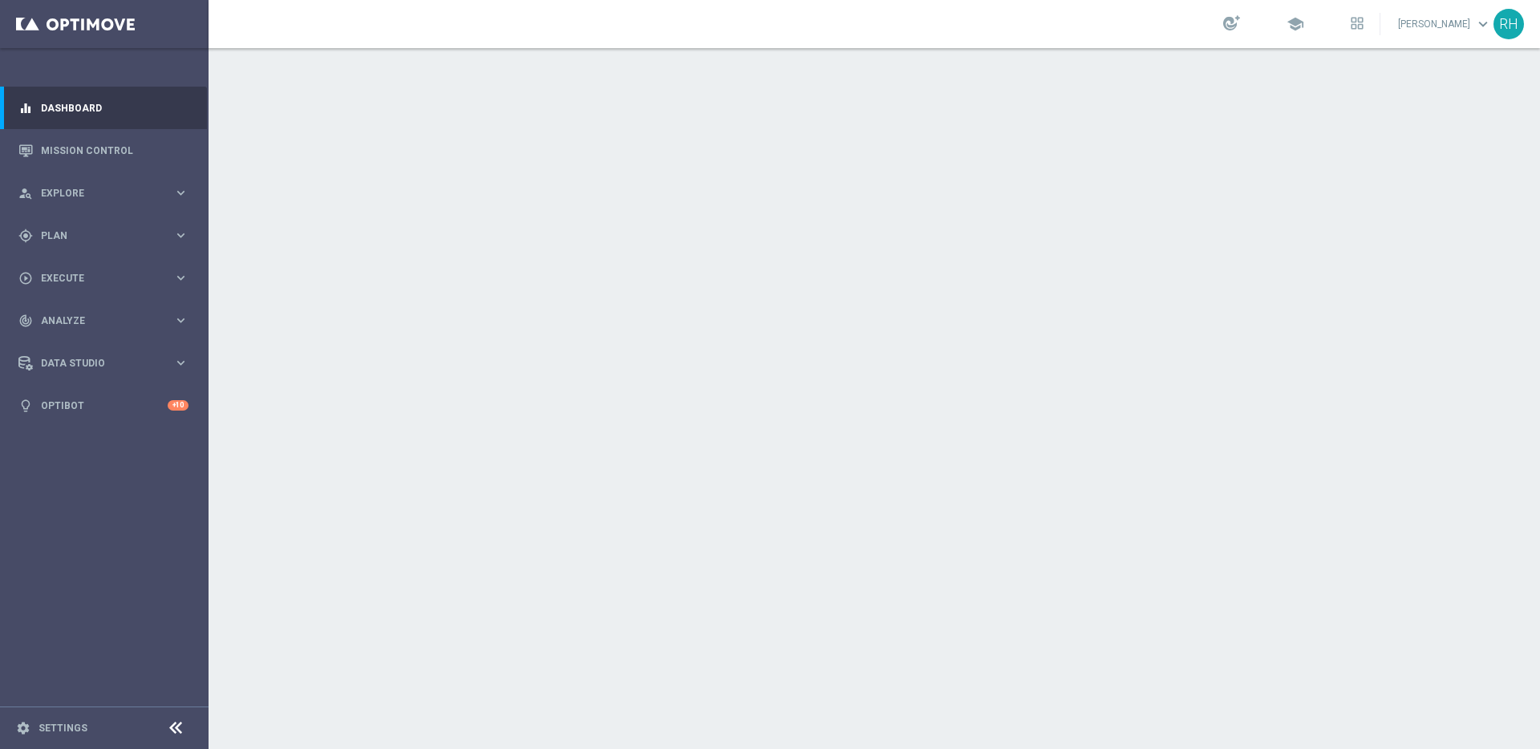
click at [807, 457] on div at bounding box center [874, 398] width 1331 height 701
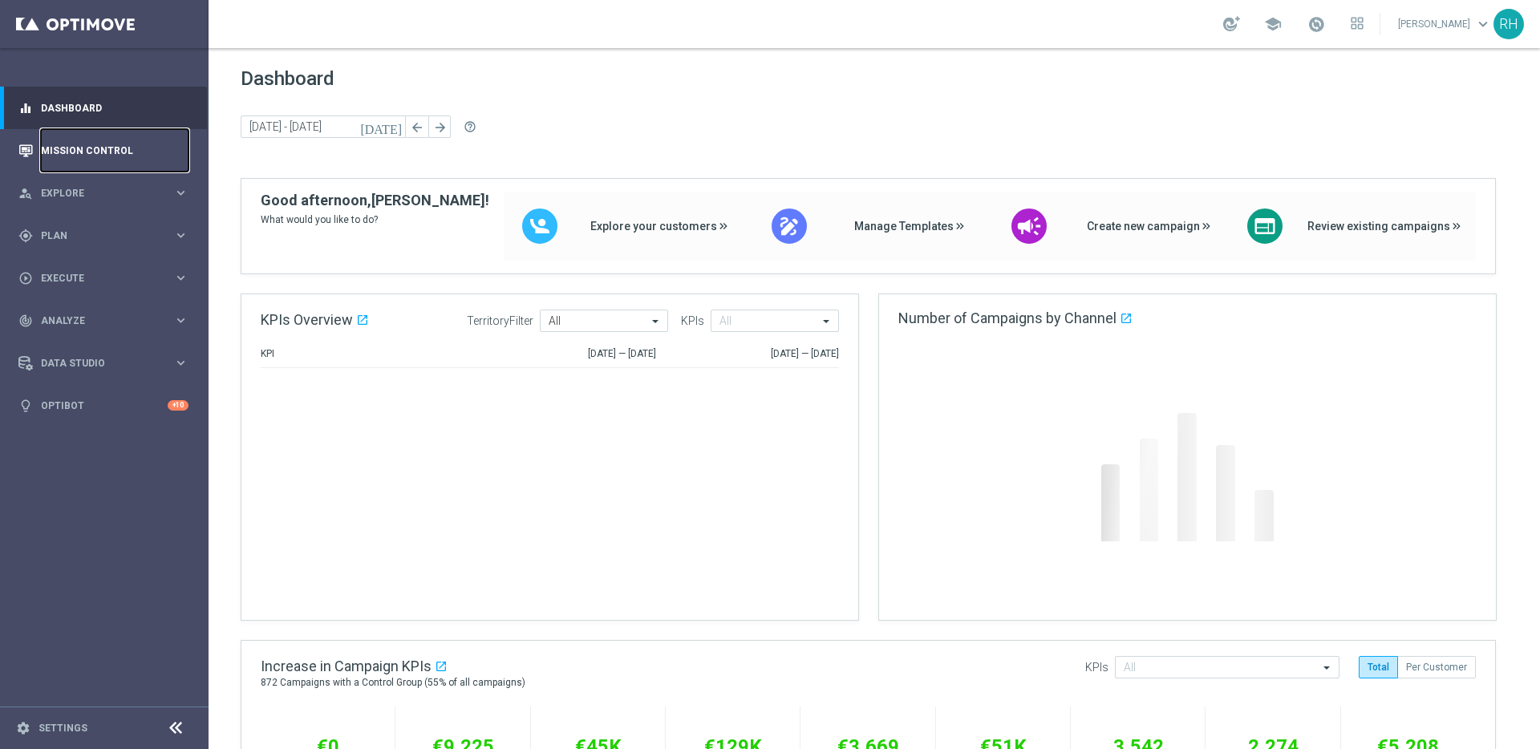
click at [65, 141] on link "Mission Control" at bounding box center [115, 150] width 148 height 43
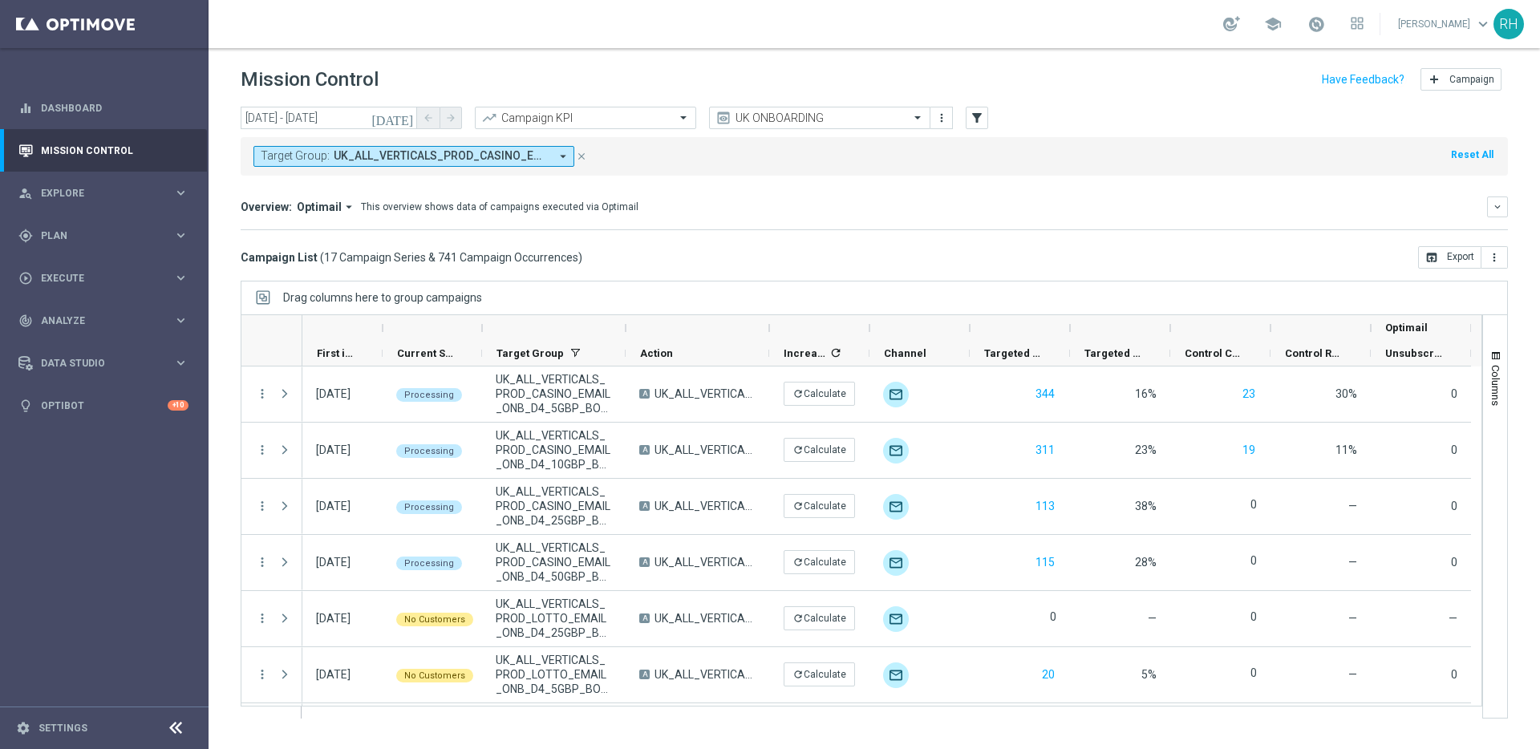
click at [621, 257] on div "Campaign List ( 17 Campaign Series & 741 Campaign Occurrences ) open_in_browser…" at bounding box center [874, 257] width 1267 height 22
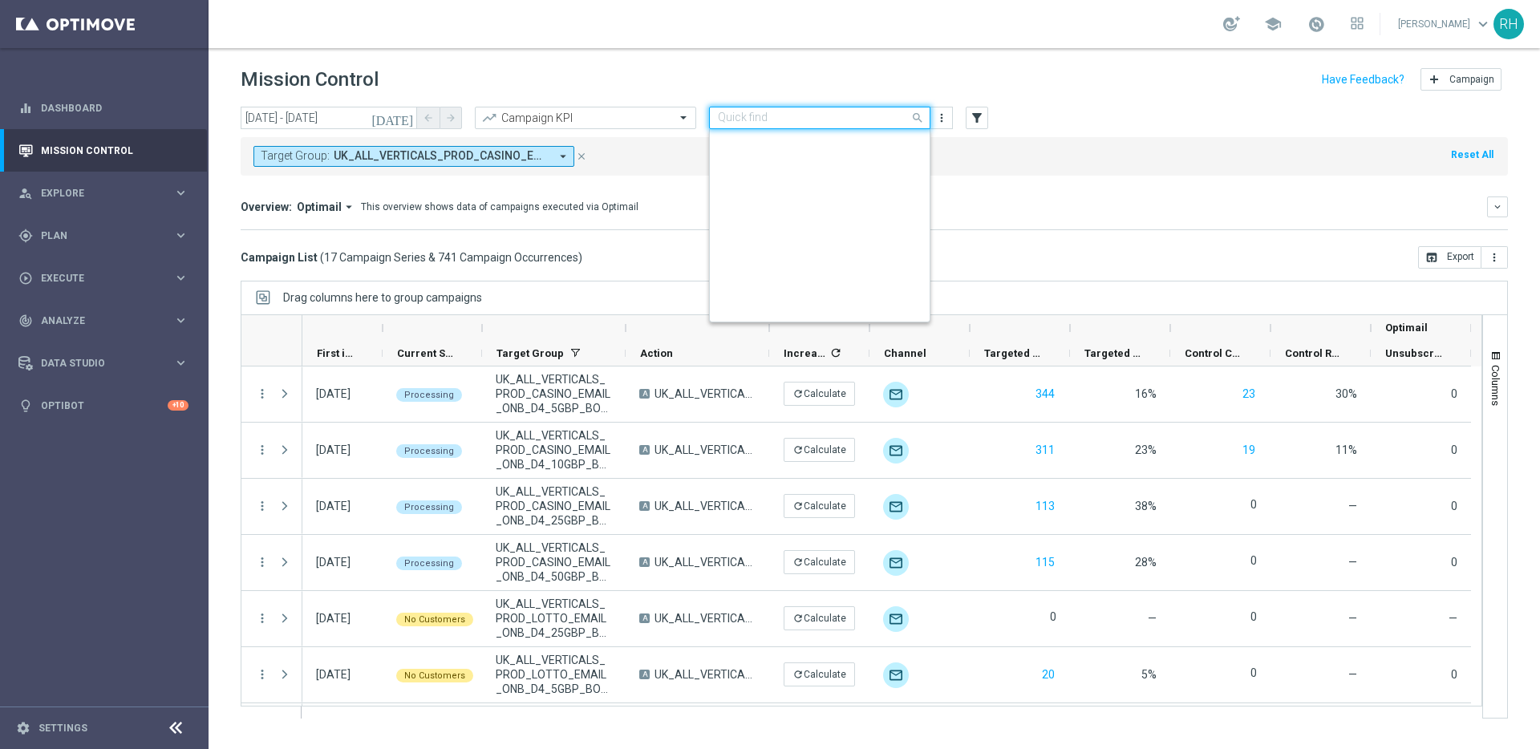
click at [776, 120] on input "text" at bounding box center [804, 118] width 172 height 14
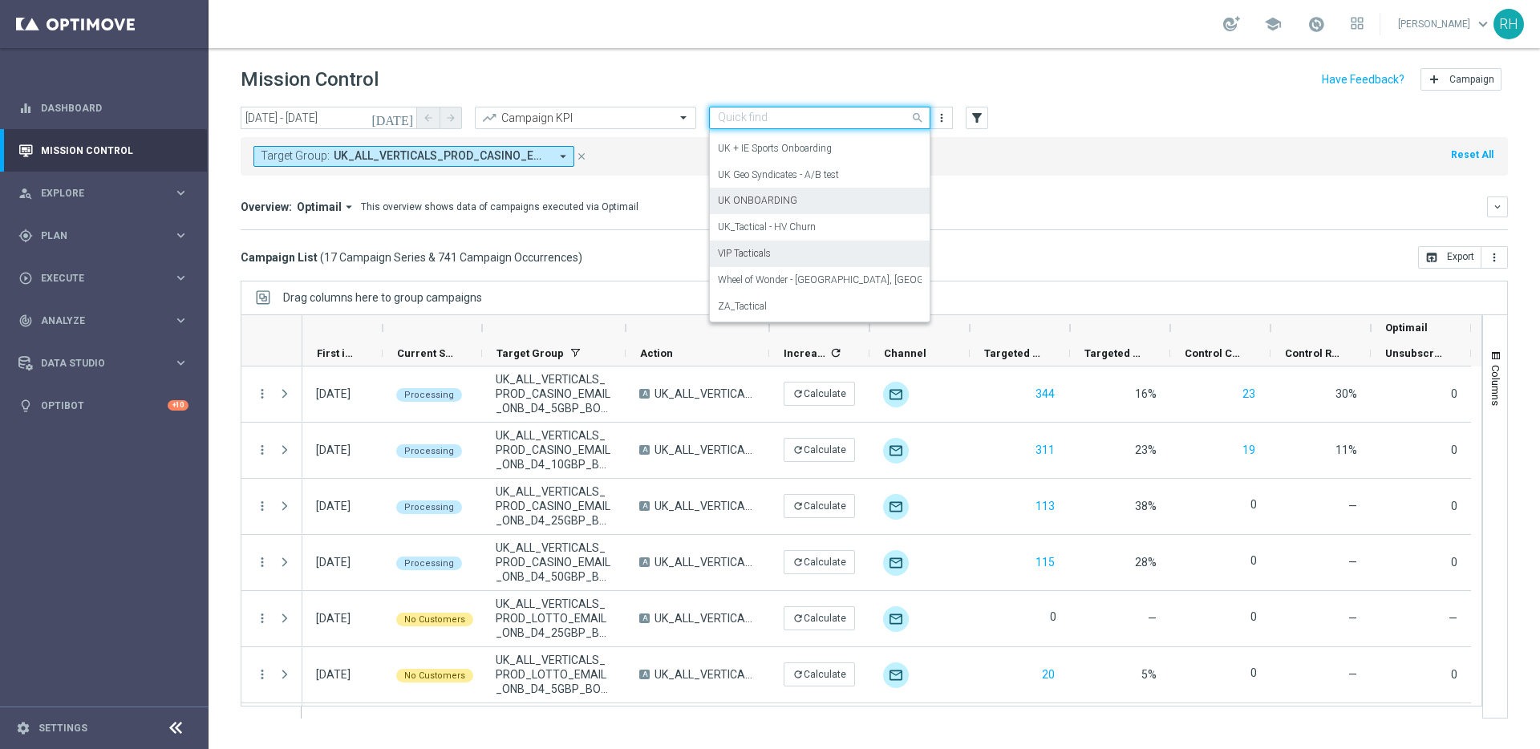
click at [411, 114] on icon "[DATE]" at bounding box center [392, 118] width 43 height 14
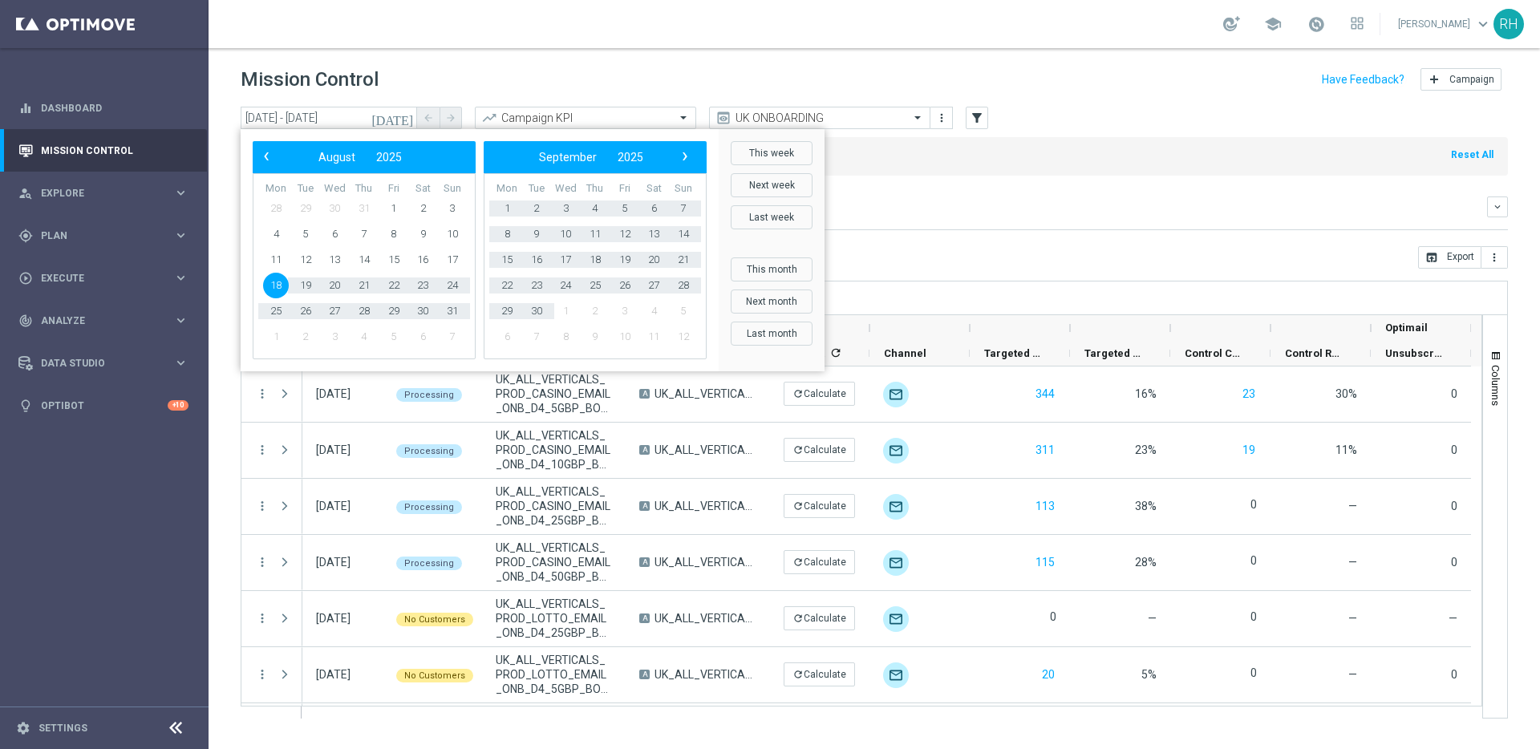
click at [534, 33] on div "school Ricky Hubbard keyboard_arrow_down RH" at bounding box center [874, 24] width 1331 height 48
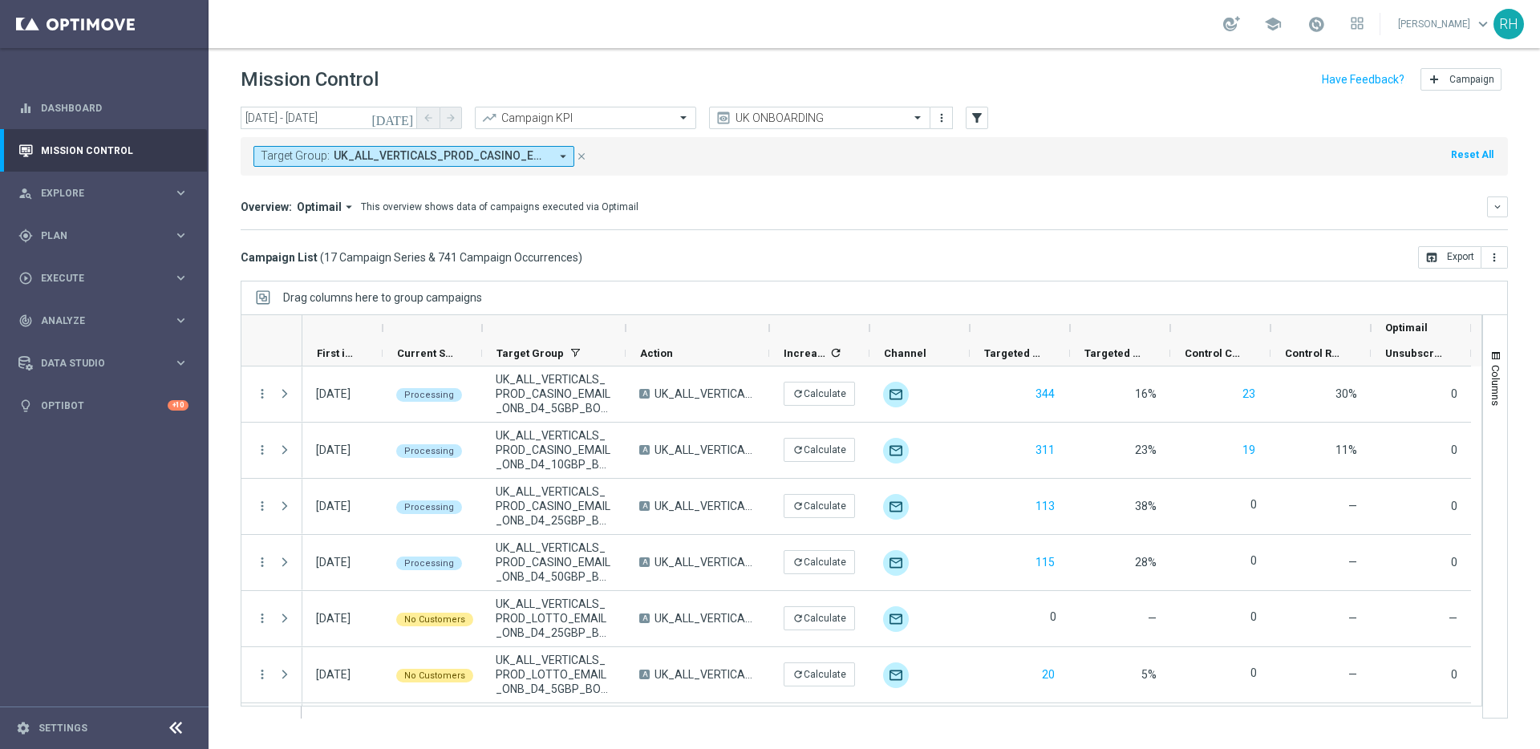
click at [502, 209] on div "This overview shows data of campaigns executed via Optimail" at bounding box center [499, 207] width 277 height 14
click at [483, 194] on mini-dashboard "Overview: Optimail arrow_drop_down This overview shows data of campaigns execut…" at bounding box center [874, 211] width 1267 height 71
click at [487, 215] on div "Overview: Optimail arrow_drop_down This overview shows data of campaigns execut…" at bounding box center [874, 206] width 1267 height 21
click at [484, 201] on div "This overview shows data of campaigns executed via Optimail" at bounding box center [499, 207] width 277 height 14
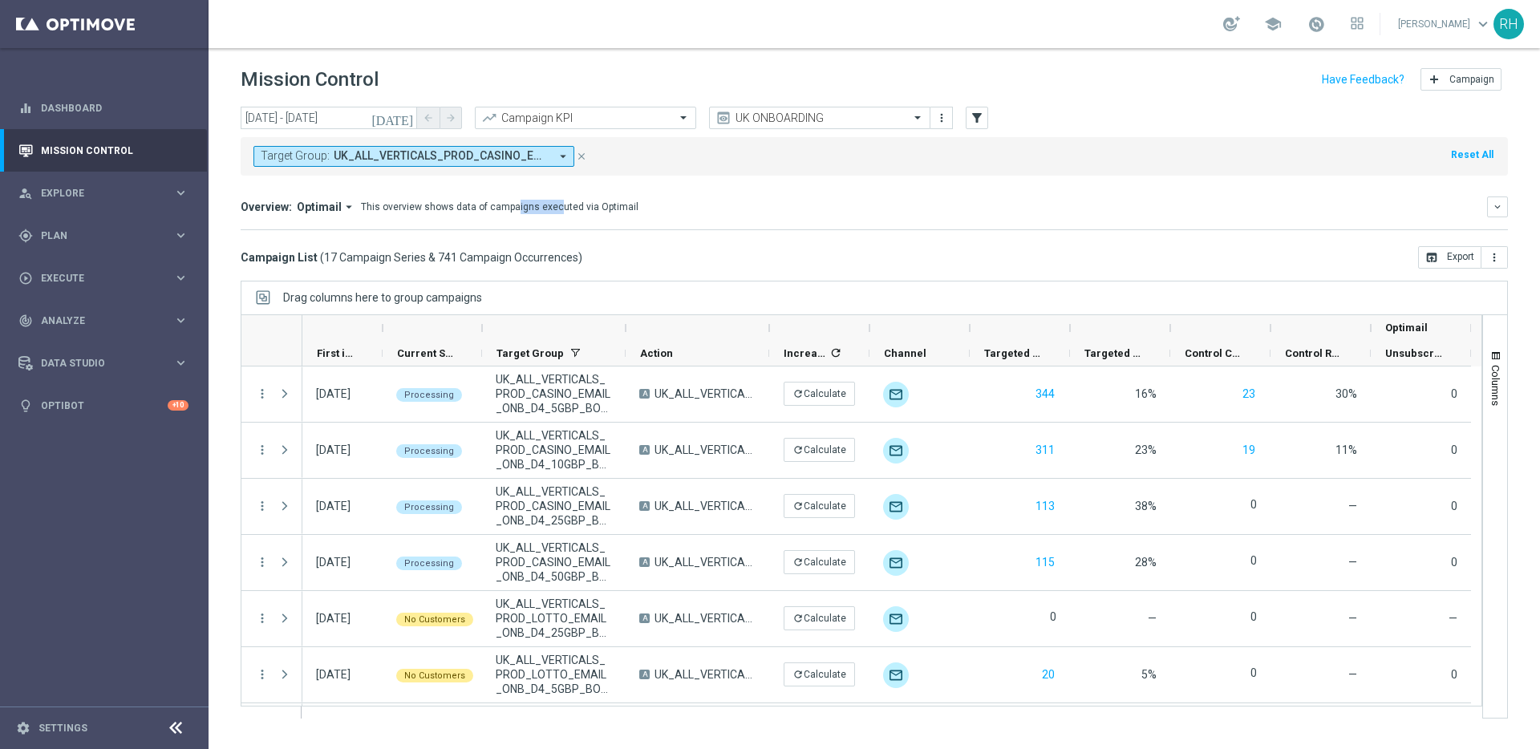
click at [477, 186] on mini-dashboard "Overview: Optimail arrow_drop_down This overview shows data of campaigns execut…" at bounding box center [874, 211] width 1267 height 71
click at [407, 119] on icon "[DATE]" at bounding box center [392, 118] width 43 height 14
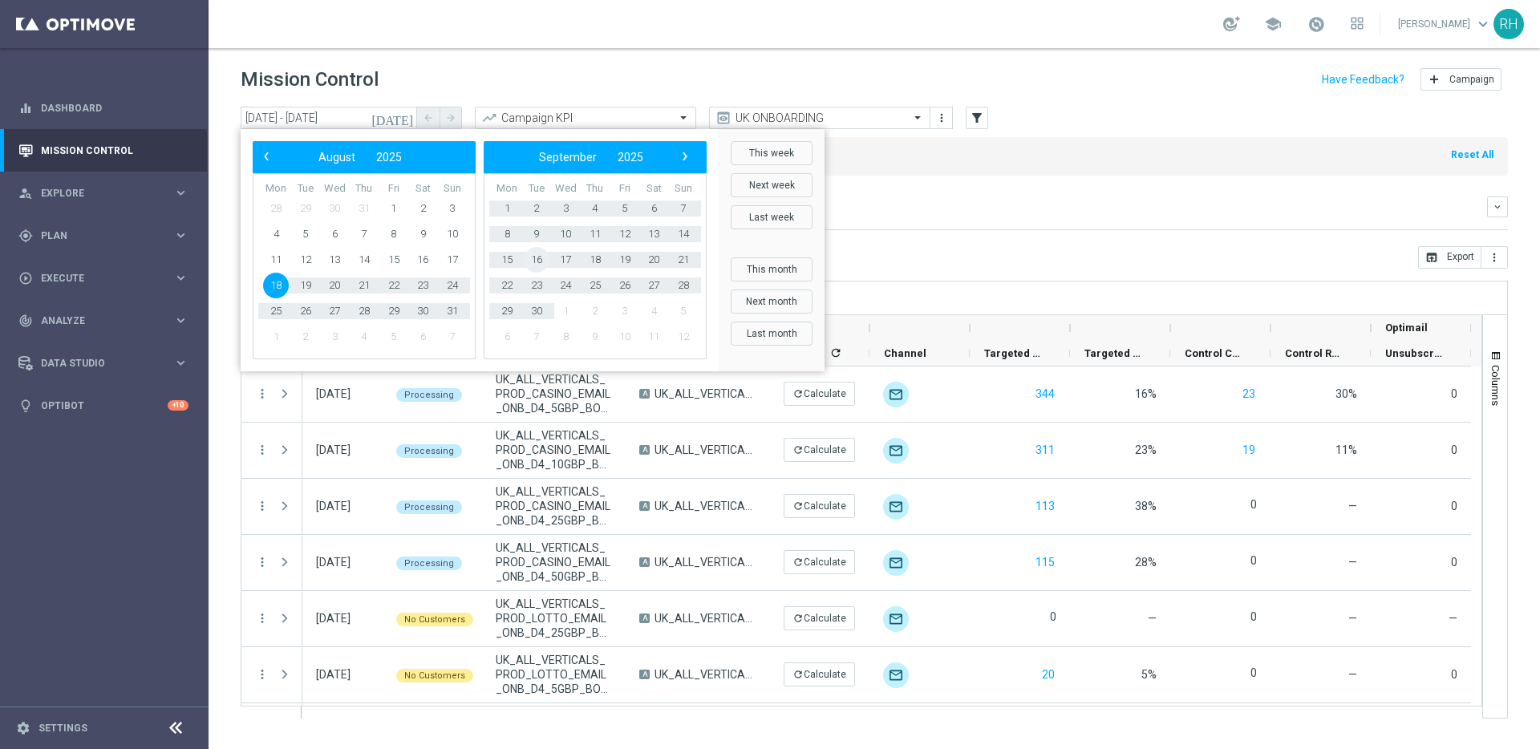
click at [542, 262] on span "16" at bounding box center [537, 260] width 26 height 26
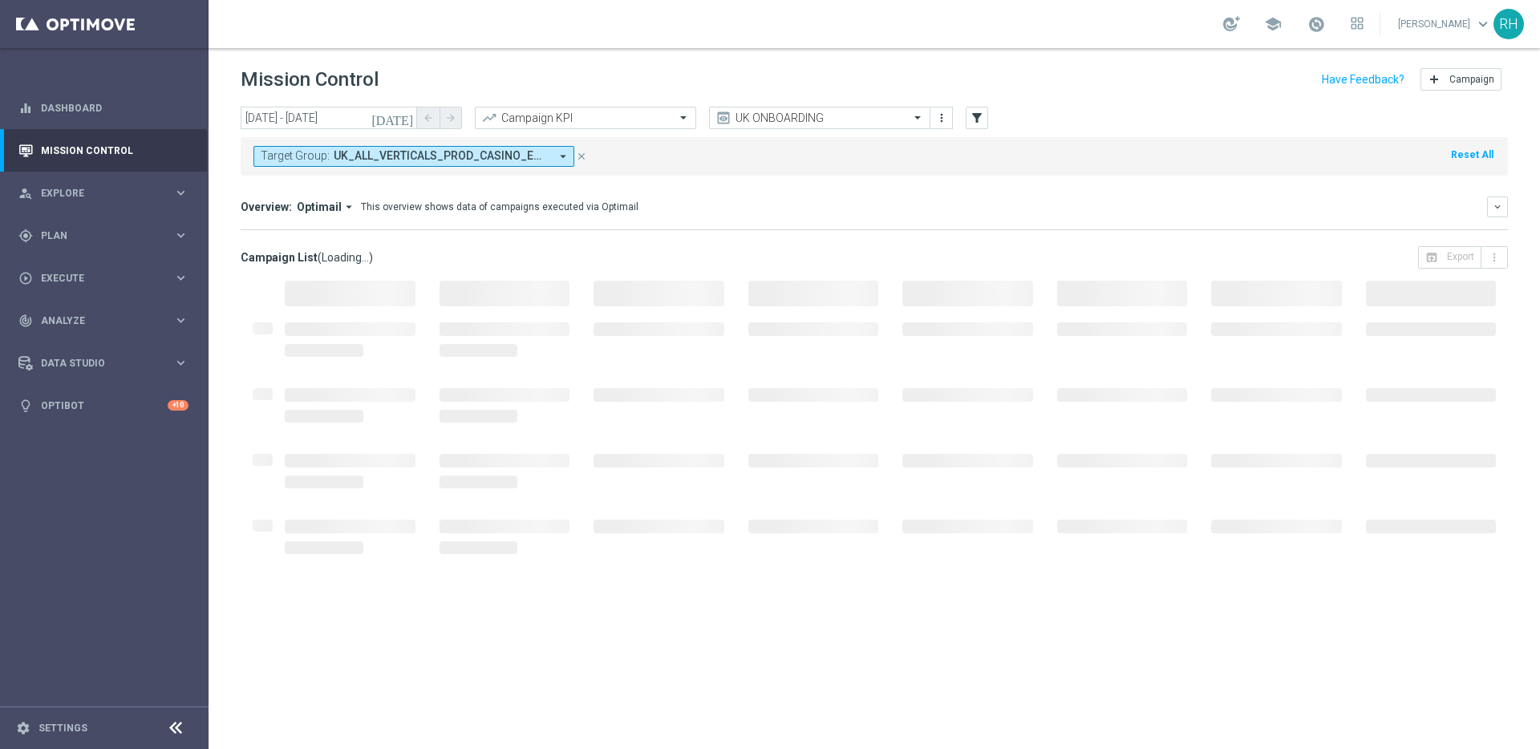
click at [408, 113] on icon "[DATE]" at bounding box center [392, 118] width 43 height 14
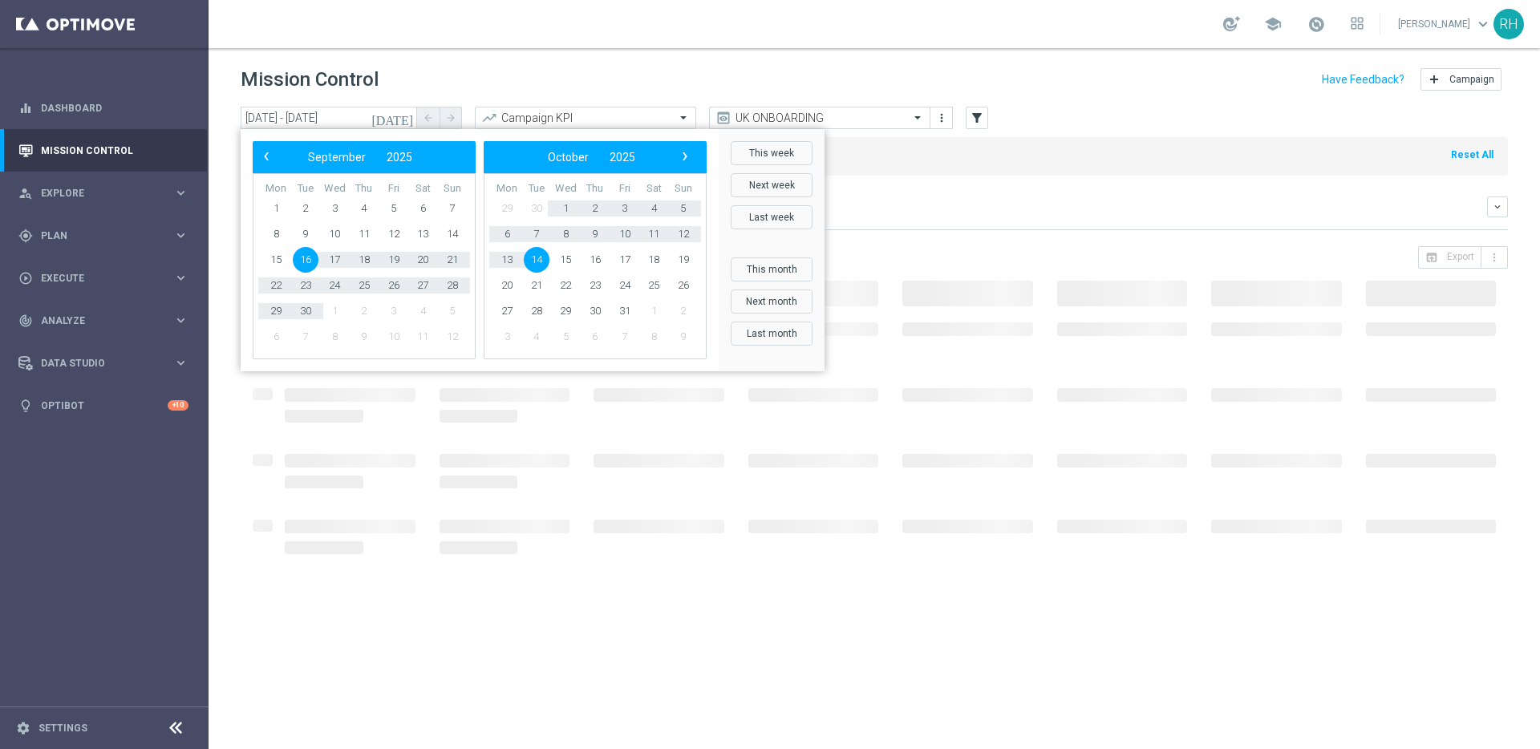
click at [306, 265] on span "16" at bounding box center [306, 260] width 26 height 26
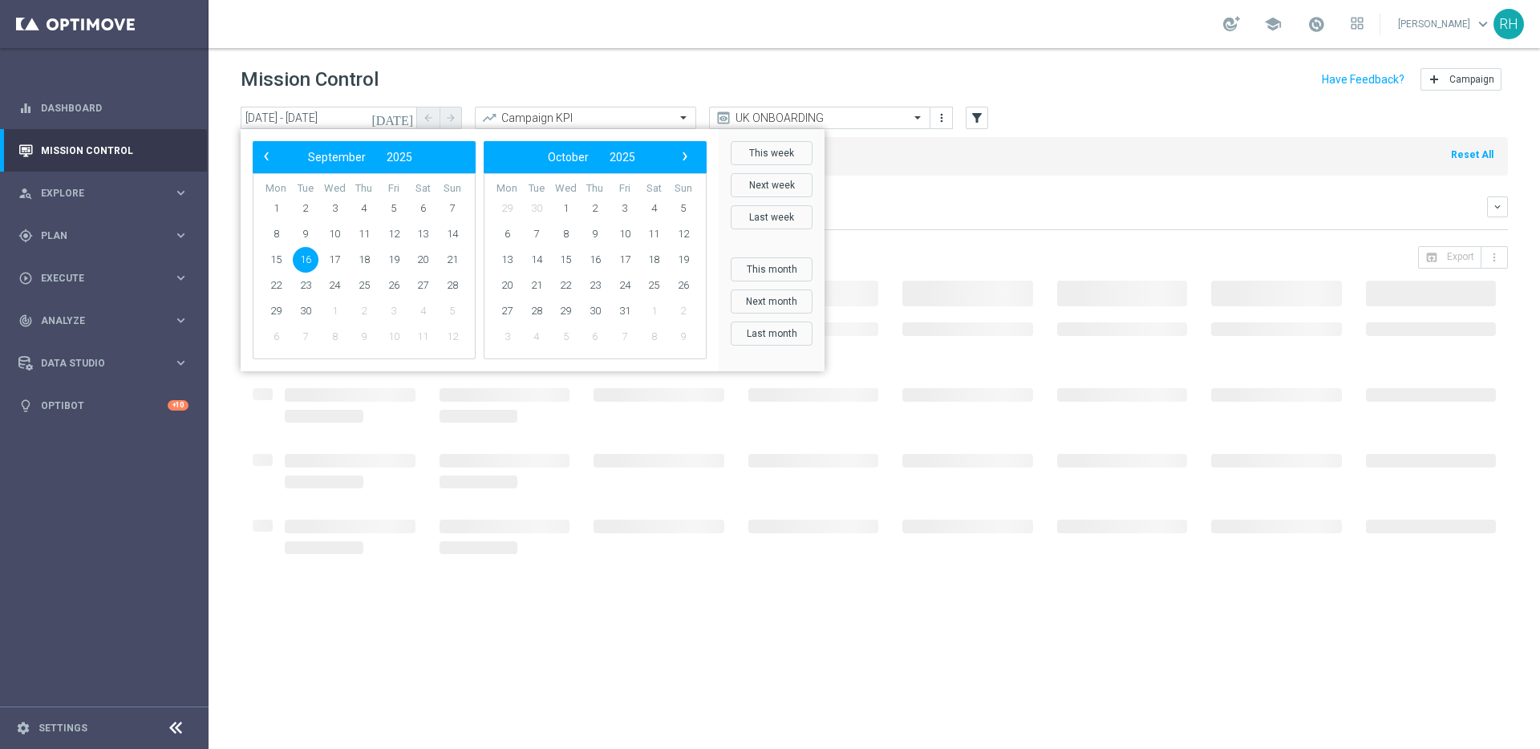
click at [306, 265] on span "16" at bounding box center [306, 260] width 26 height 26
type input "16 Sep 2025 - 16 Sep 2025"
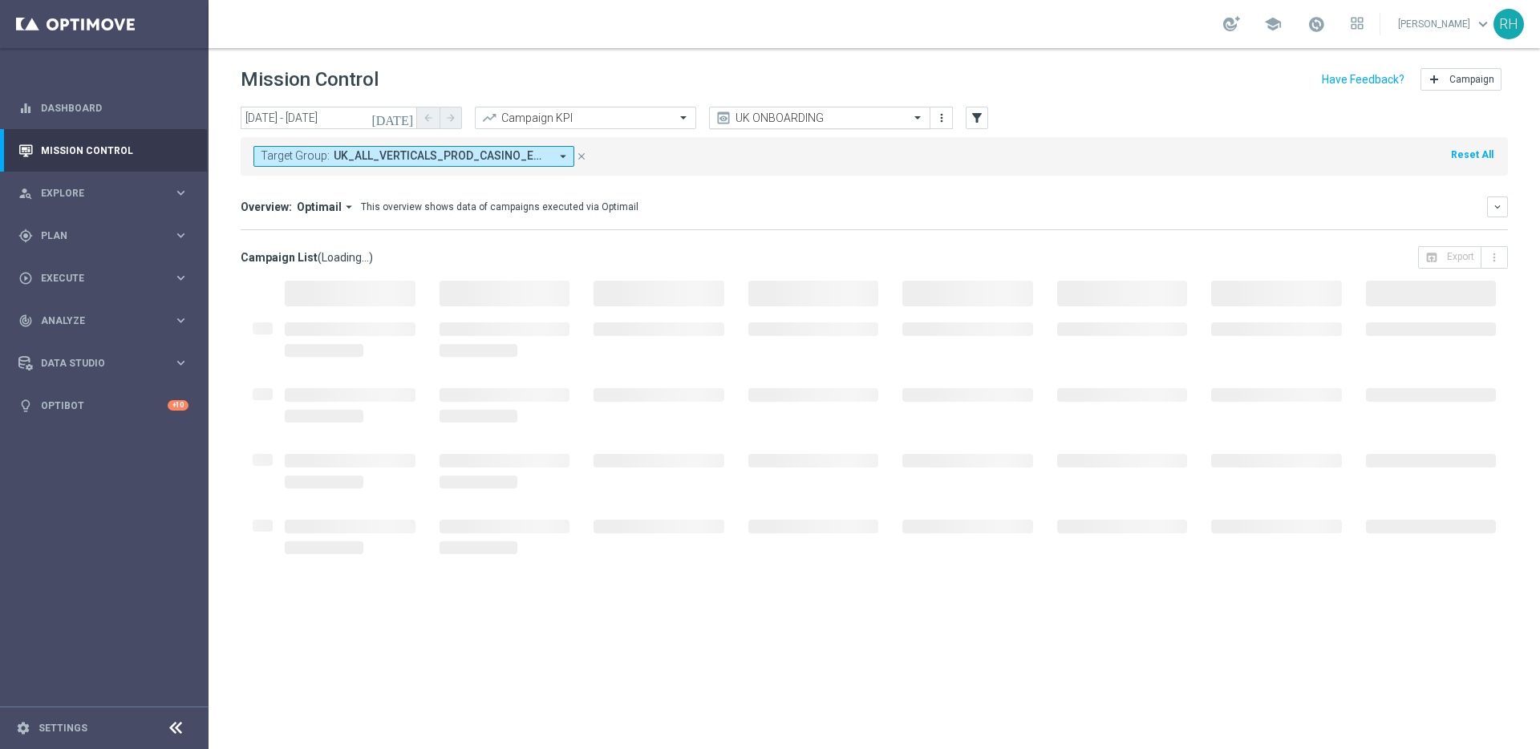
click at [785, 111] on input "text" at bounding box center [804, 118] width 172 height 14
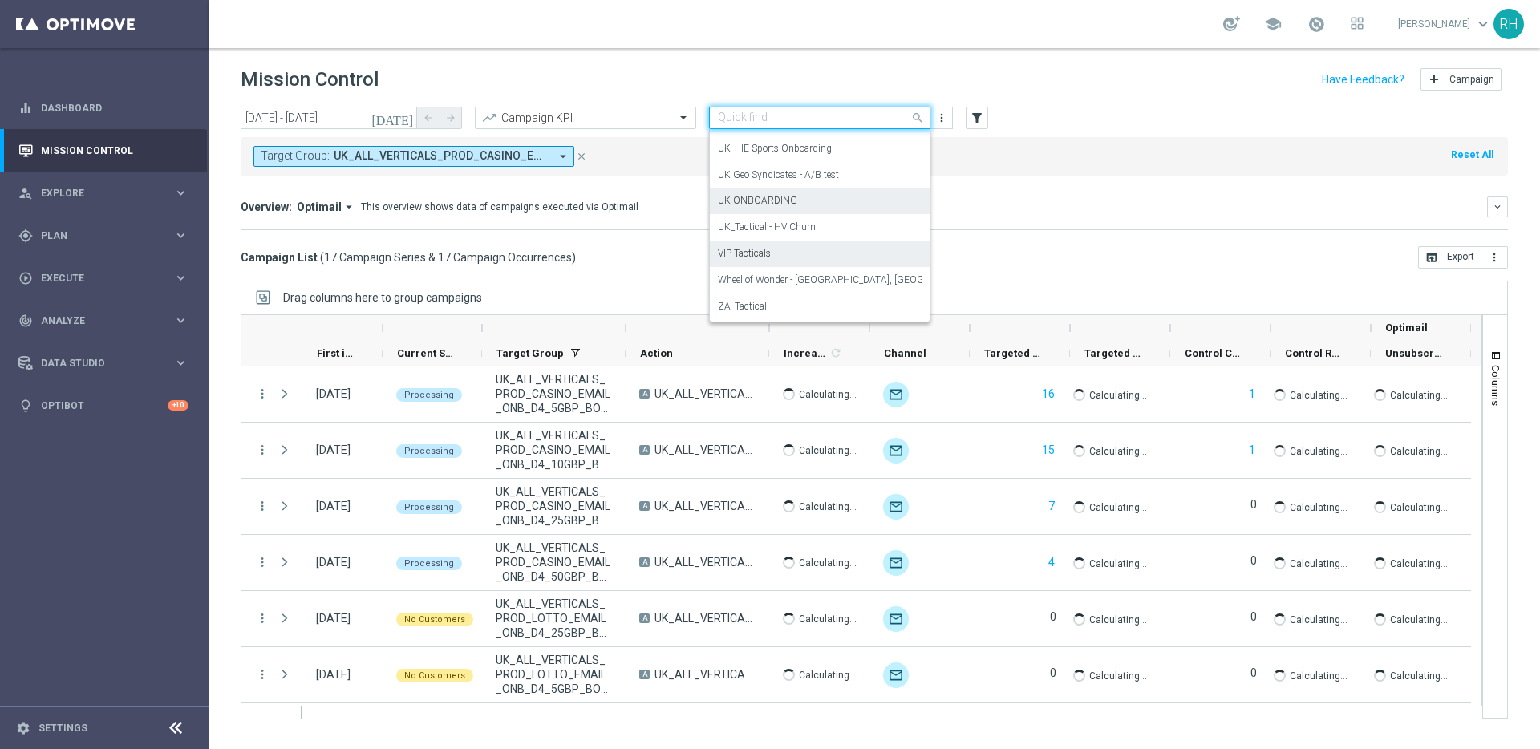
scroll to position [269, 0]
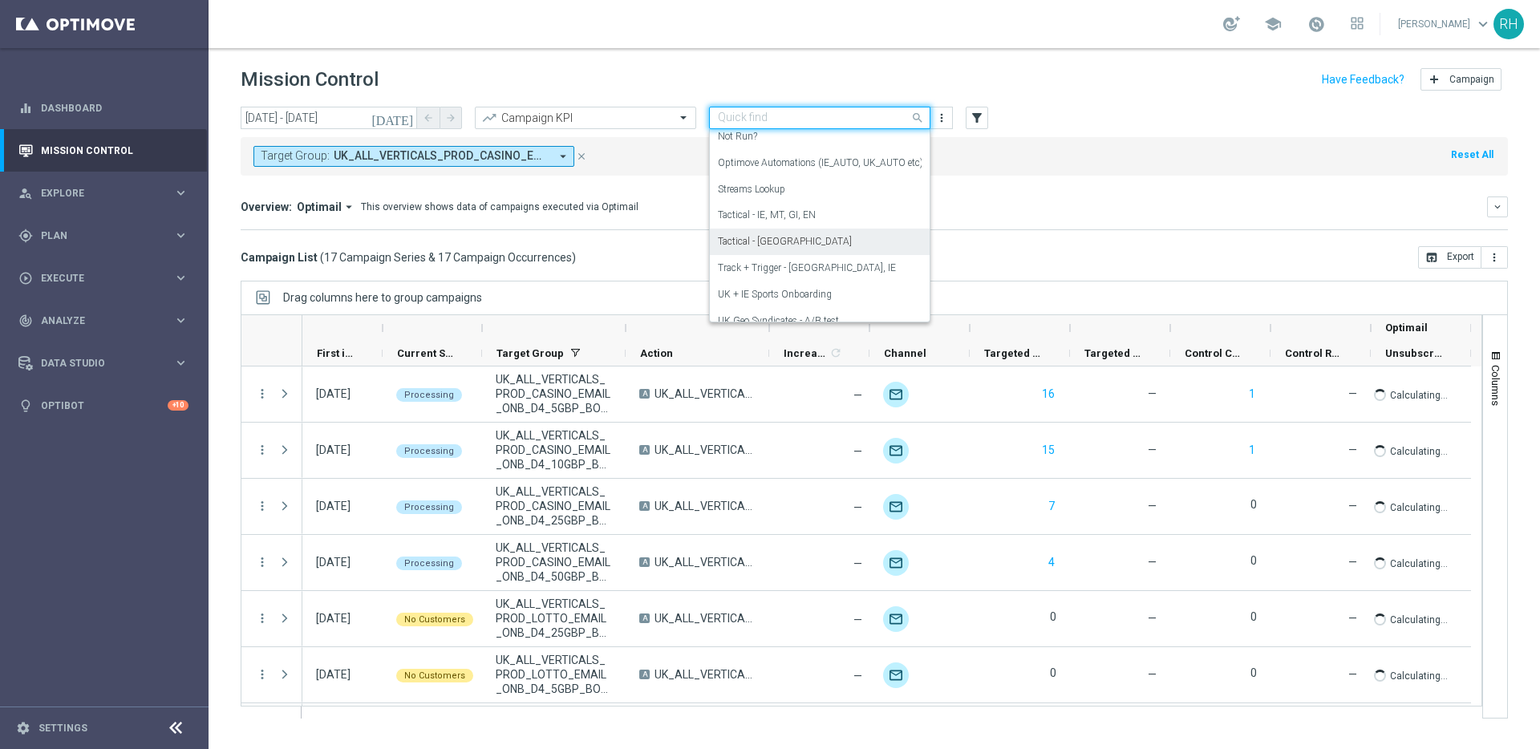
click at [767, 252] on div "Tactical - [GEOGRAPHIC_DATA]" at bounding box center [820, 242] width 204 height 26
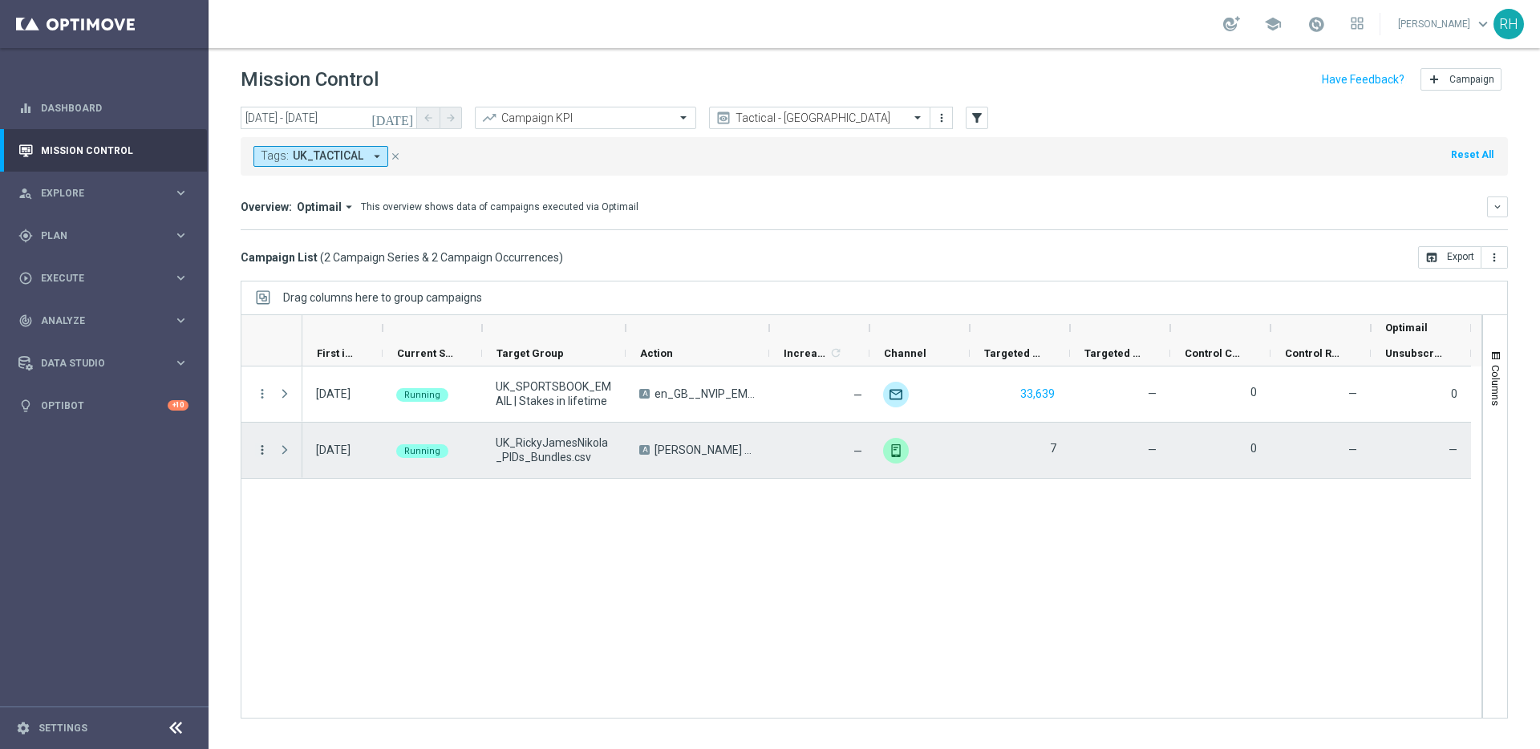
click at [265, 444] on icon "more_vert" at bounding box center [262, 450] width 14 height 14
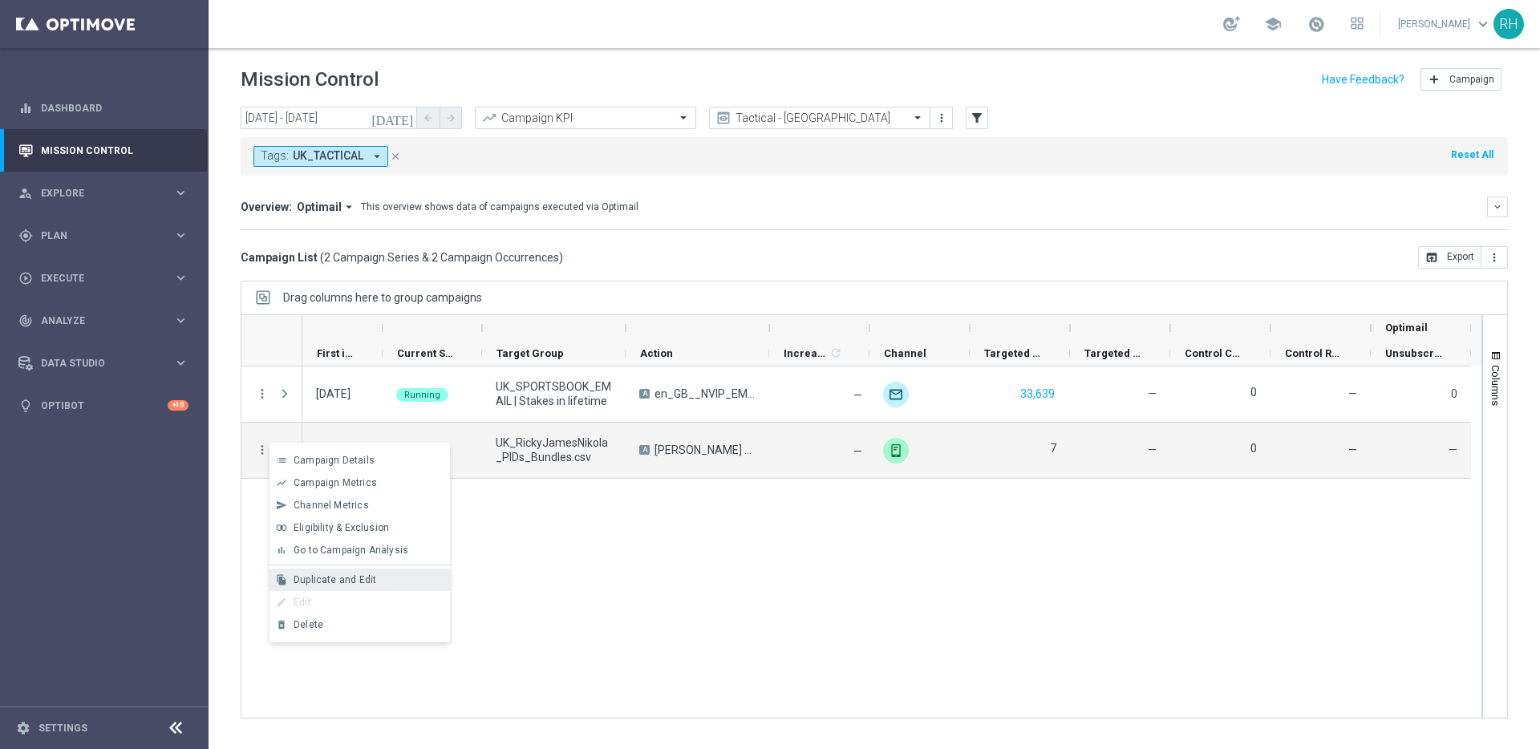
click at [340, 569] on div "file_copy Duplicate and Edit" at bounding box center [359, 580] width 180 height 22
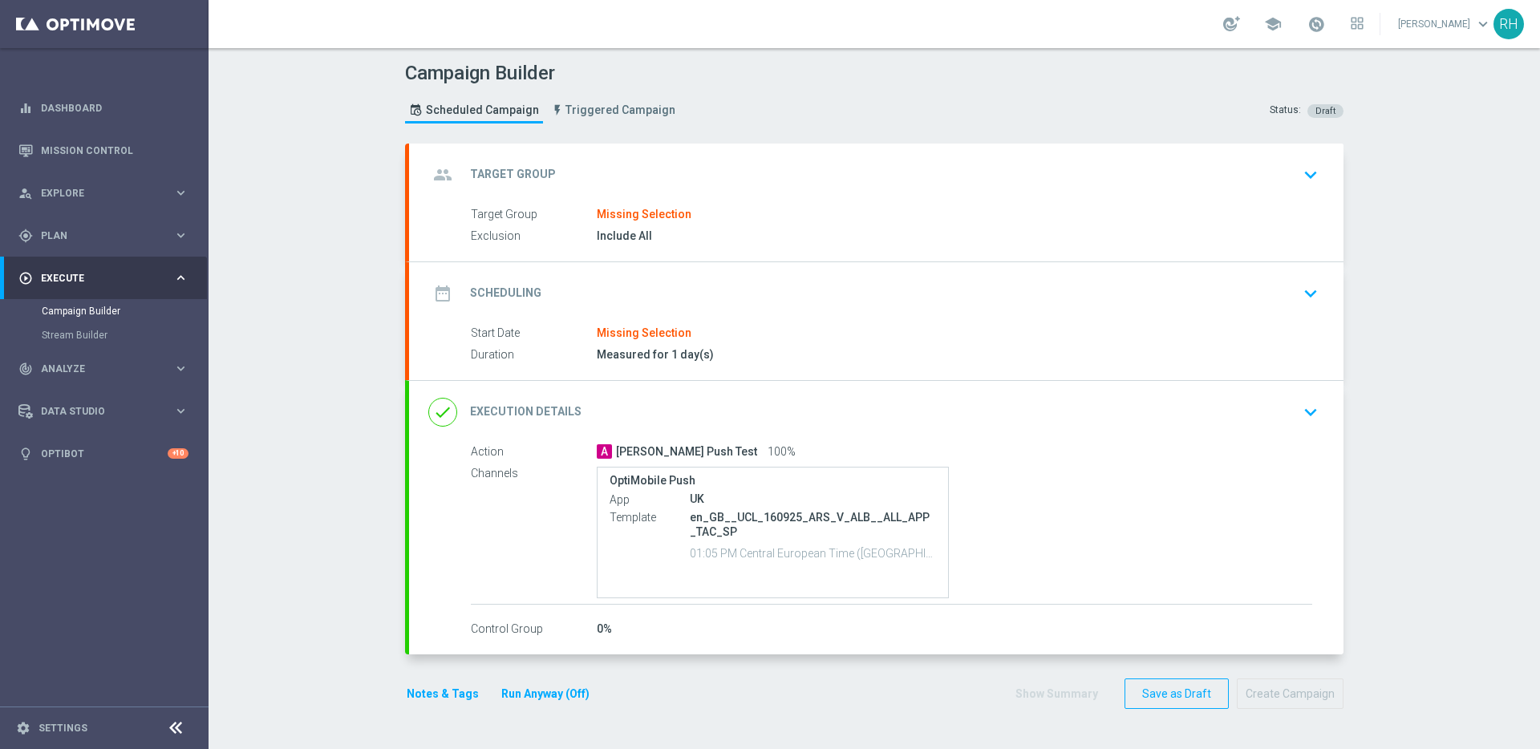
click at [751, 206] on div "Target Group Missing Selection" at bounding box center [891, 215] width 841 height 18
click at [772, 176] on div "group Target Group keyboard_arrow_down" at bounding box center [876, 175] width 896 height 30
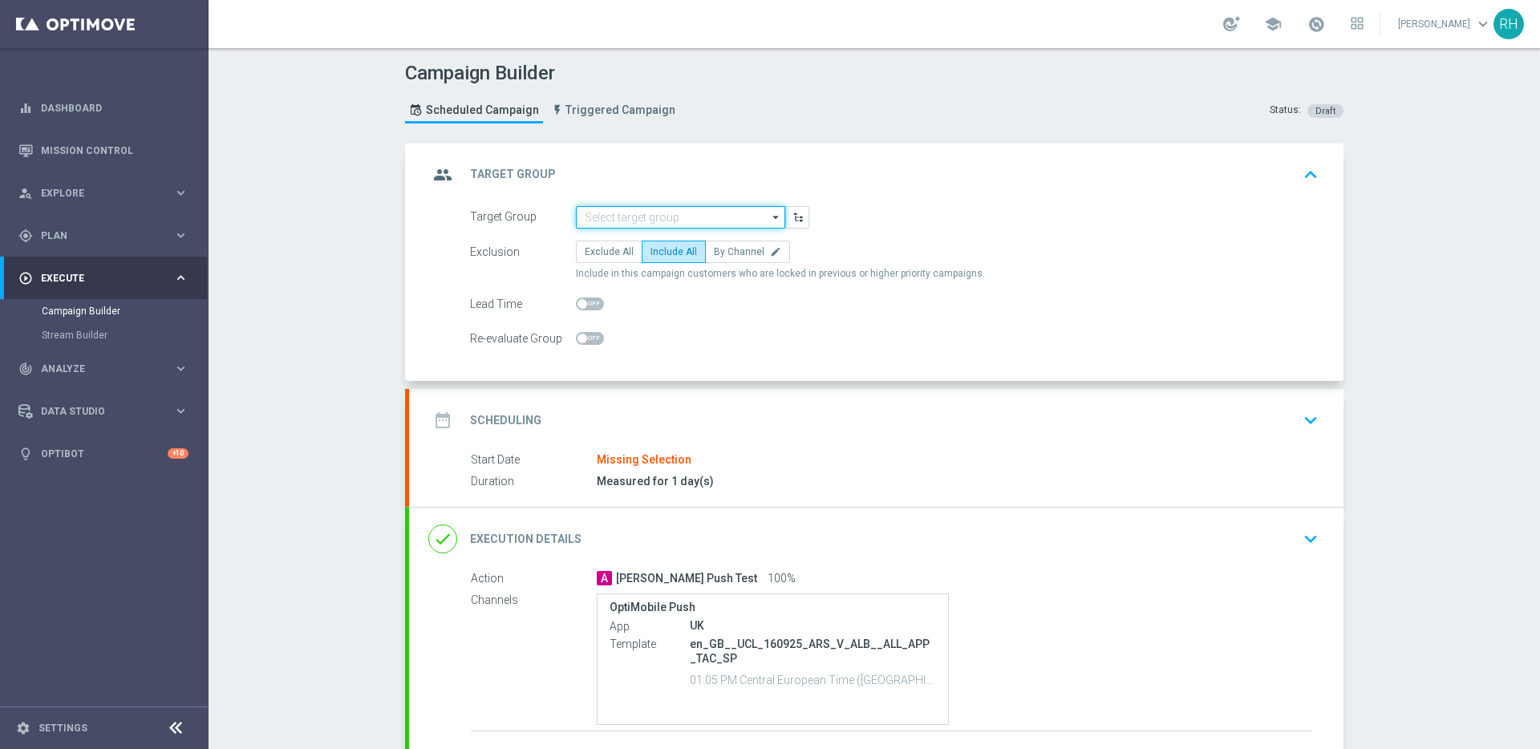
click at [720, 220] on input at bounding box center [680, 217] width 209 height 22
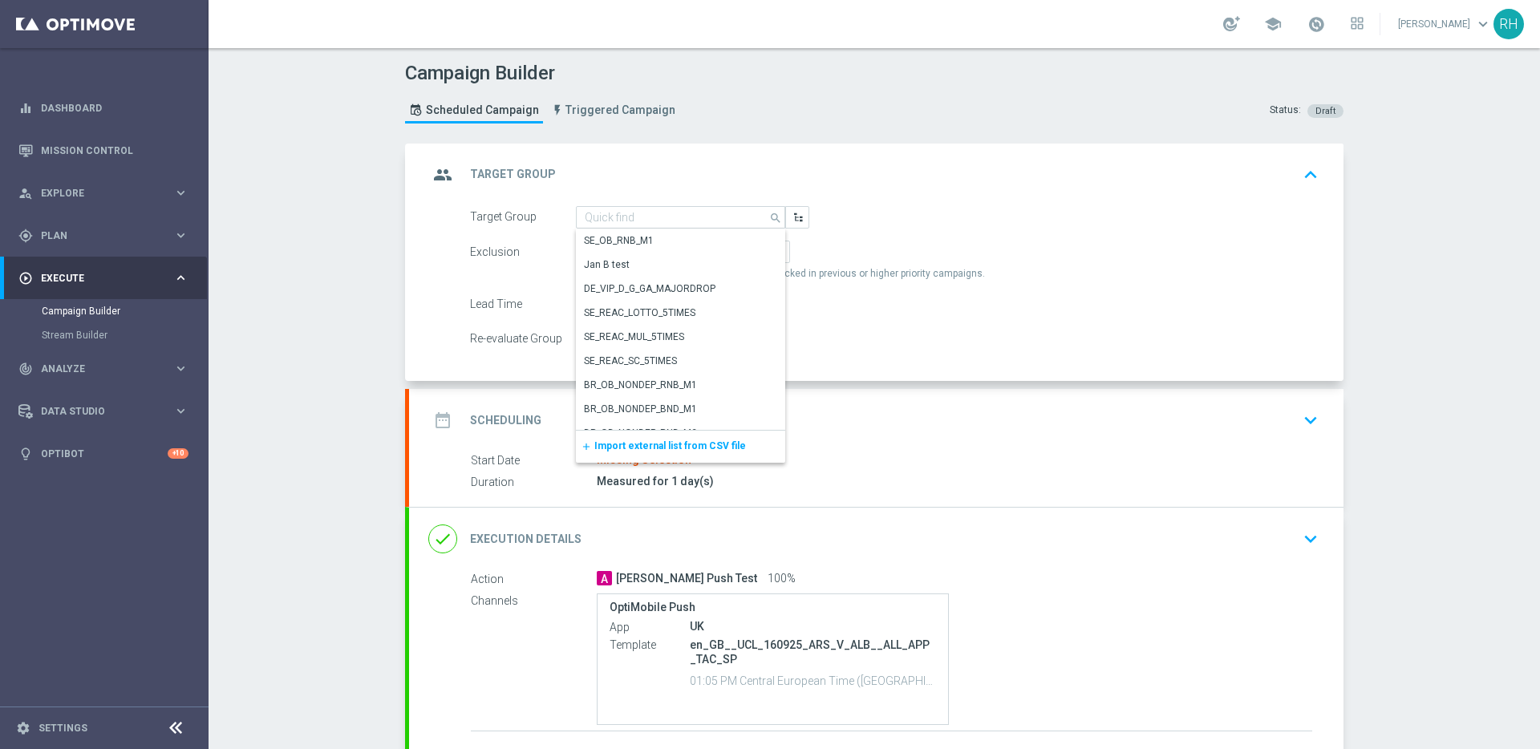
click at [647, 443] on span "Import external list from CSV file" at bounding box center [670, 445] width 152 height 11
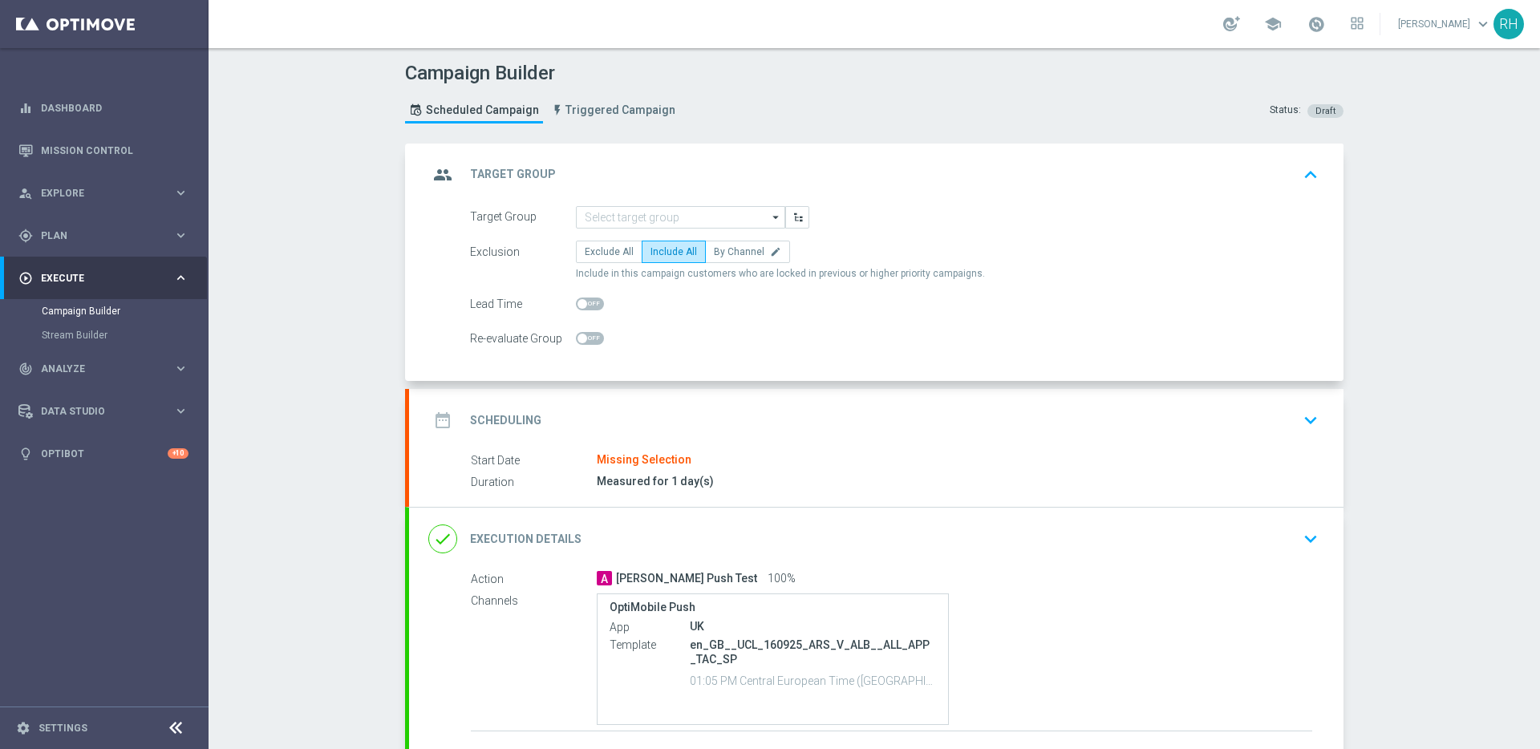
click at [765, 441] on div "date_range Scheduling keyboard_arrow_down" at bounding box center [876, 420] width 934 height 63
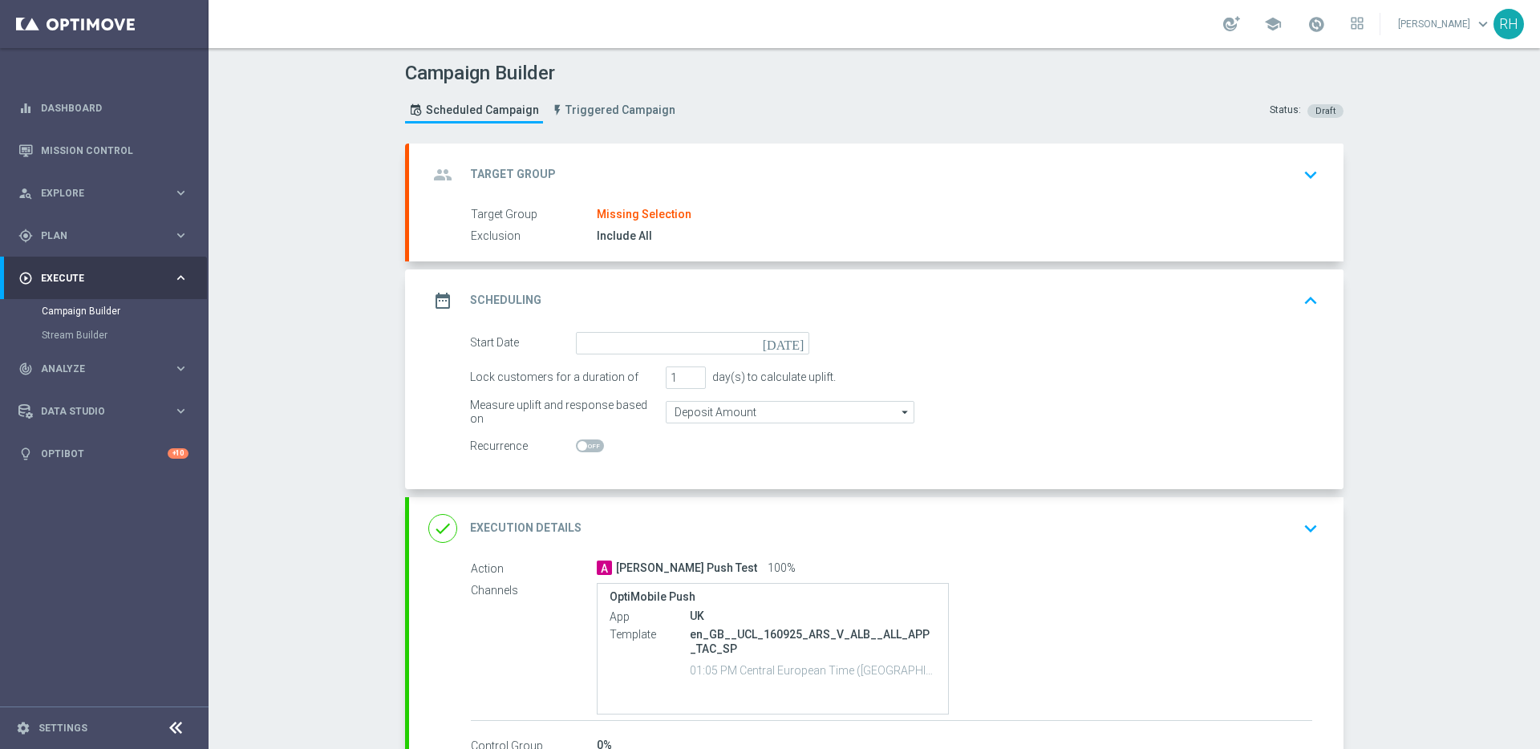
click at [789, 344] on icon "[DATE]" at bounding box center [786, 341] width 47 height 18
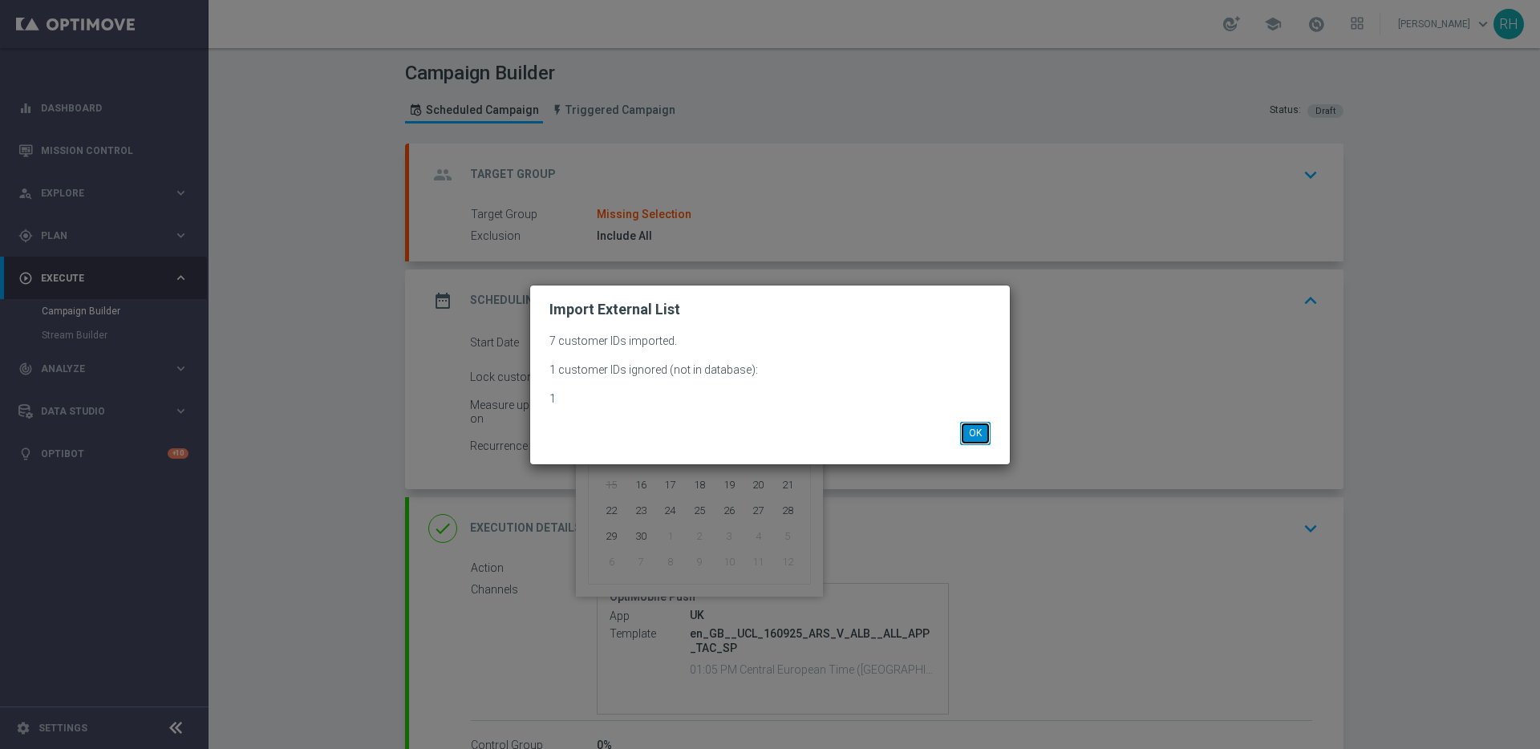
click at [980, 435] on button "OK" at bounding box center [975, 433] width 30 height 22
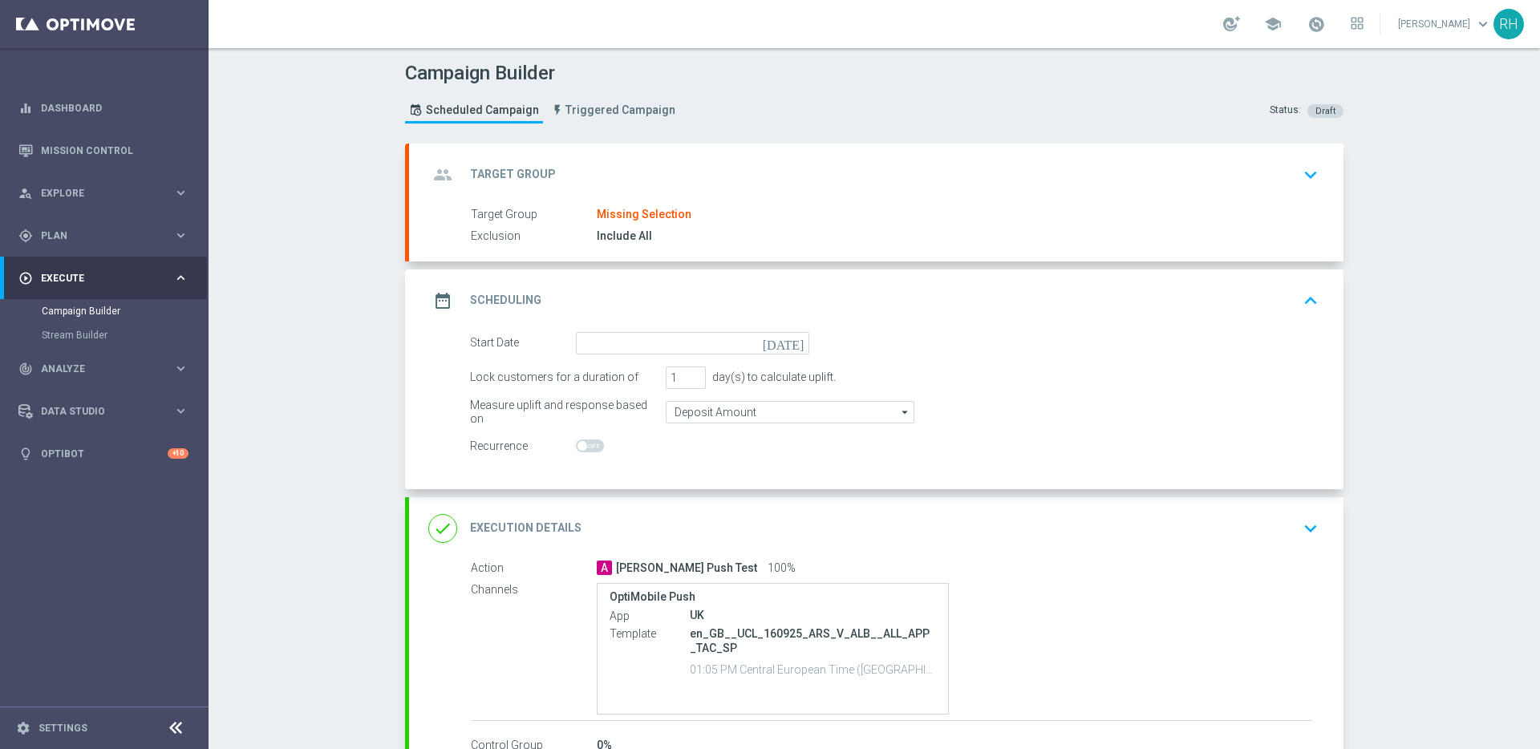
click at [795, 346] on icon "[DATE]" at bounding box center [786, 341] width 47 height 18
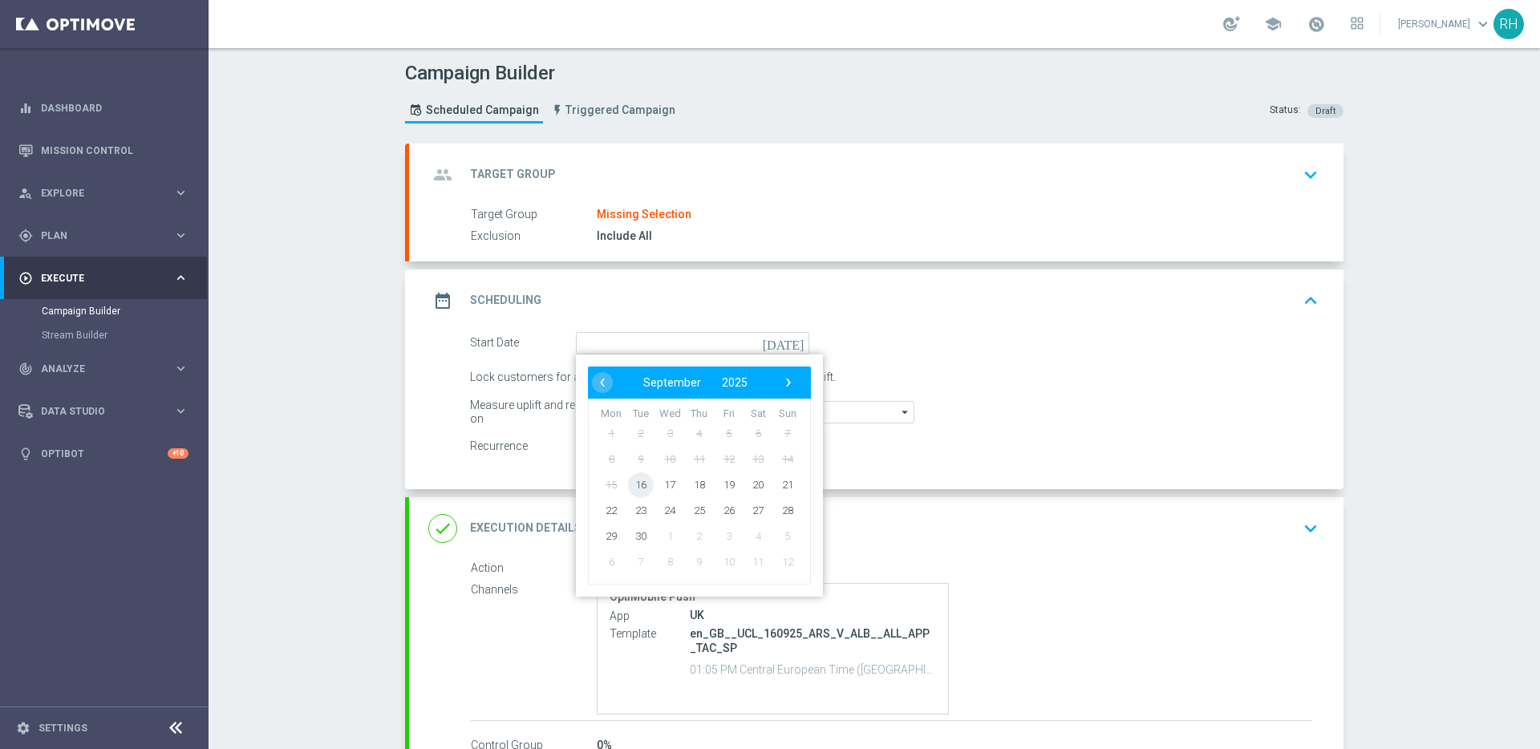
click at [633, 484] on span "16" at bounding box center [641, 485] width 26 height 26
type input "[DATE]"
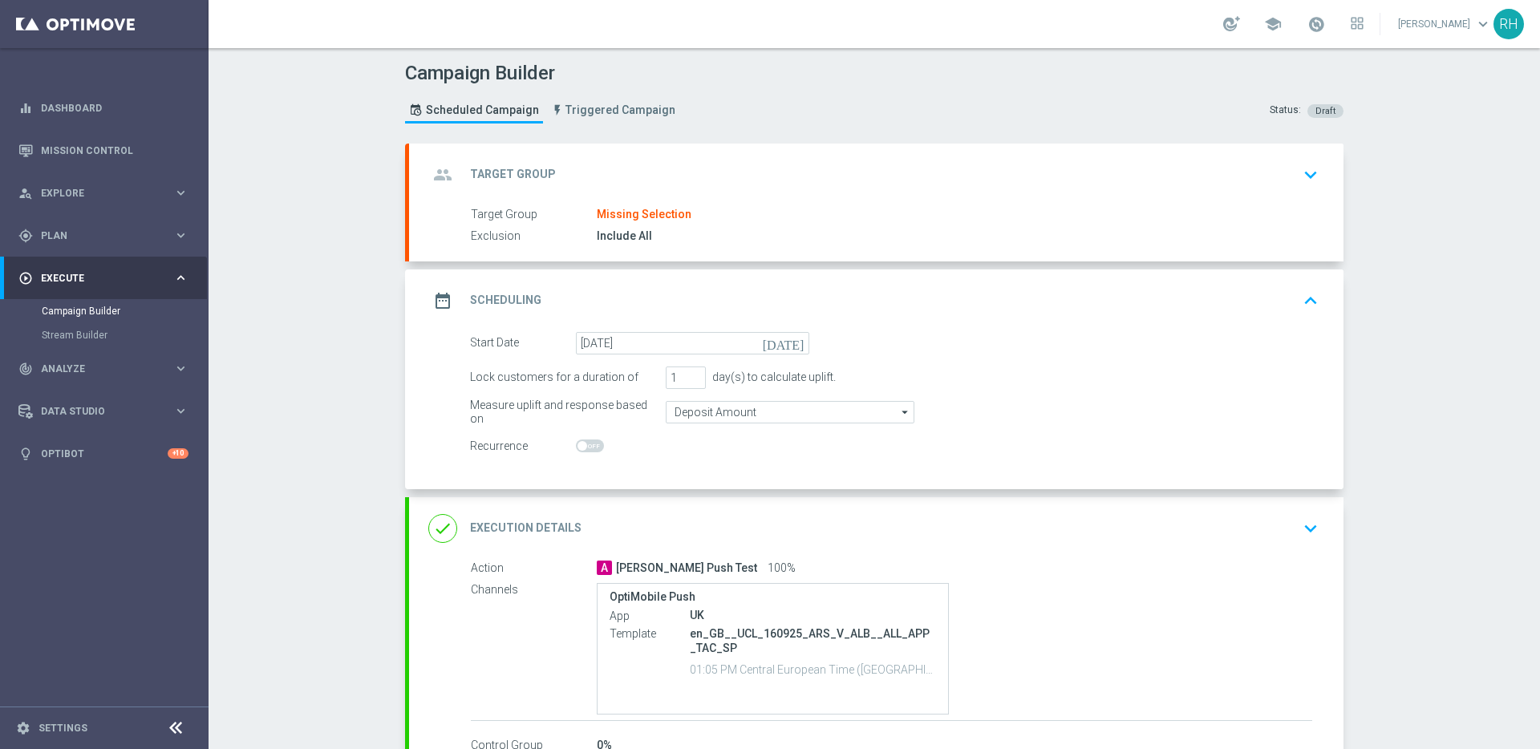
click at [784, 516] on div "done Execution Details keyboard_arrow_down" at bounding box center [876, 528] width 896 height 30
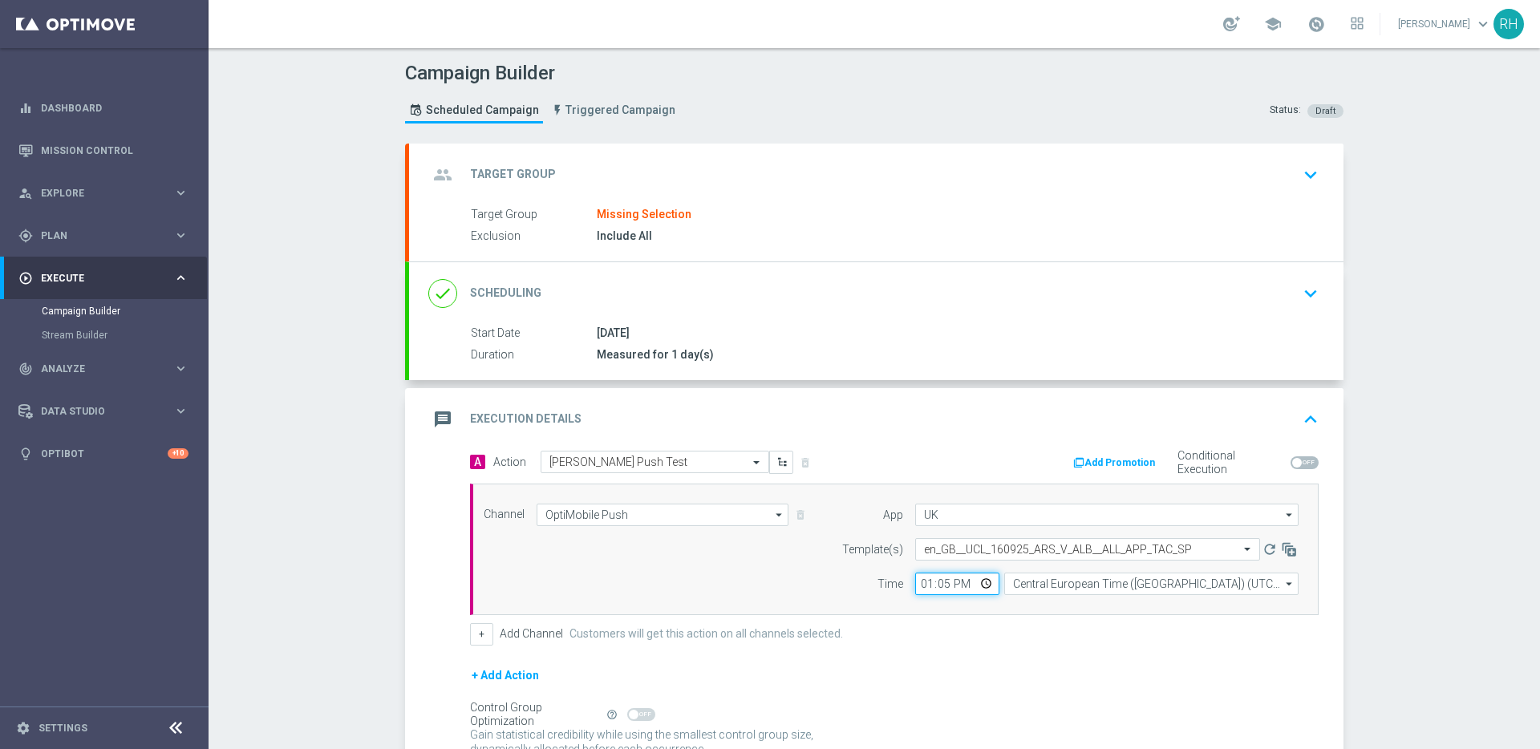
click at [942, 584] on input "13:05" at bounding box center [957, 584] width 84 height 22
type input "13:20"
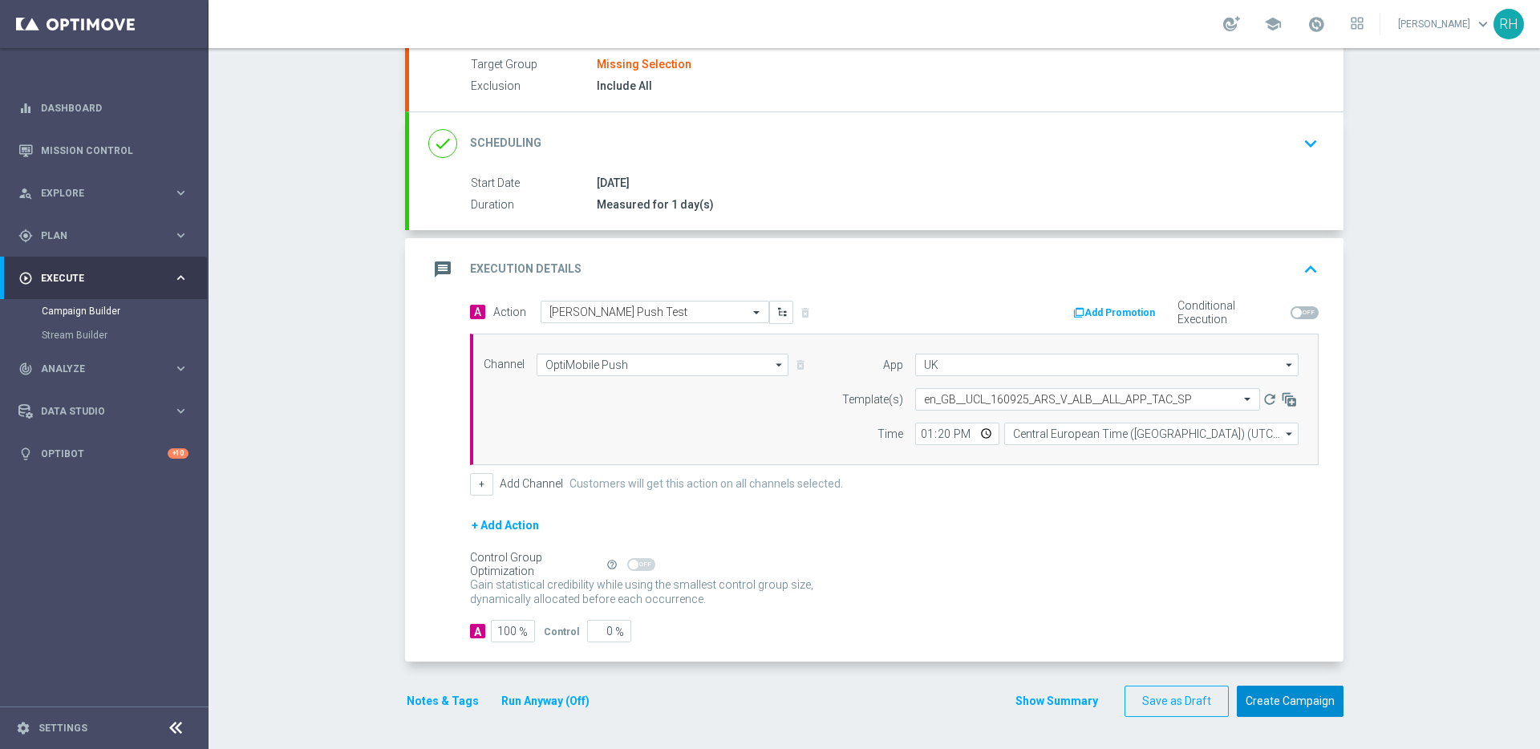
click at [1318, 707] on button "Create Campaign" at bounding box center [1290, 701] width 107 height 31
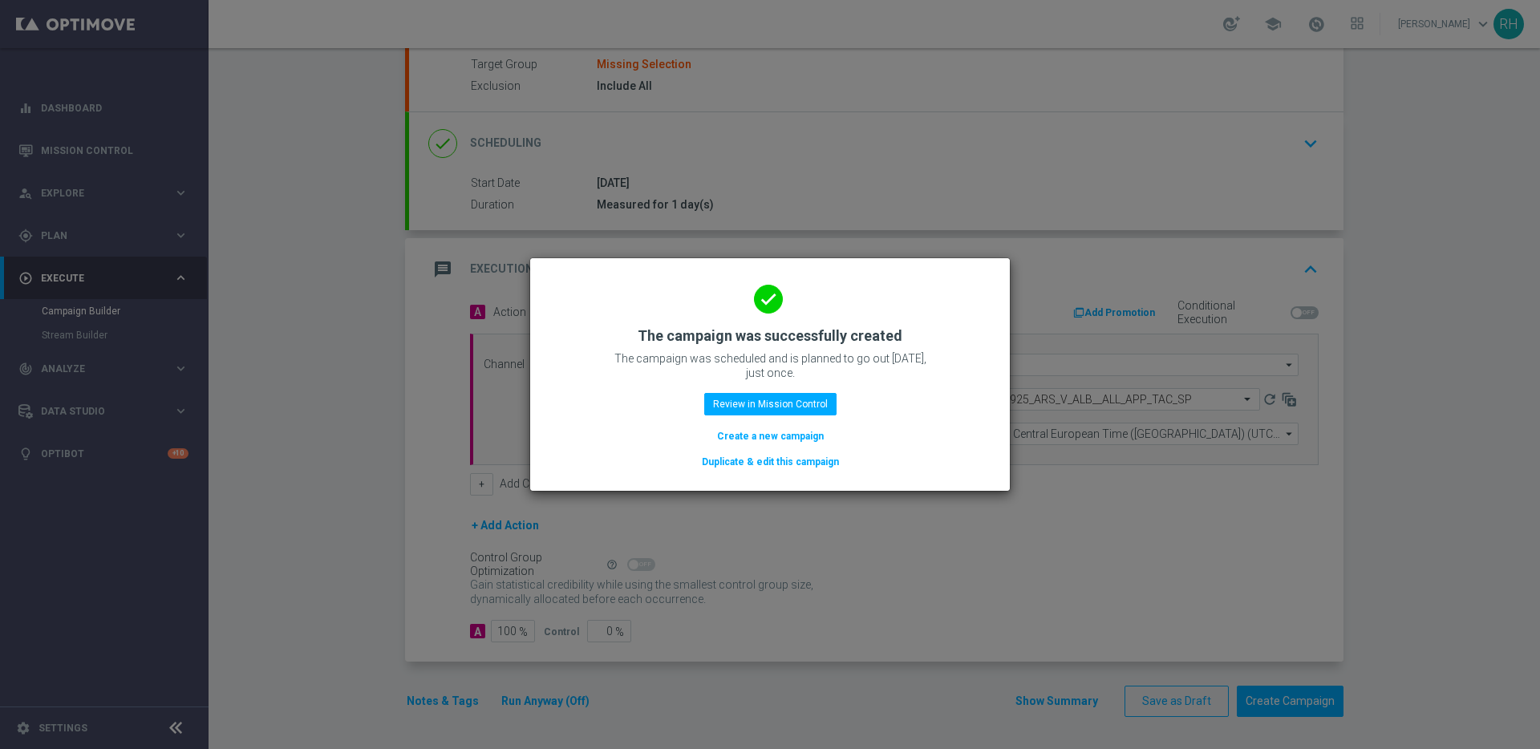
click at [930, 379] on div "done The campaign was successfully created The campaign was scheduled and is pl…" at bounding box center [769, 371] width 441 height 197
click at [1013, 184] on modal-container "done The campaign was successfully created The campaign was scheduled and is pl…" at bounding box center [770, 374] width 1540 height 749
click at [934, 390] on div "done The campaign was successfully created The campaign was scheduled and is pl…" at bounding box center [769, 371] width 441 height 197
click at [944, 375] on div "done The campaign was successfully created The campaign was scheduled and is pl…" at bounding box center [769, 371] width 441 height 197
click at [788, 411] on button "Review in Mission Control" at bounding box center [770, 404] width 132 height 22
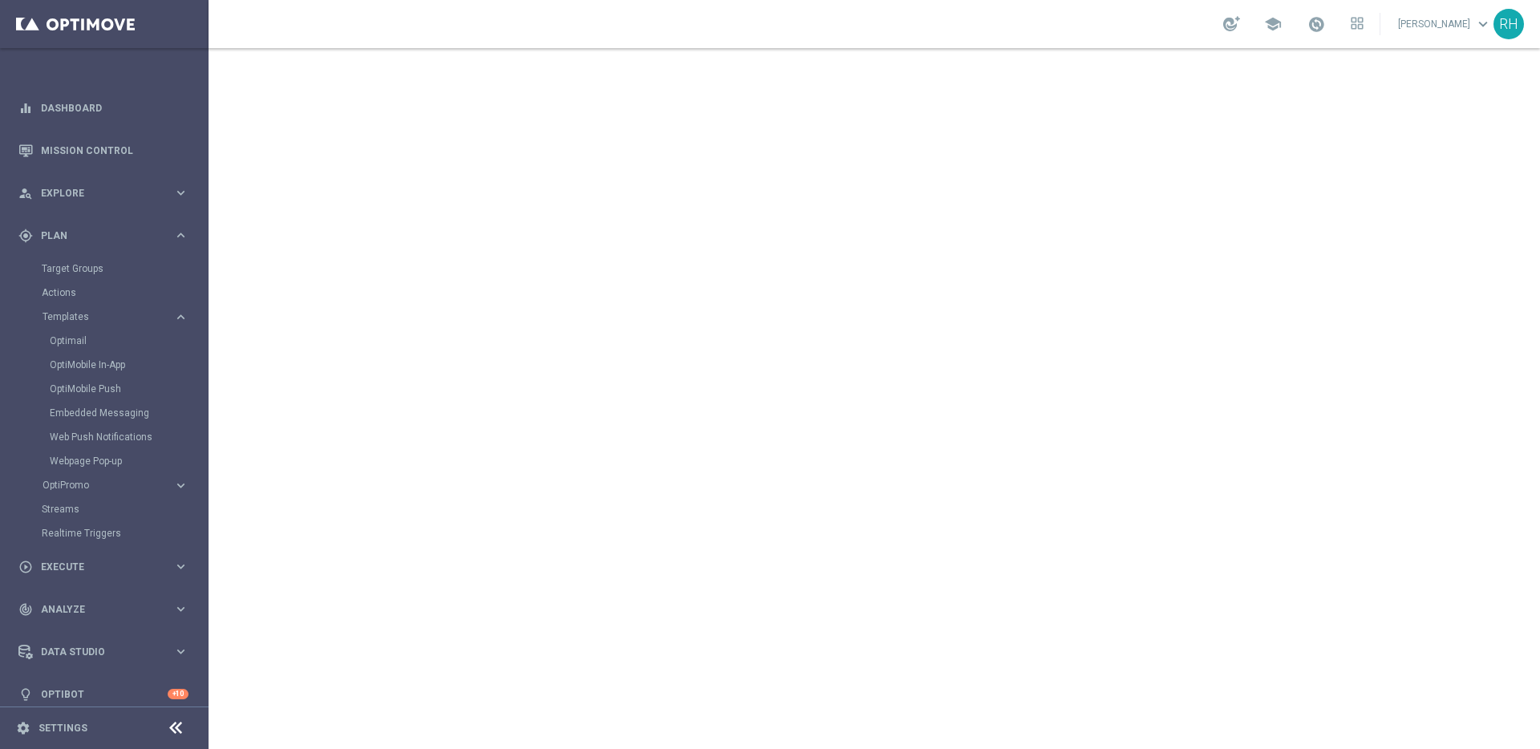
click at [1075, 34] on div "school [PERSON_NAME] keyboard_arrow_down RH" at bounding box center [874, 24] width 1331 height 48
click at [1086, 26] on div "school [PERSON_NAME] keyboard_arrow_down RH" at bounding box center [874, 24] width 1331 height 48
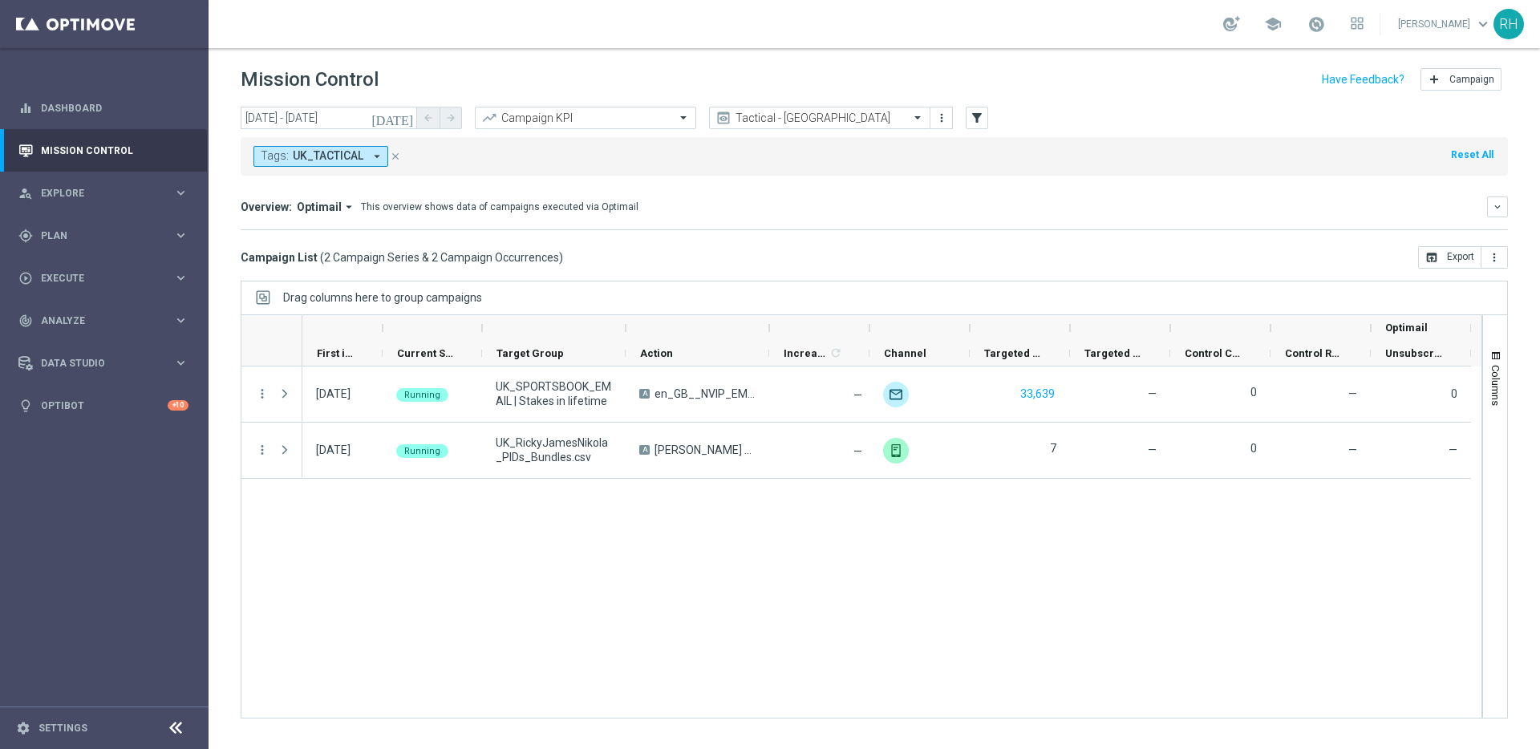
drag, startPoint x: 0, startPoint y: 0, endPoint x: 1118, endPoint y: 111, distance: 1123.5
click at [1084, 53] on header "Mission Control add Campaign" at bounding box center [874, 77] width 1331 height 59
click at [1118, 111] on div "[DATE] [DATE] - [DATE] arrow_back arrow_forward Campaign KPI trending_up Tactic…" at bounding box center [874, 119] width 1267 height 24
drag, startPoint x: 1116, startPoint y: 43, endPoint x: 1128, endPoint y: 107, distance: 64.5
click at [1119, 55] on section "school [PERSON_NAME] keyboard_arrow_down RH Mission Control add Campaign [DATE]…" at bounding box center [874, 374] width 1331 height 749
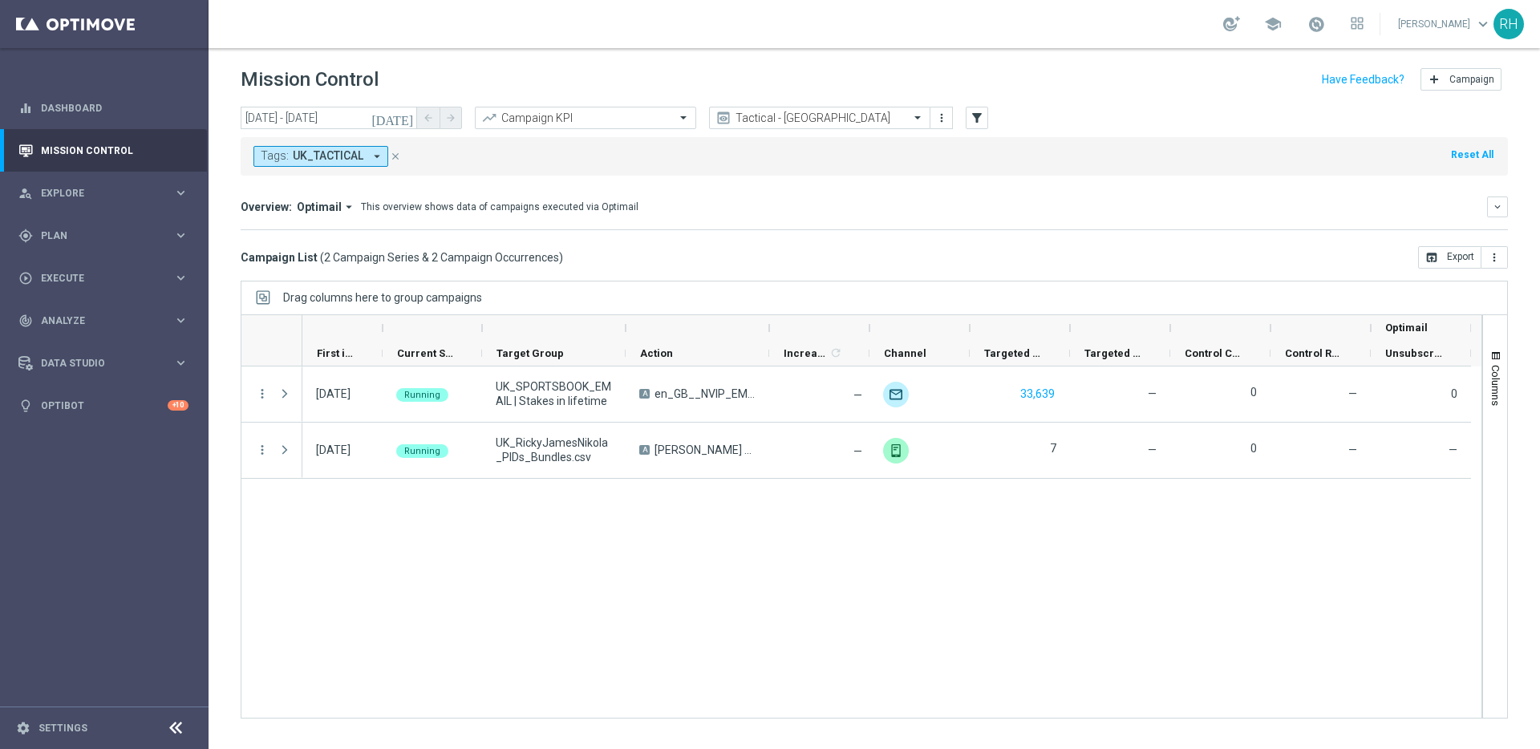
click at [1128, 107] on div "[DATE] [DATE] - [DATE] arrow_back arrow_forward Campaign KPI trending_up Tactic…" at bounding box center [874, 119] width 1267 height 24
click at [1120, 80] on div "Mission Control add Campaign" at bounding box center [874, 79] width 1267 height 31
click at [1114, 42] on div "school [PERSON_NAME] keyboard_arrow_down RH" at bounding box center [874, 24] width 1331 height 48
click at [1114, 28] on div "school [PERSON_NAME] keyboard_arrow_down RH" at bounding box center [874, 24] width 1331 height 48
click at [1104, 113] on div "[DATE] [DATE] - [DATE] arrow_back arrow_forward Campaign KPI trending_up Tactic…" at bounding box center [874, 119] width 1267 height 24
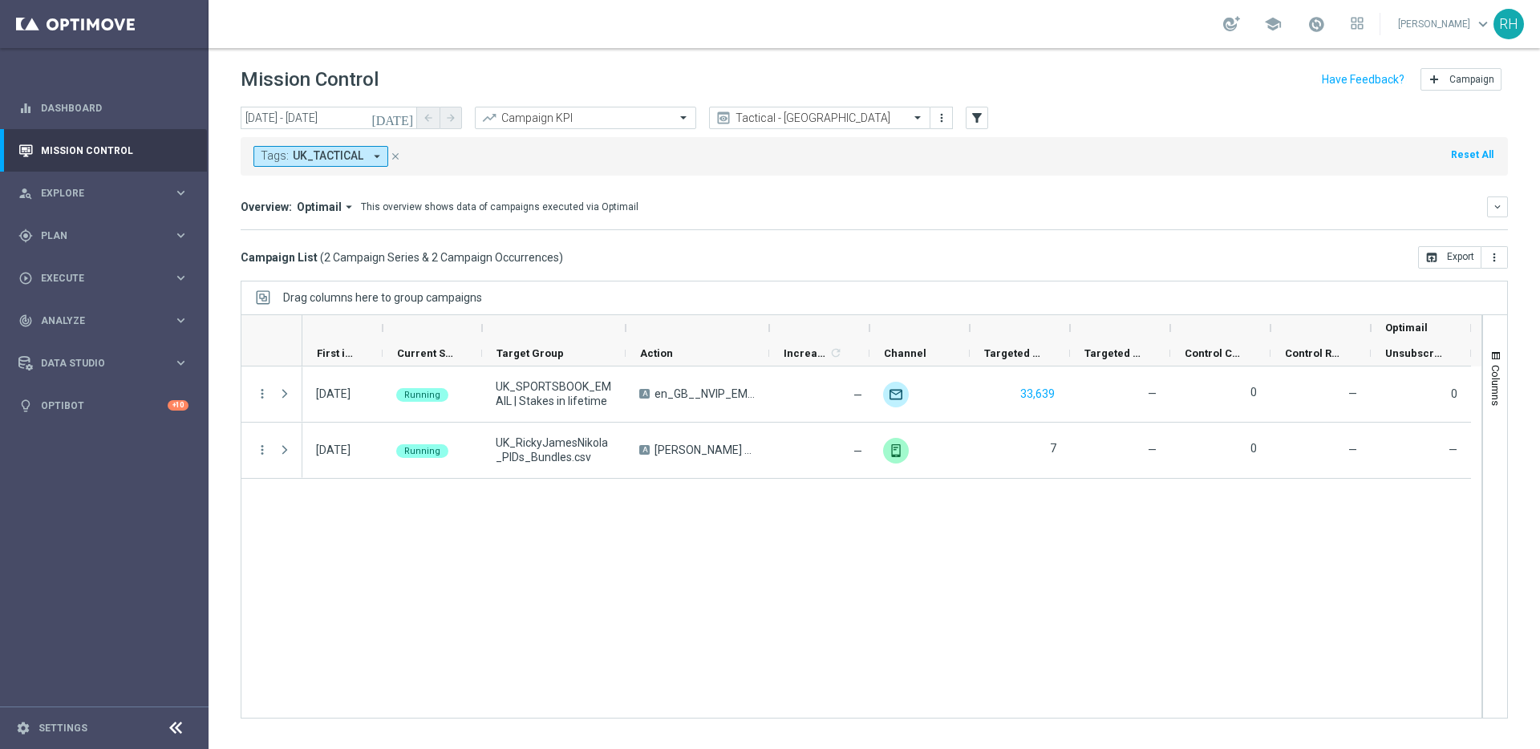
click at [1096, 32] on div "school [PERSON_NAME] keyboard_arrow_down RH" at bounding box center [874, 24] width 1331 height 48
